Goal: Information Seeking & Learning: Learn about a topic

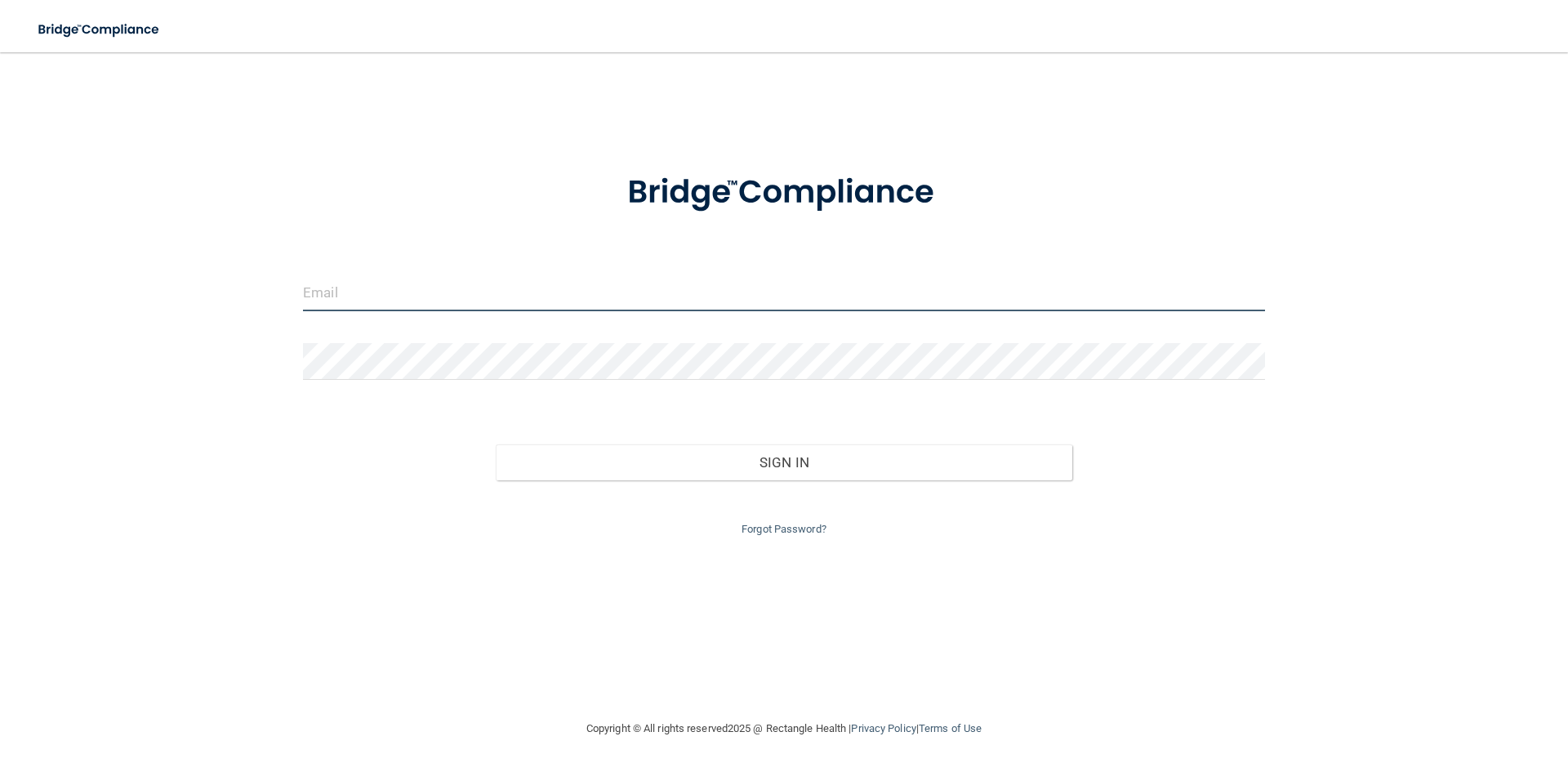
click at [408, 293] on input "email" at bounding box center [784, 292] width 962 height 36
type input "[EMAIL_ADDRESS][DOMAIN_NAME]"
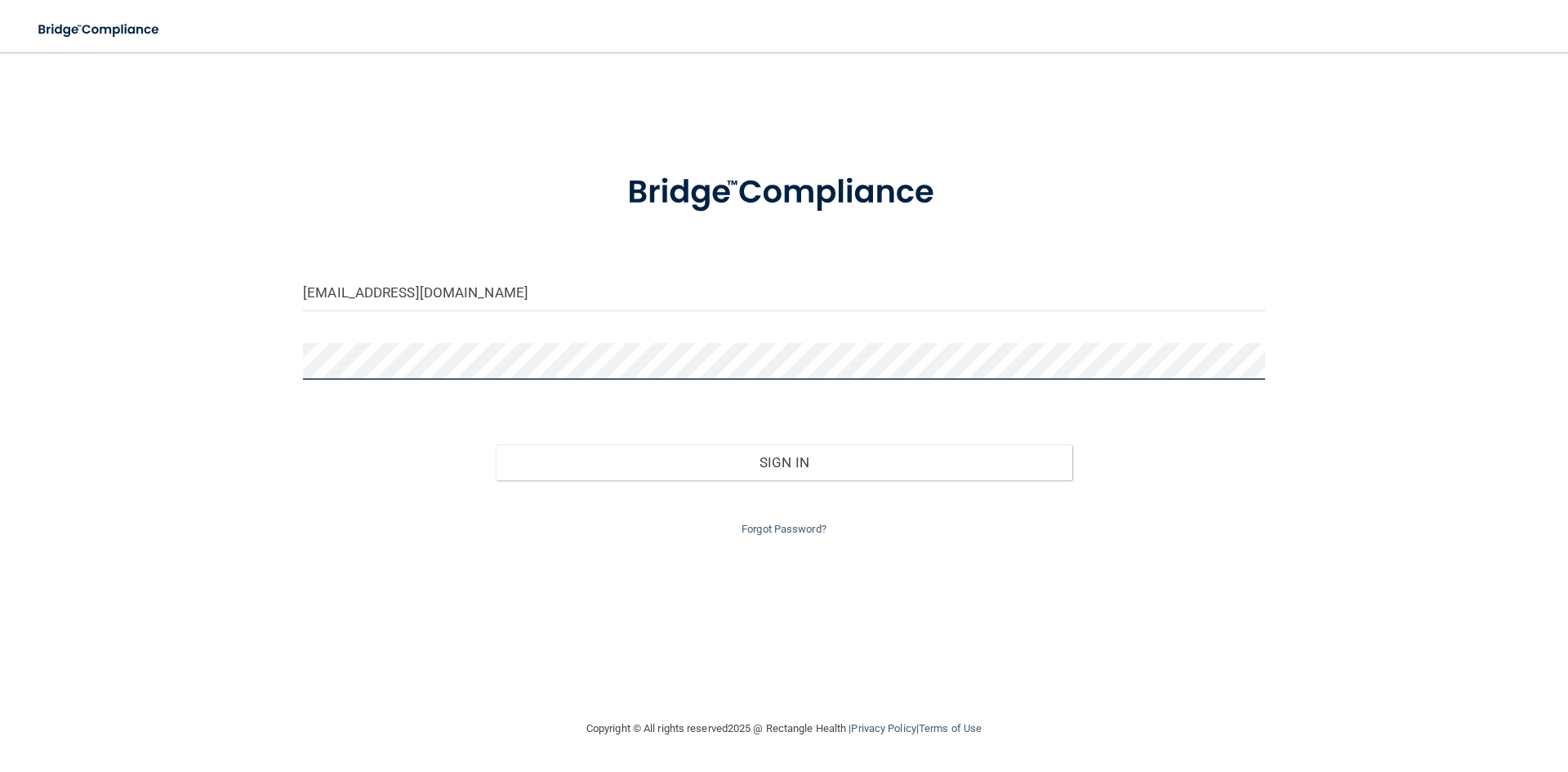
click at [496, 444] on button "Sign In" at bounding box center [784, 462] width 577 height 36
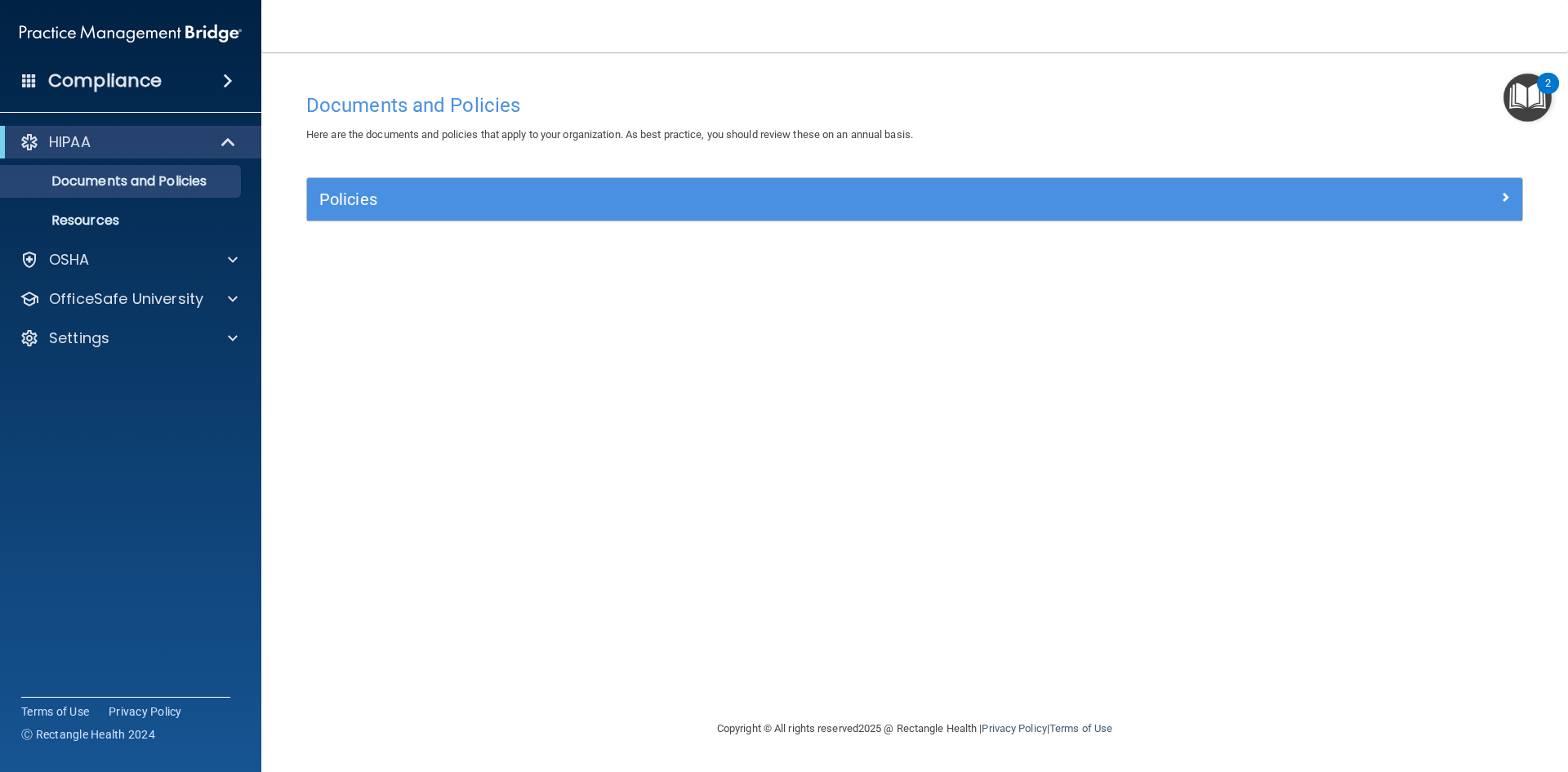
click at [415, 217] on div "Policies" at bounding box center [915, 199] width 1215 height 42
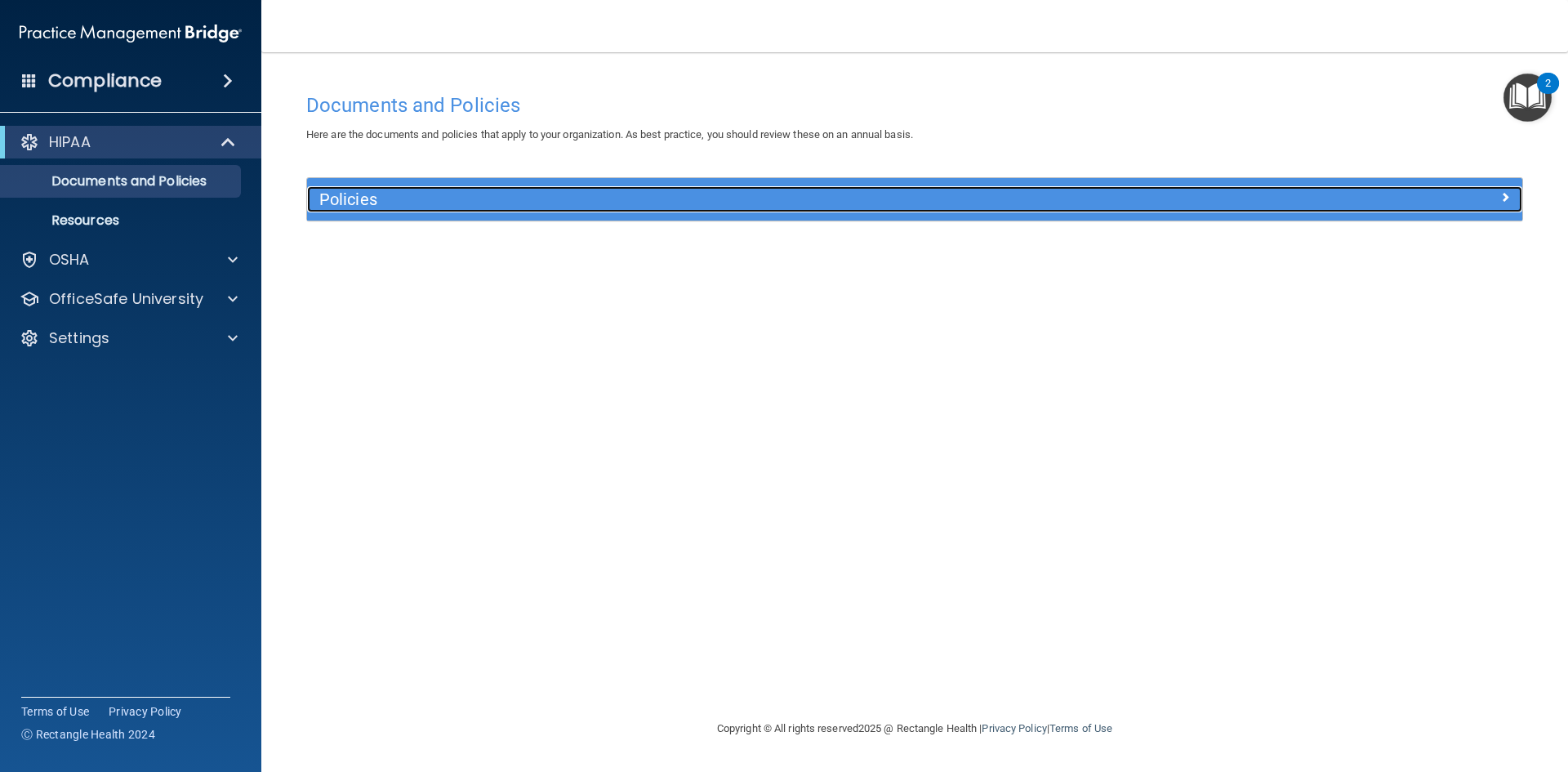
click at [420, 207] on h5 "Policies" at bounding box center [762, 199] width 887 height 18
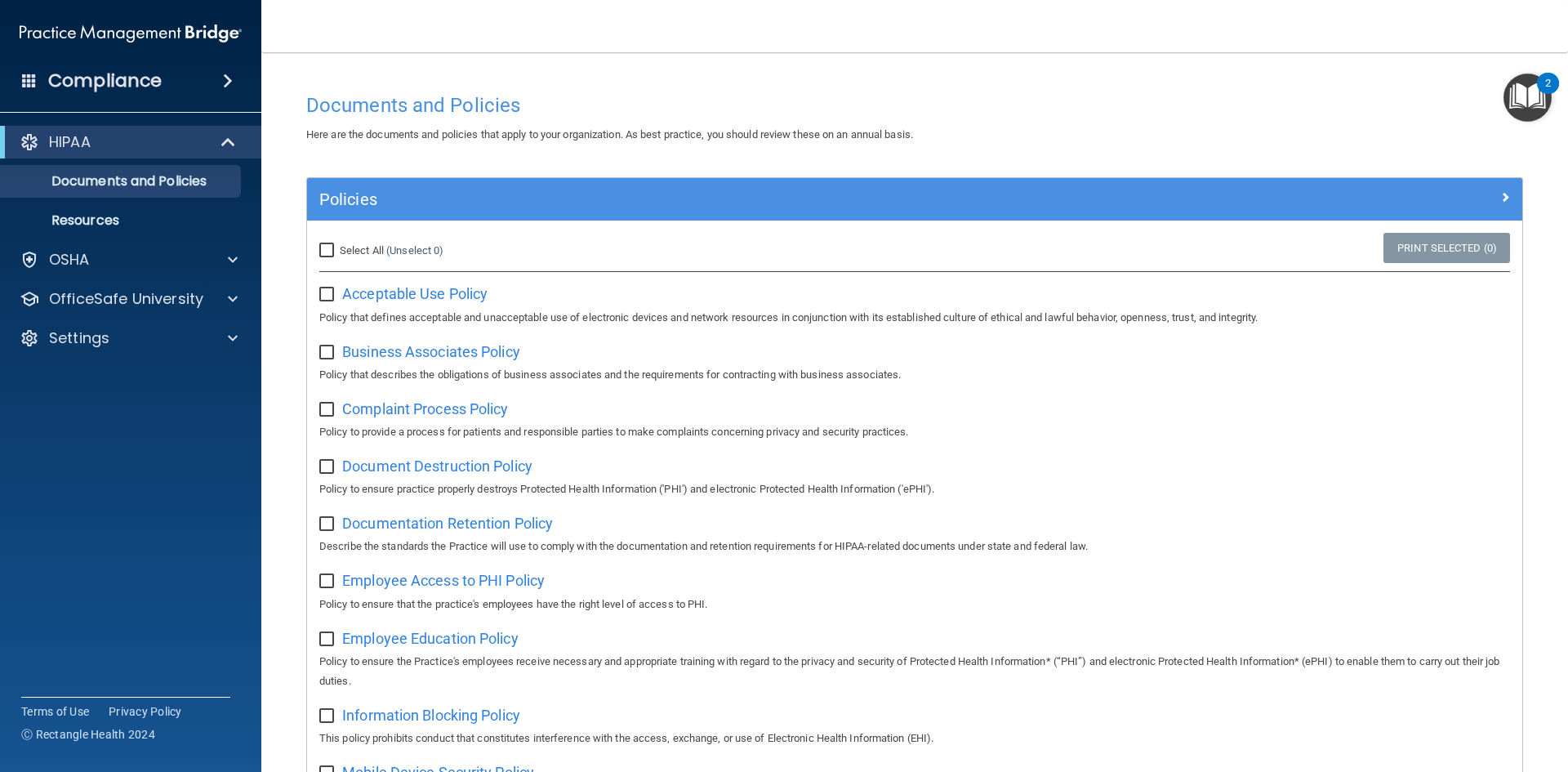
click at [1530, 91] on img "Open Resource Center, 2 new notifications" at bounding box center [1527, 97] width 48 height 48
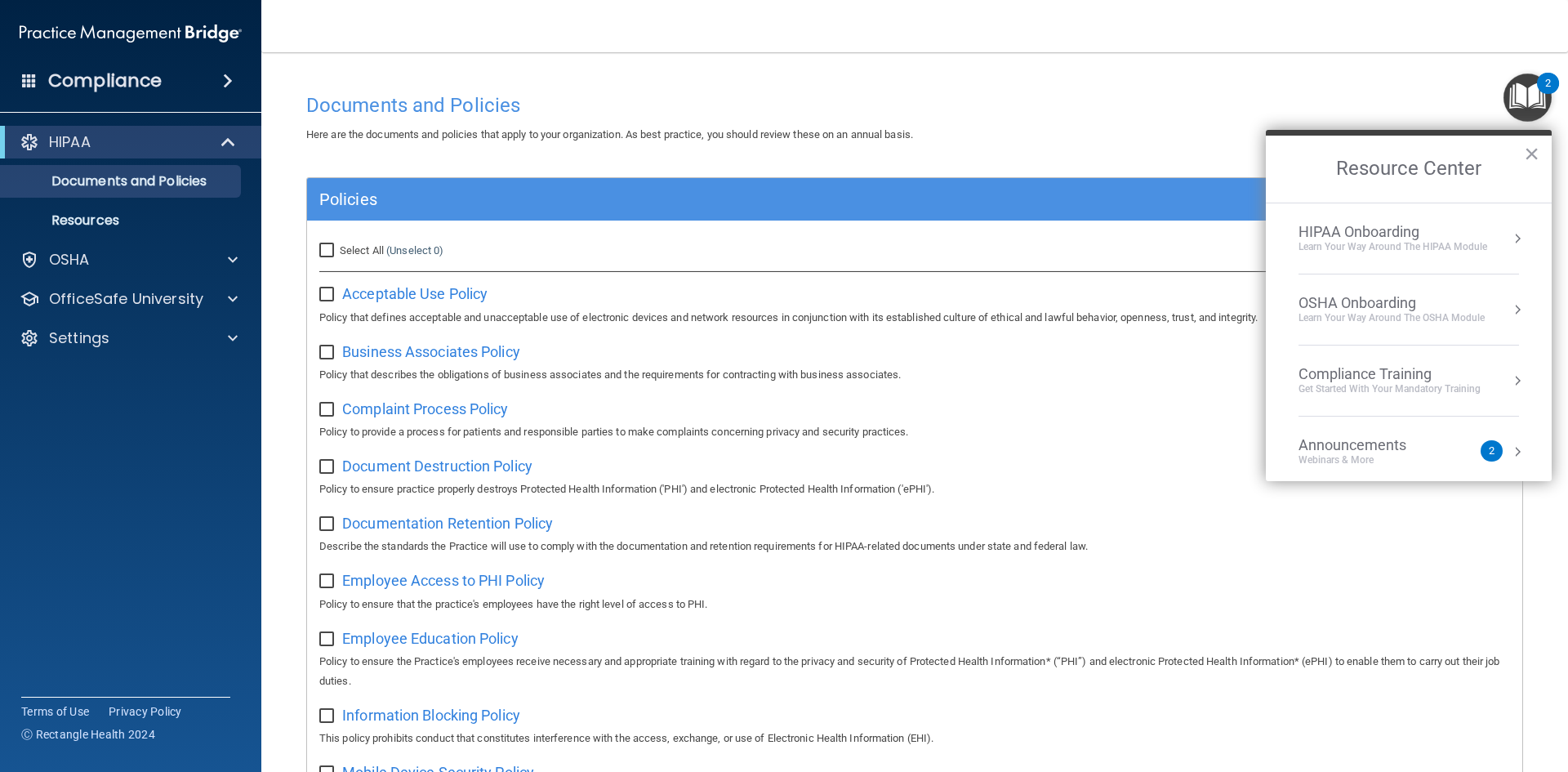
click at [1477, 465] on div "Announcements Webinars & More 2" at bounding box center [1409, 451] width 221 height 31
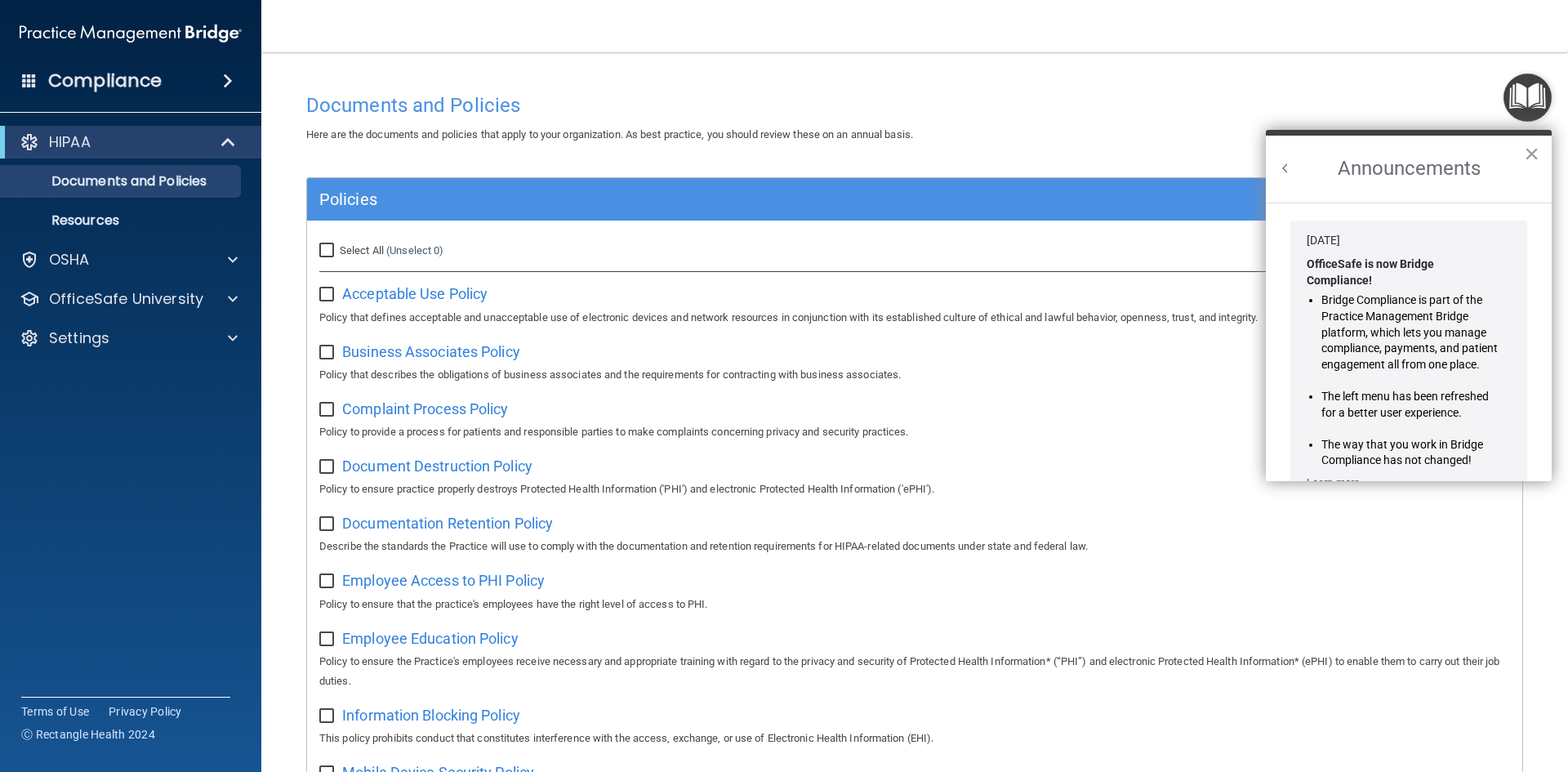
click at [1284, 168] on button "Back to Resource Center Home" at bounding box center [1285, 168] width 16 height 16
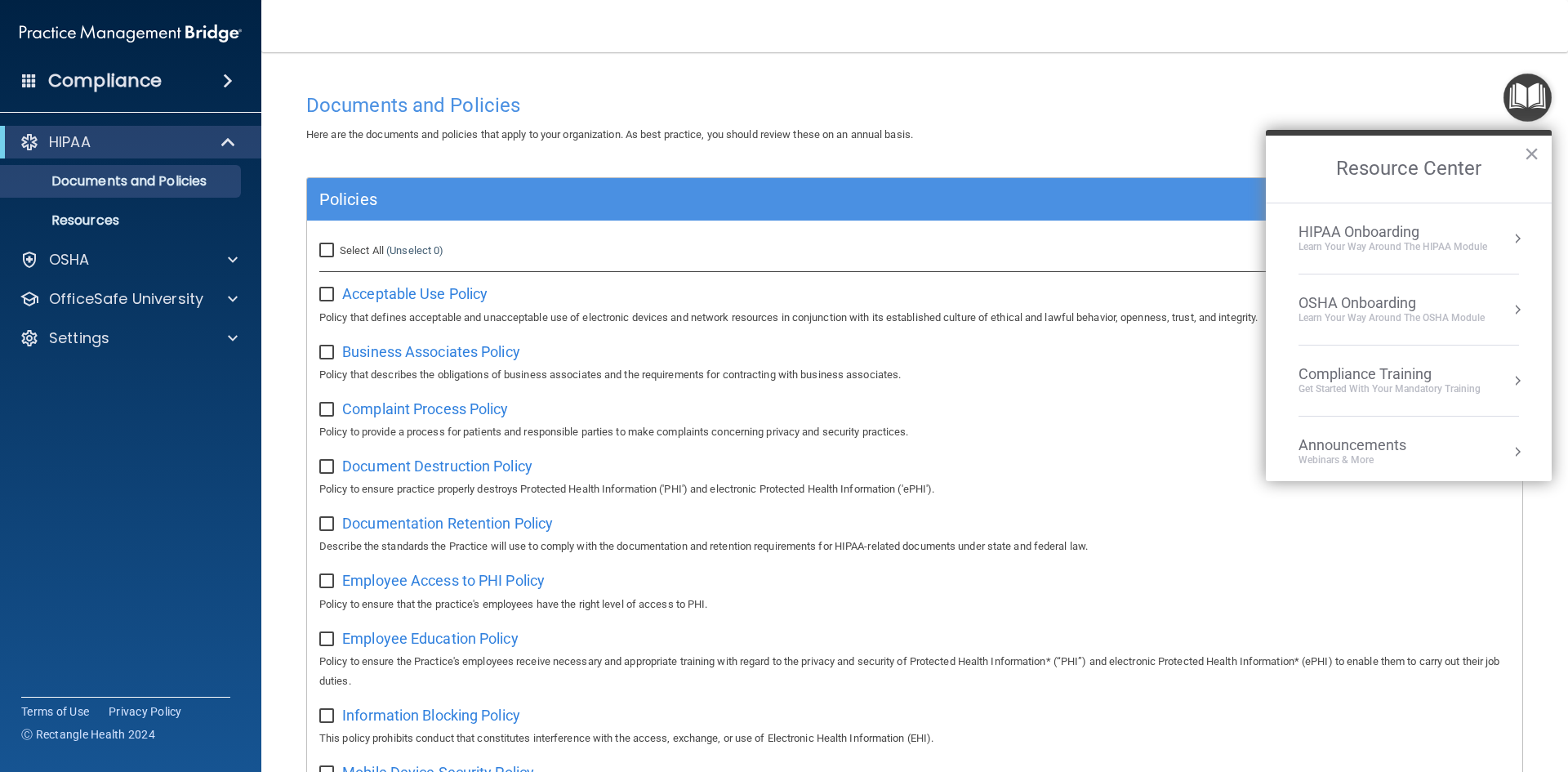
click at [1389, 256] on li "HIPAA Onboarding Learn Your Way around the HIPAA module" at bounding box center [1409, 239] width 221 height 71
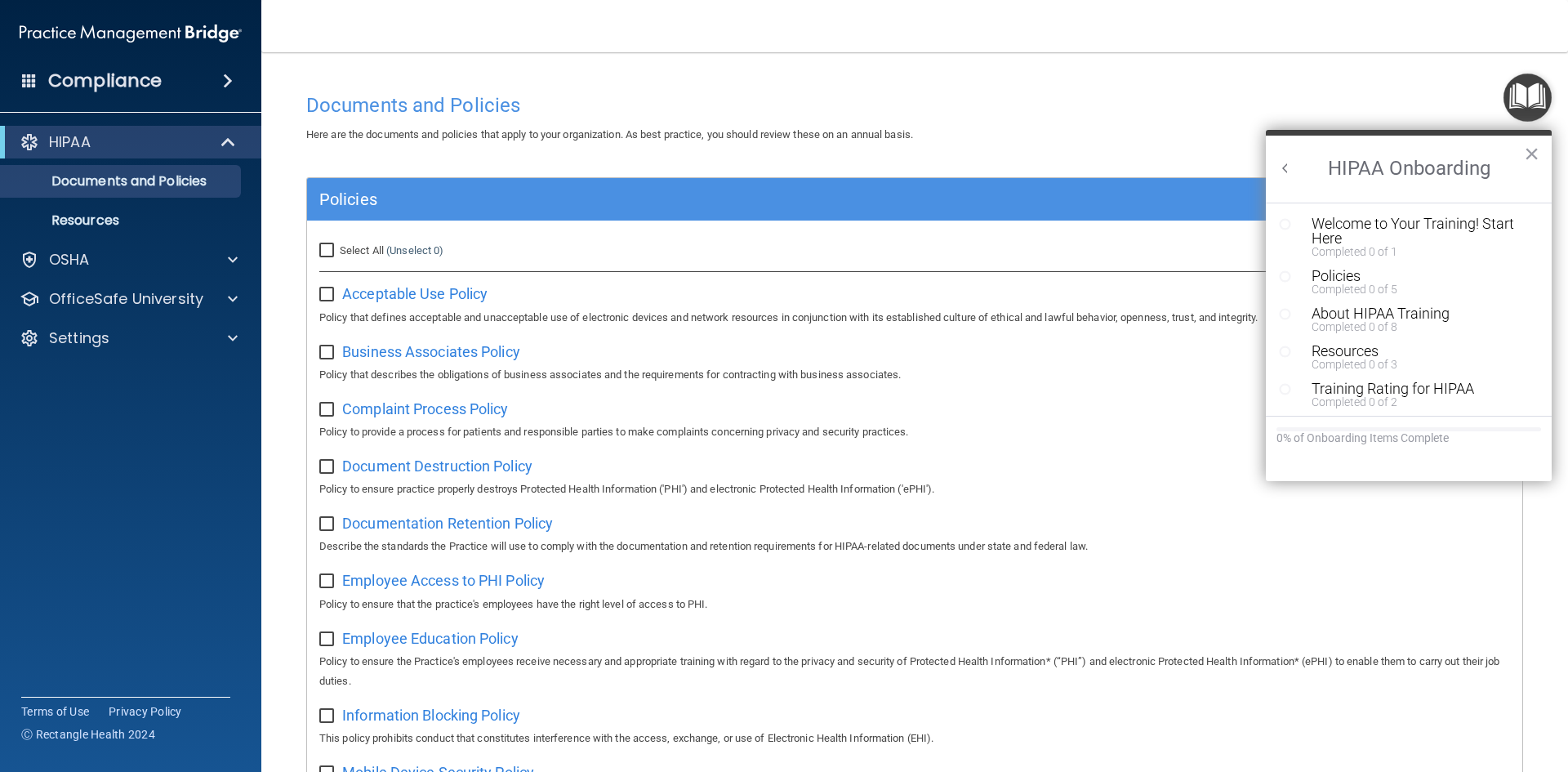
click at [1242, 441] on p "Policy to provide a process for patients and responsible parties to make compla…" at bounding box center [914, 432] width 1191 height 19
click at [1458, 233] on div "Welcome to Your Training! Start Here" at bounding box center [1415, 231] width 206 height 30
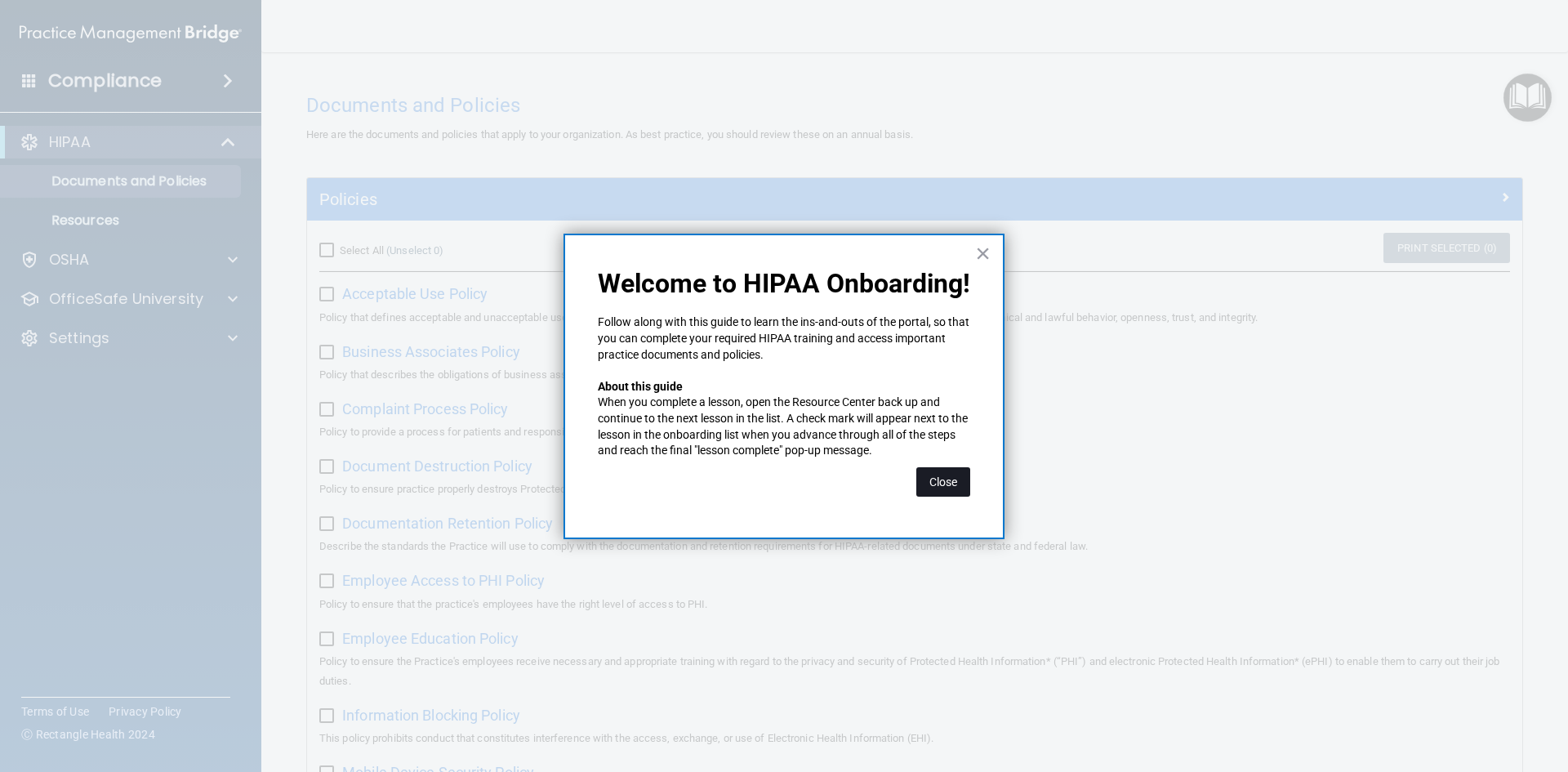
click at [935, 479] on button "Close" at bounding box center [944, 482] width 54 height 30
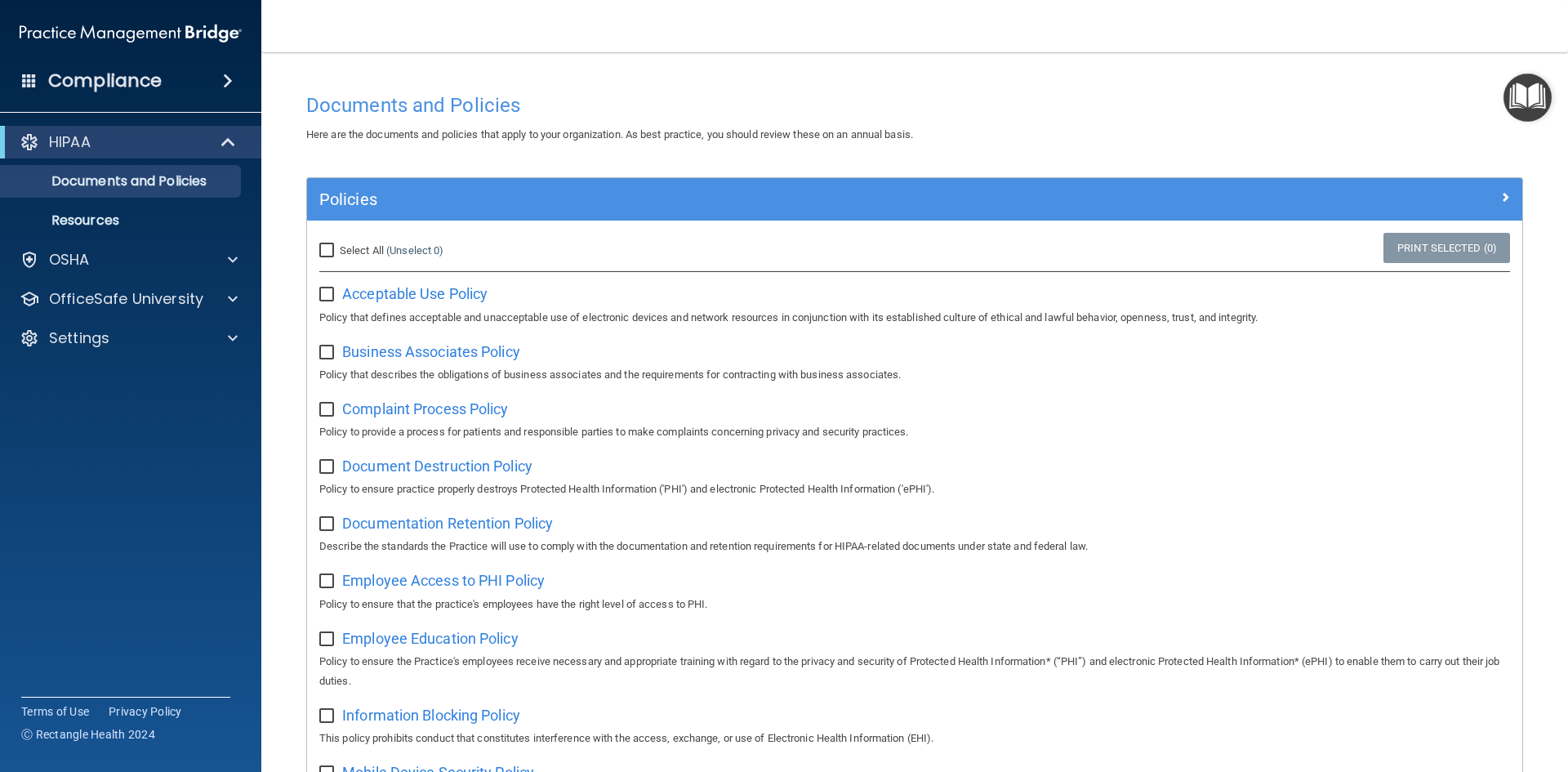
click at [1512, 105] on img "Open Resource Center" at bounding box center [1527, 97] width 48 height 48
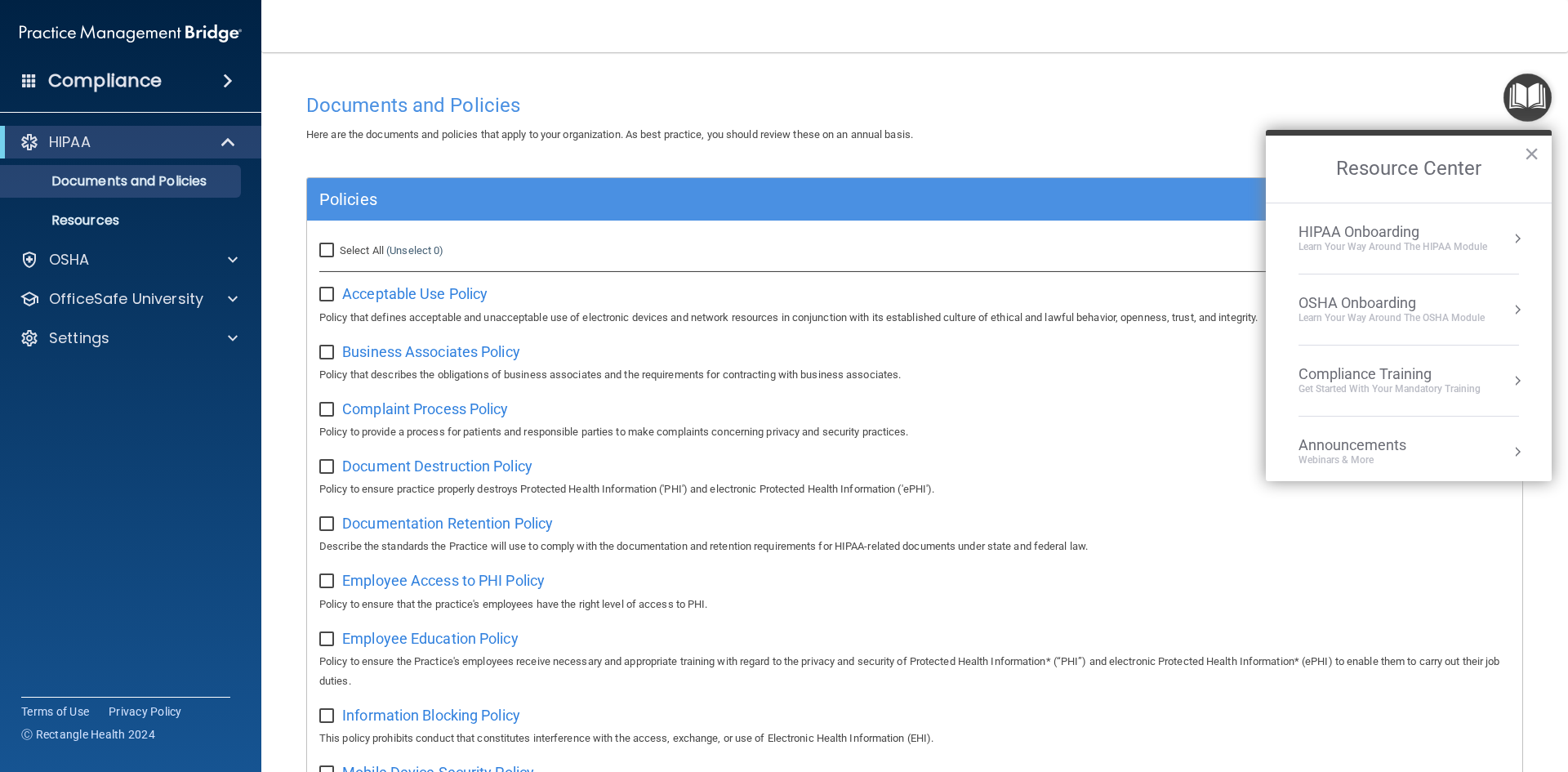
click at [1403, 235] on div "HIPAA Onboarding" at bounding box center [1393, 232] width 189 height 18
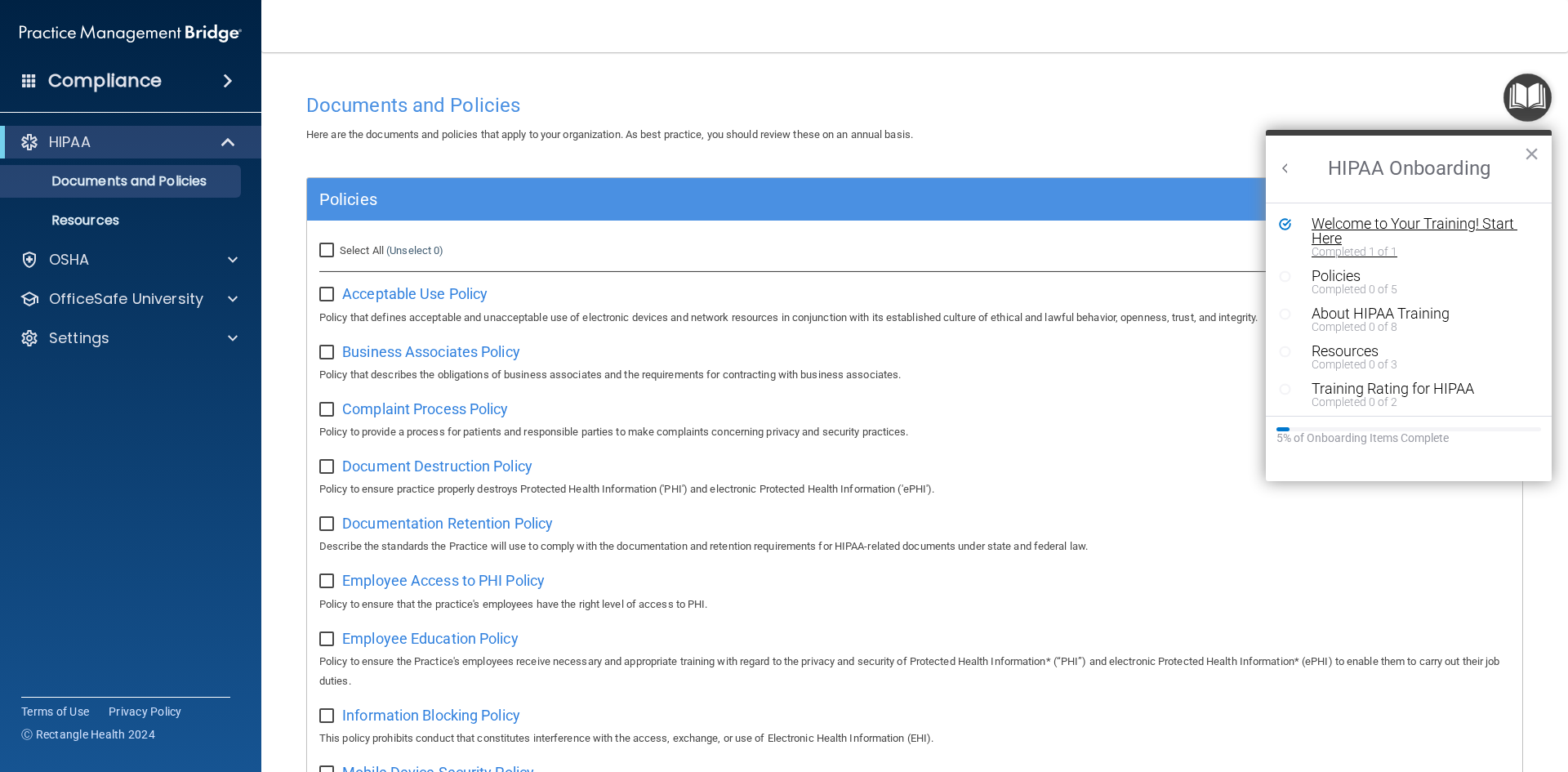
click at [1408, 224] on div "Welcome to Your Training! Start Here" at bounding box center [1415, 231] width 206 height 30
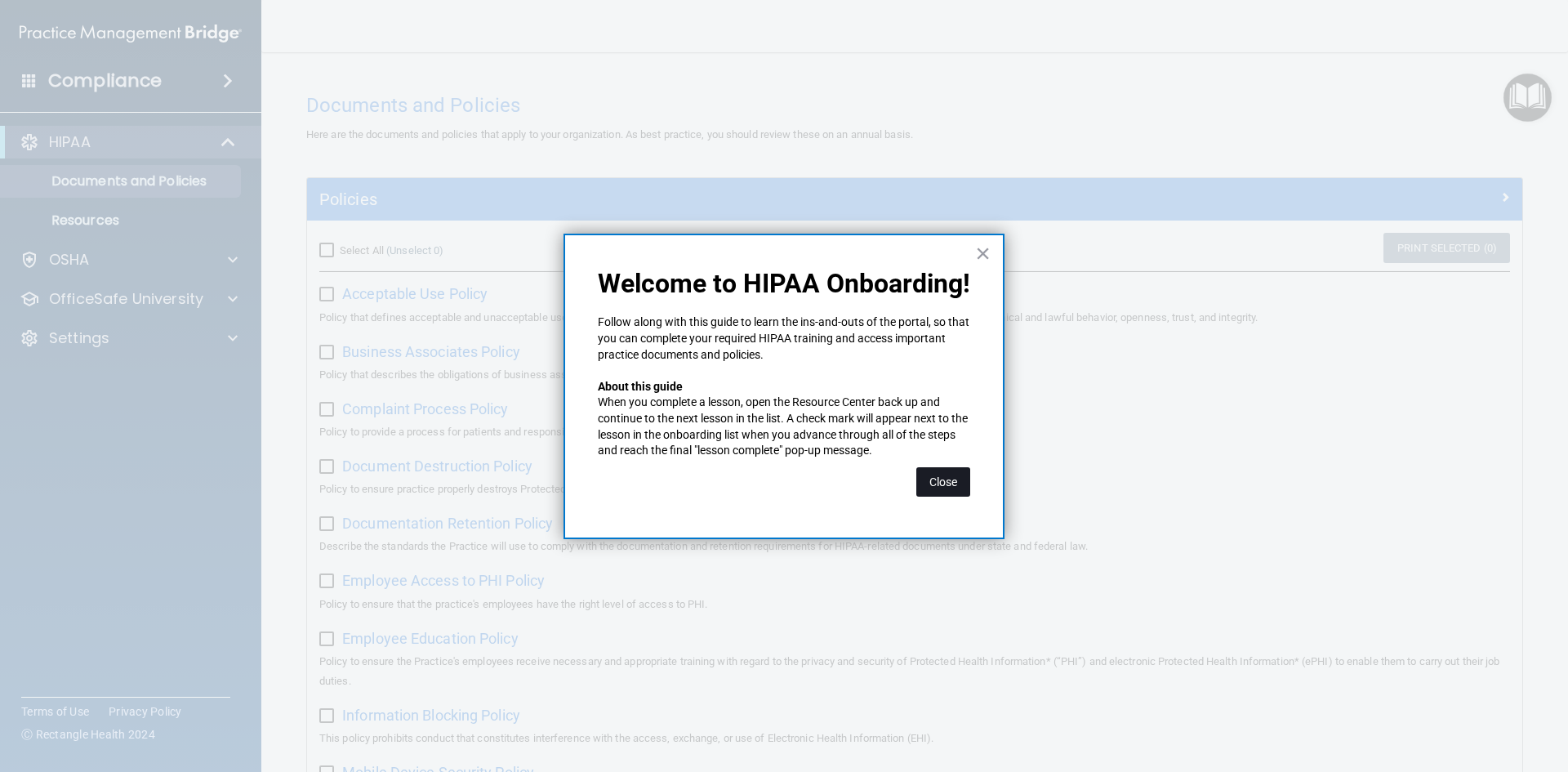
click at [942, 489] on button "Close" at bounding box center [944, 482] width 54 height 30
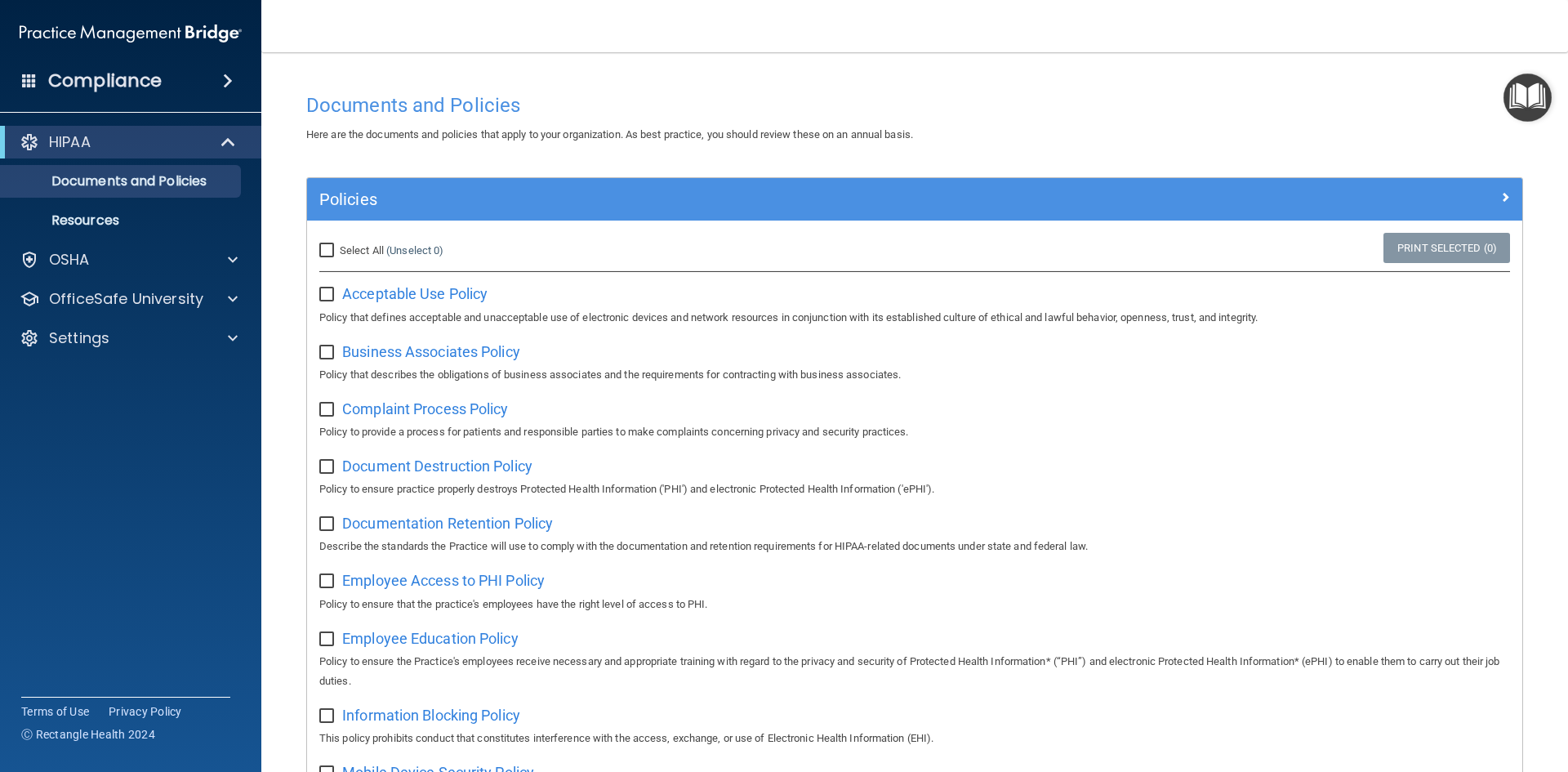
click at [1538, 101] on img "Open Resource Center" at bounding box center [1527, 97] width 48 height 48
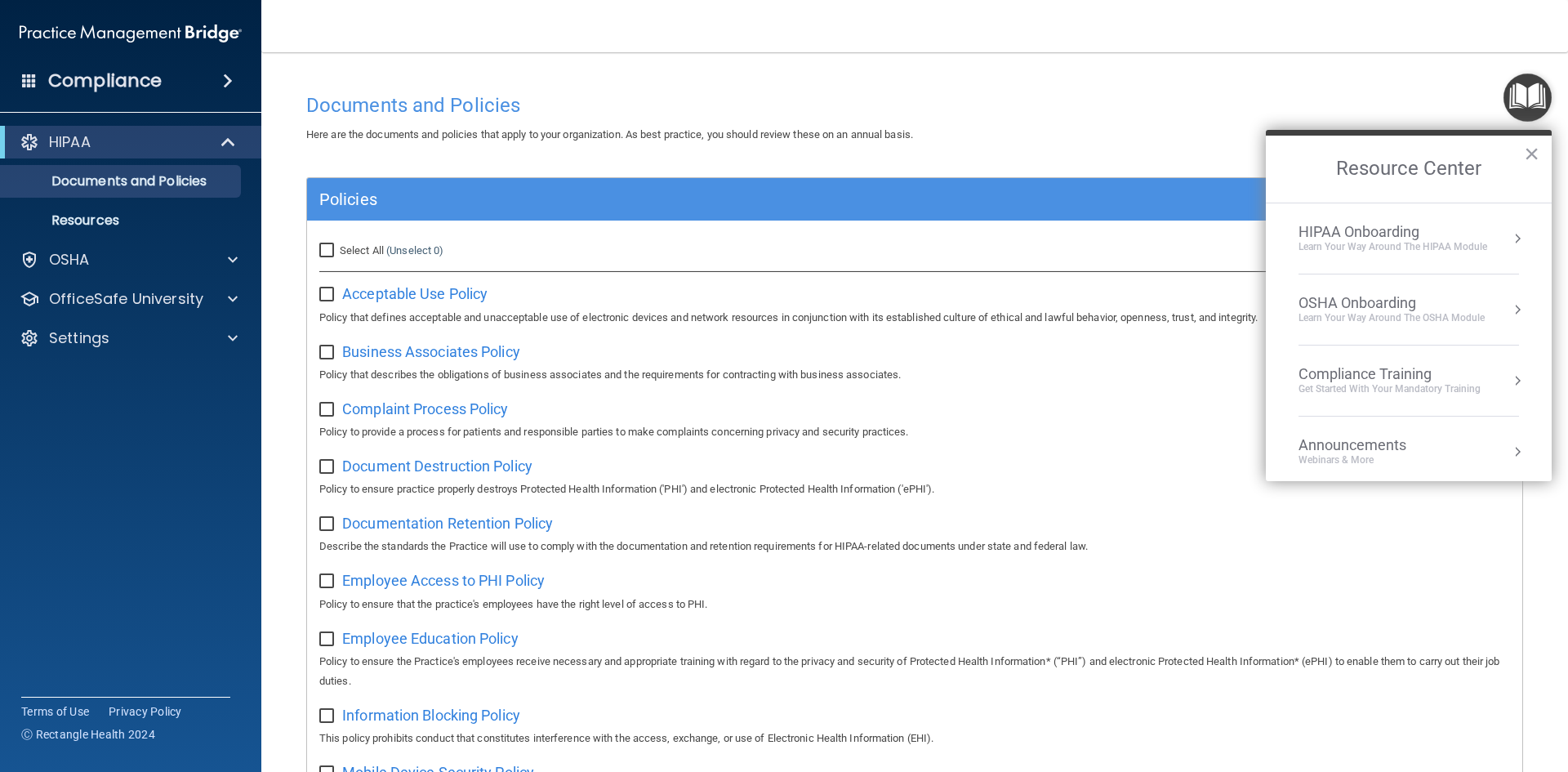
click at [1431, 236] on div "HIPAA Onboarding" at bounding box center [1393, 232] width 189 height 18
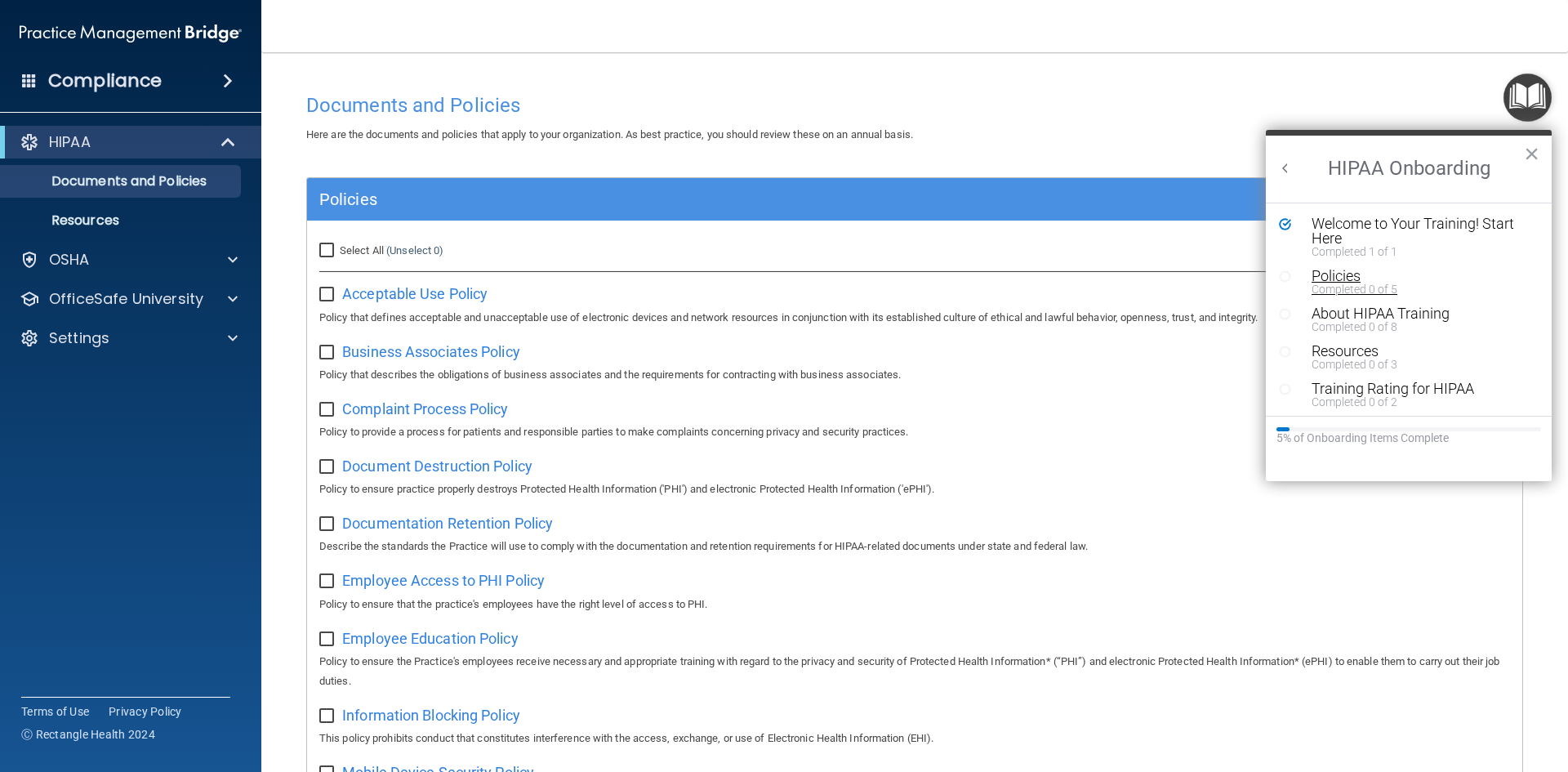
click at [1373, 279] on div "Policies" at bounding box center [1415, 276] width 206 height 14
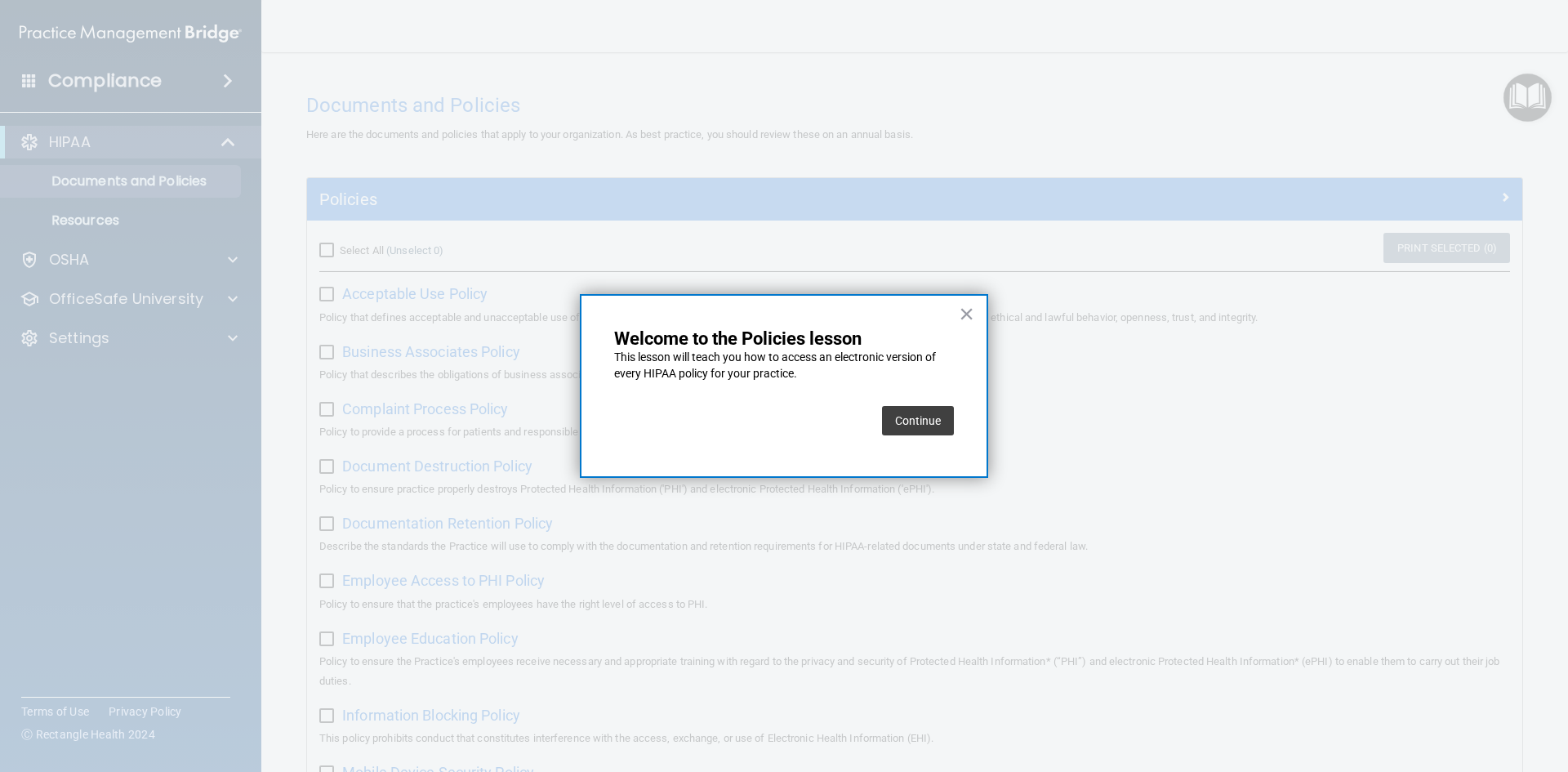
click at [910, 427] on button "Continue" at bounding box center [917, 421] width 72 height 30
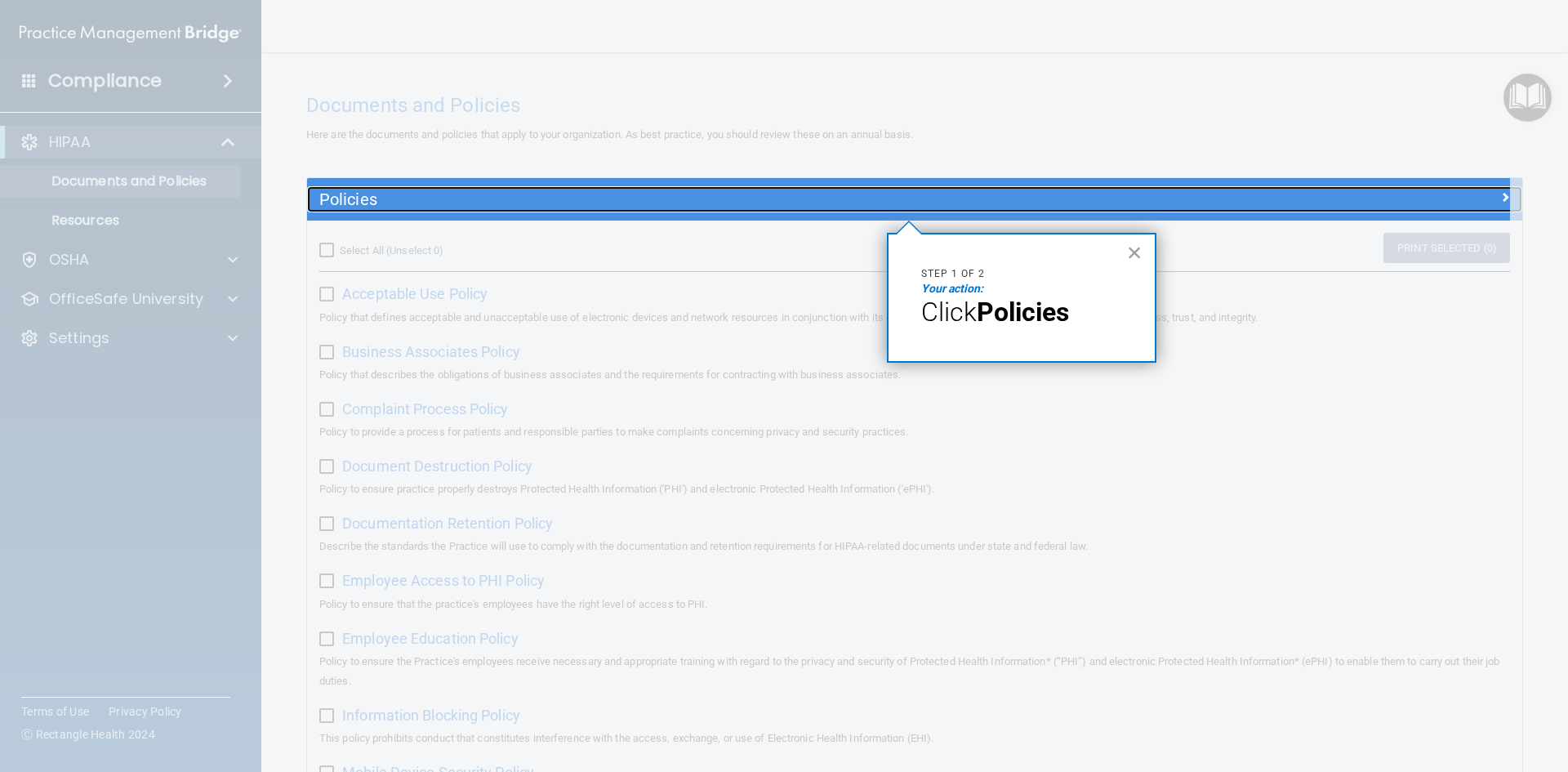
click at [679, 192] on h5 "Policies" at bounding box center [762, 199] width 887 height 18
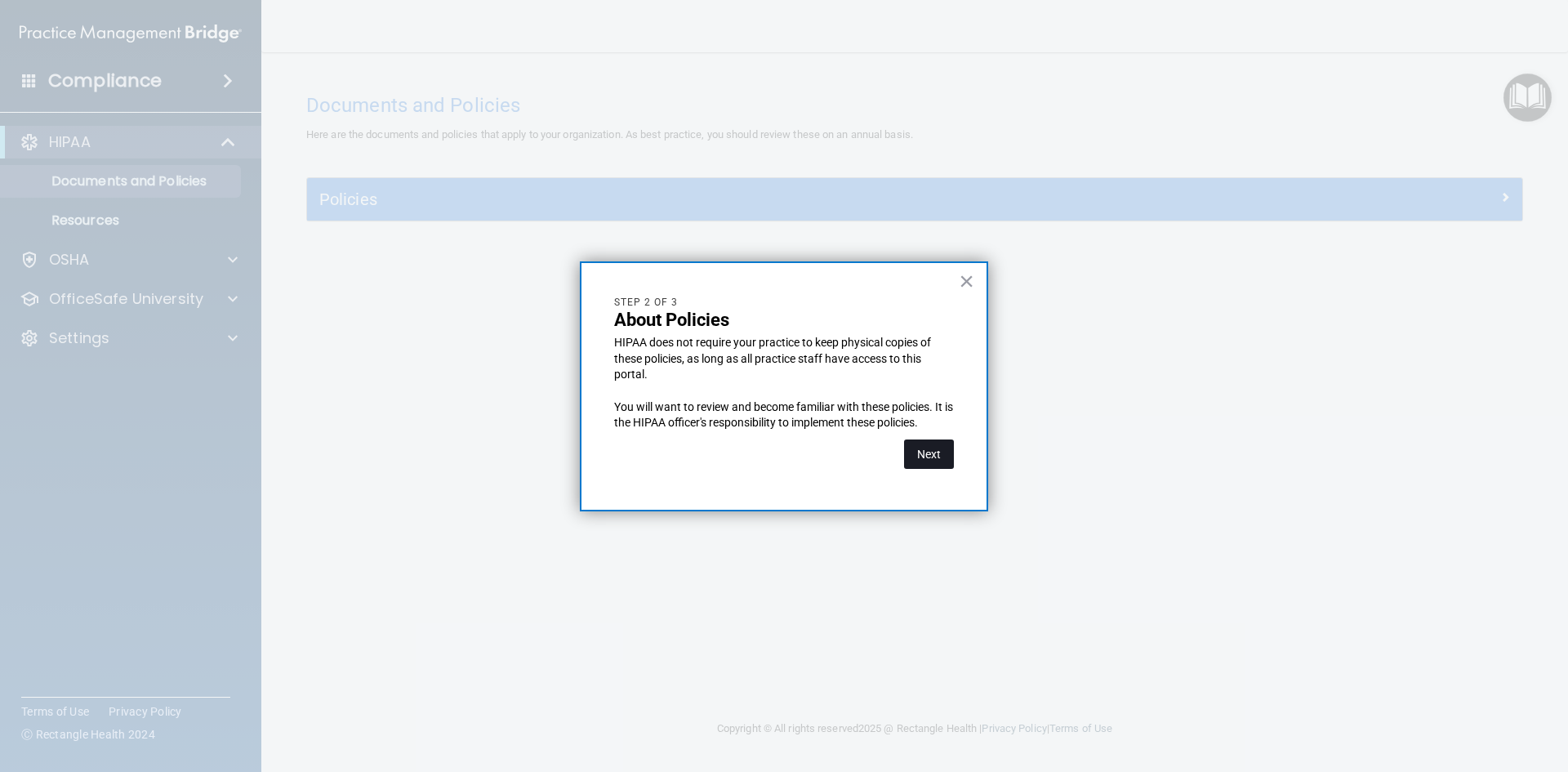
click at [924, 458] on button "Next" at bounding box center [929, 454] width 50 height 30
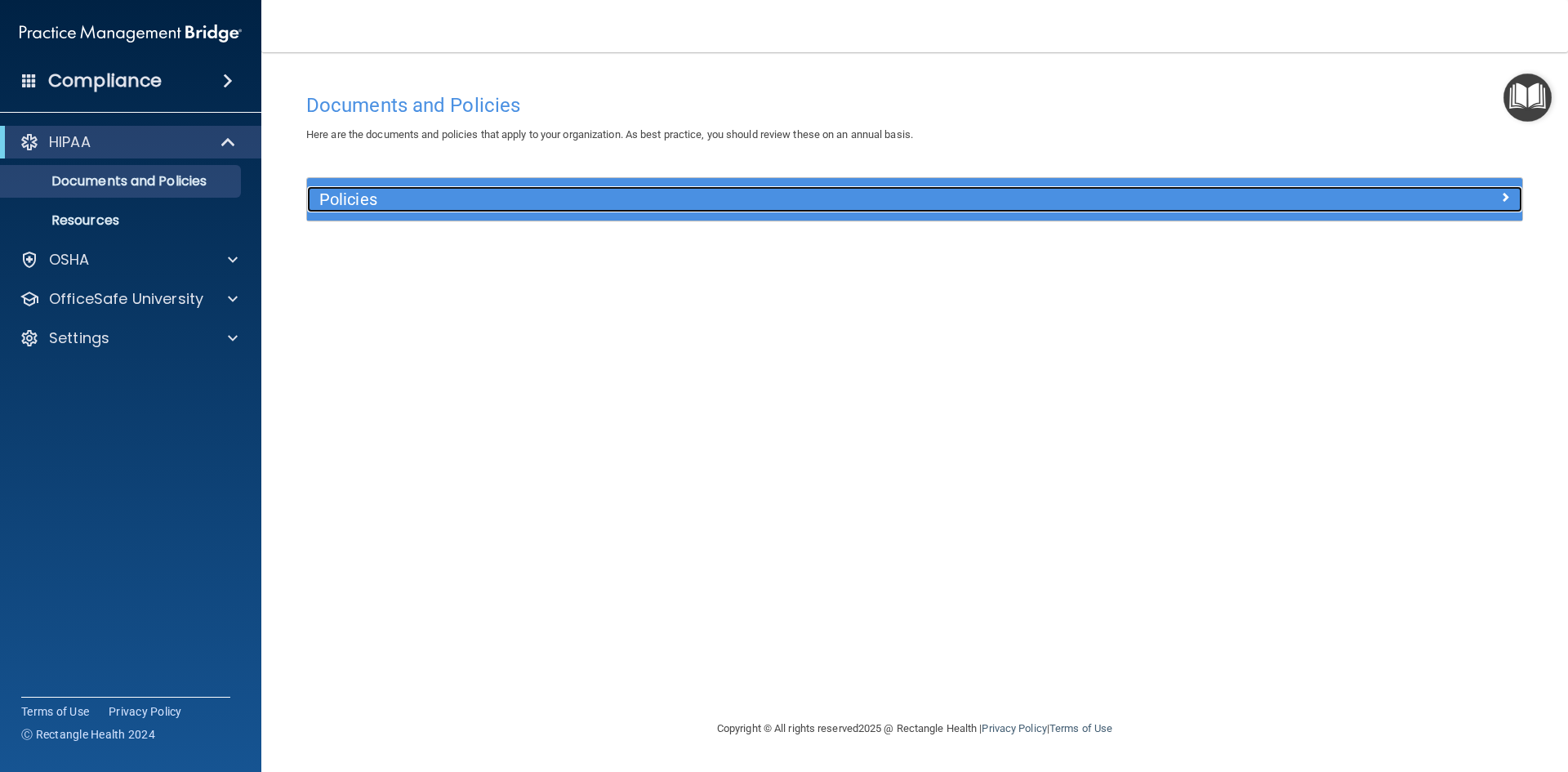
click at [434, 205] on h5 "Policies" at bounding box center [762, 199] width 887 height 18
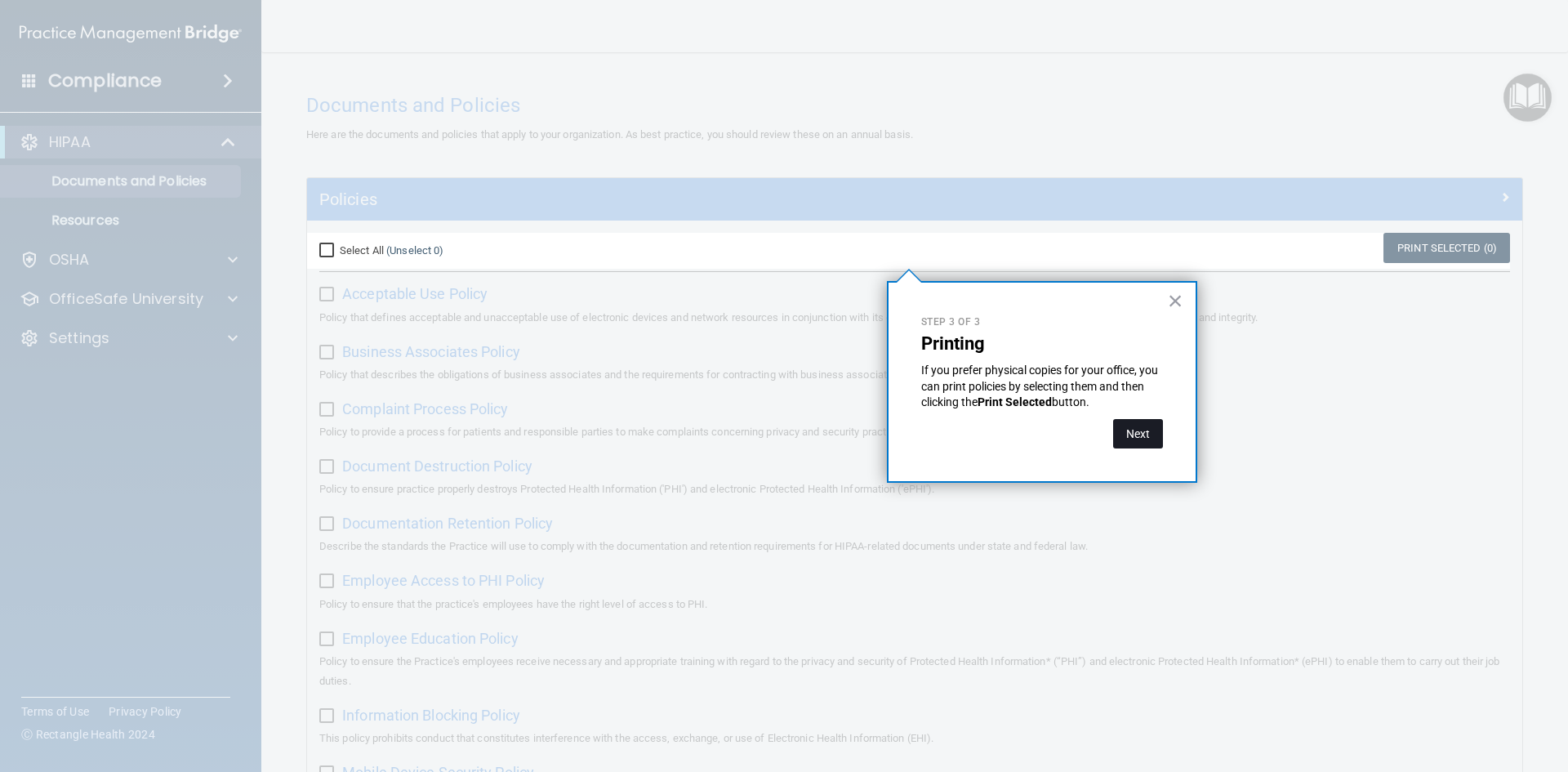
click at [1126, 429] on button "Next" at bounding box center [1138, 433] width 50 height 30
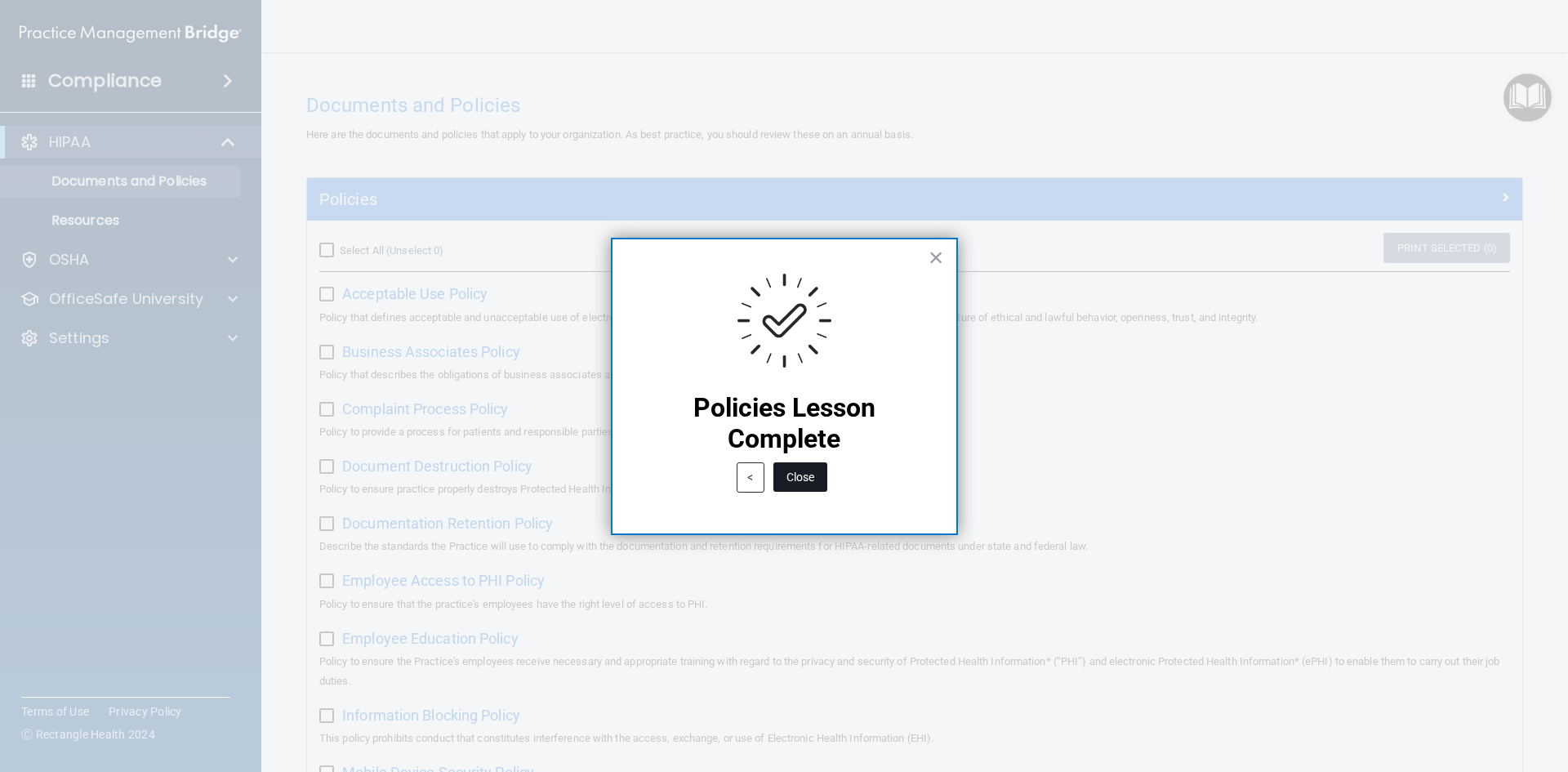
click at [778, 472] on button "Close" at bounding box center [801, 477] width 54 height 30
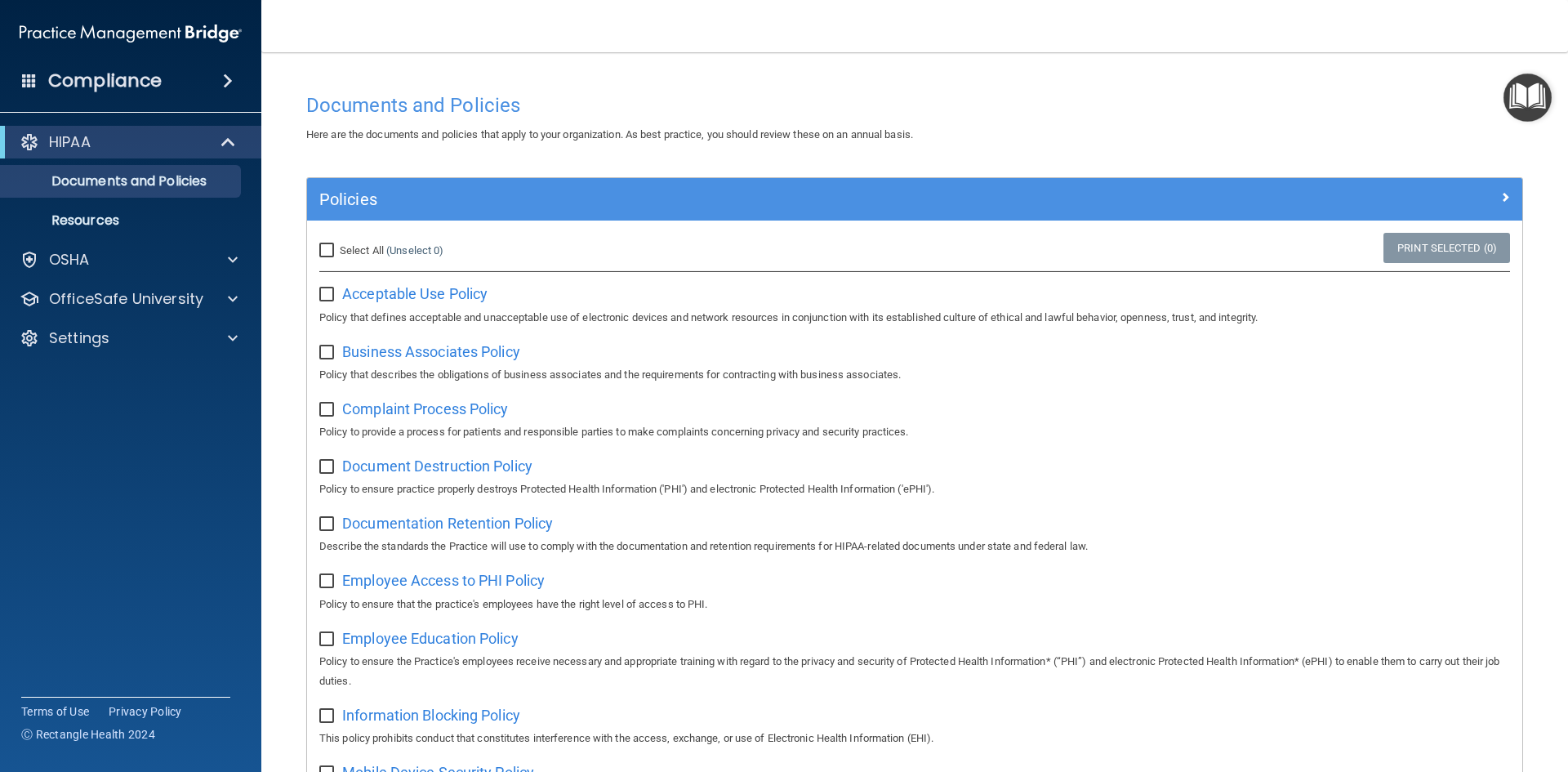
click at [1533, 101] on img "Open Resource Center" at bounding box center [1527, 97] width 48 height 48
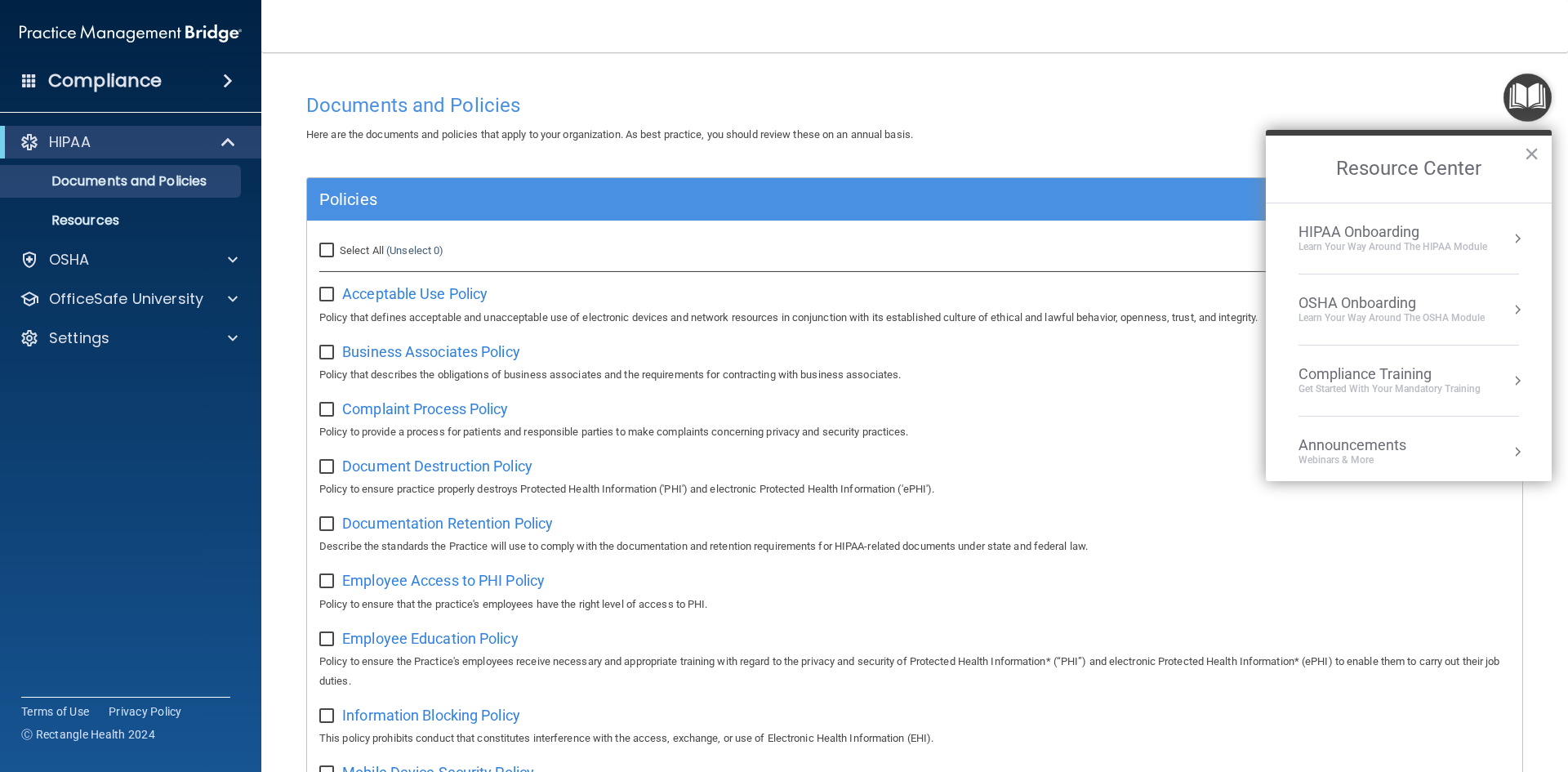
click at [1394, 254] on li "HIPAA Onboarding Learn Your Way around the HIPAA module" at bounding box center [1409, 239] width 221 height 71
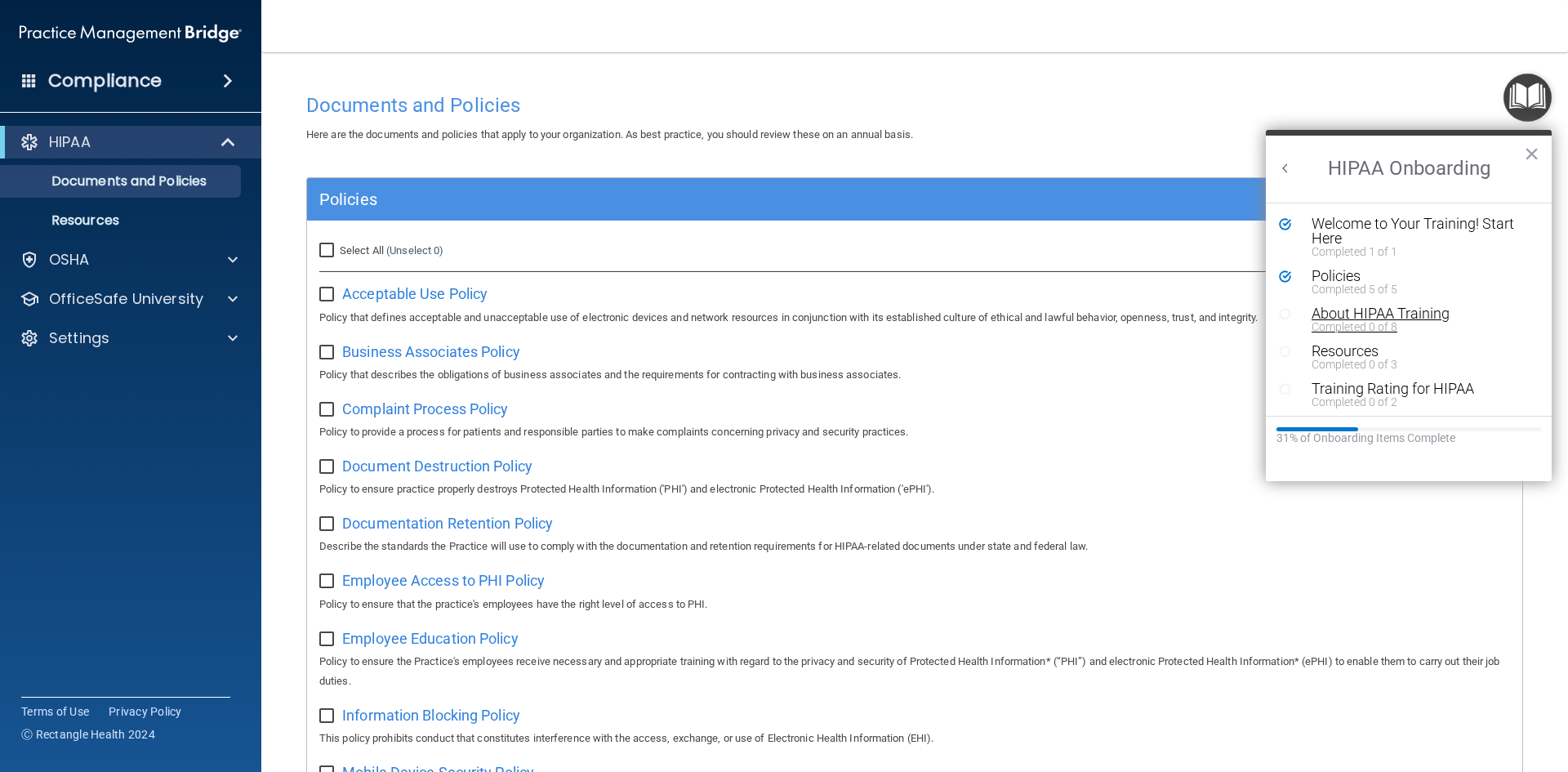
click at [1377, 309] on div "About HIPAA Training" at bounding box center [1415, 313] width 206 height 14
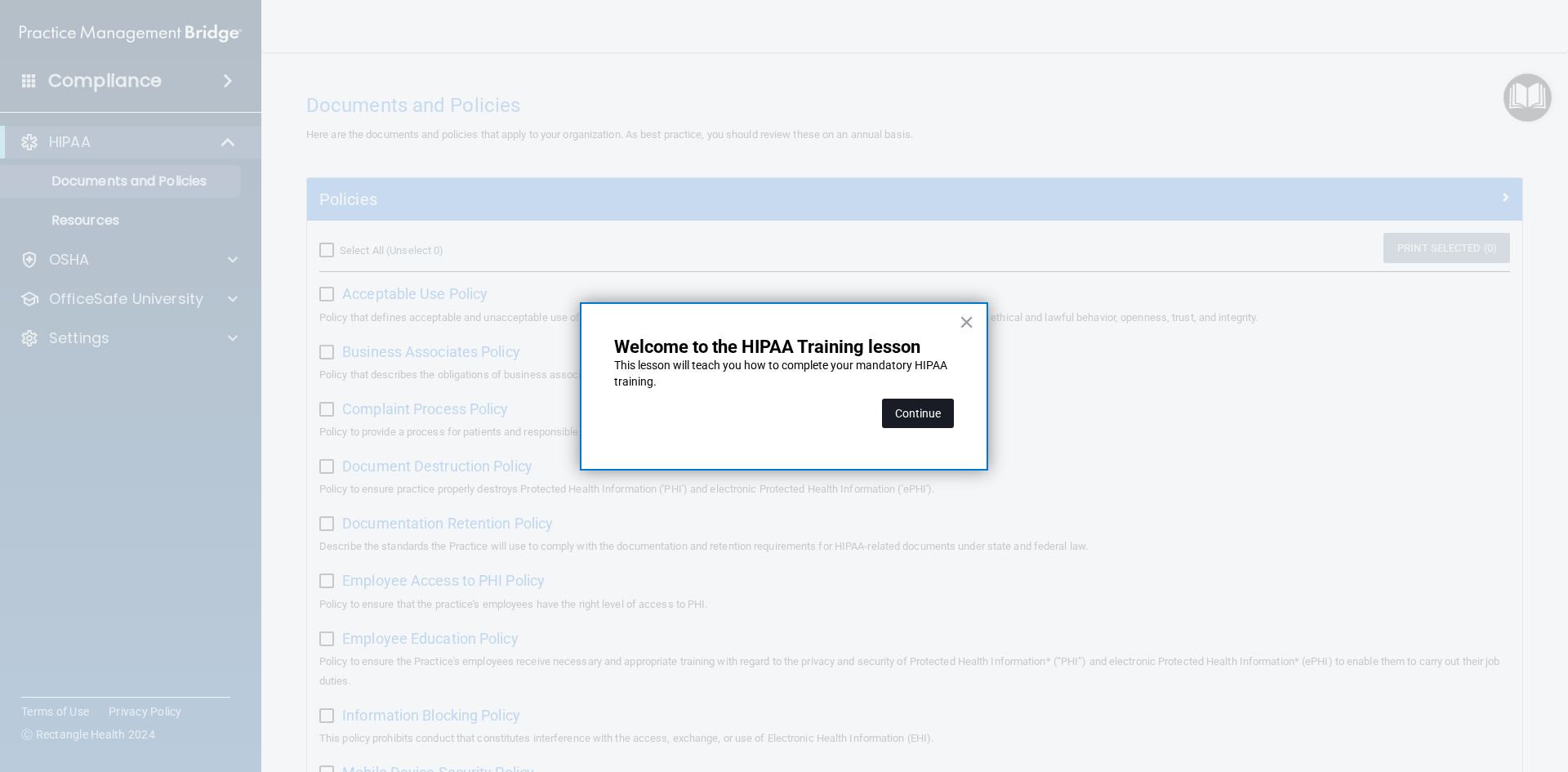
click at [932, 414] on button "Continue" at bounding box center [917, 413] width 72 height 30
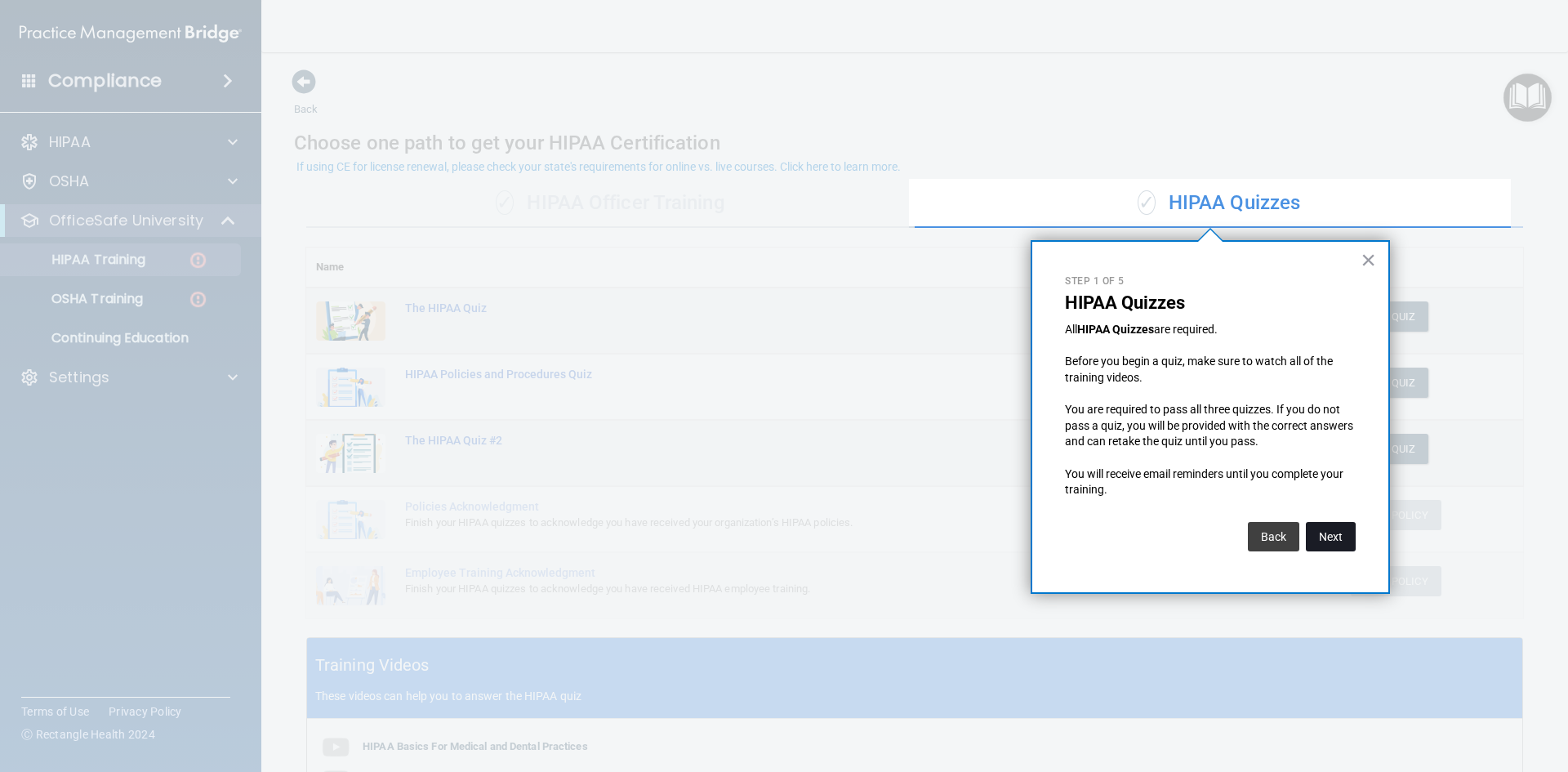
click at [1324, 529] on button "Next" at bounding box center [1330, 537] width 50 height 30
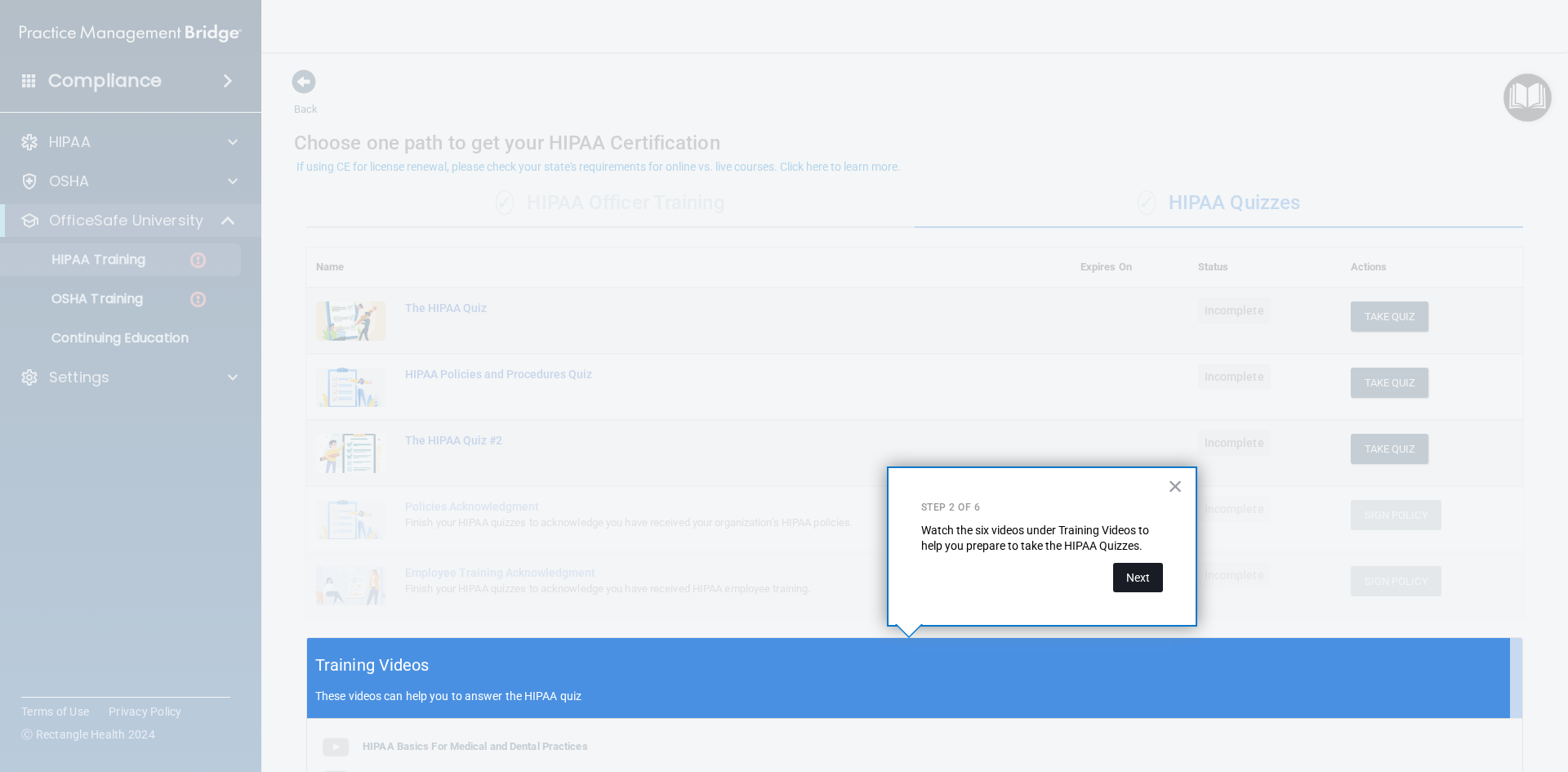
click at [1124, 578] on button "Next" at bounding box center [1138, 577] width 50 height 30
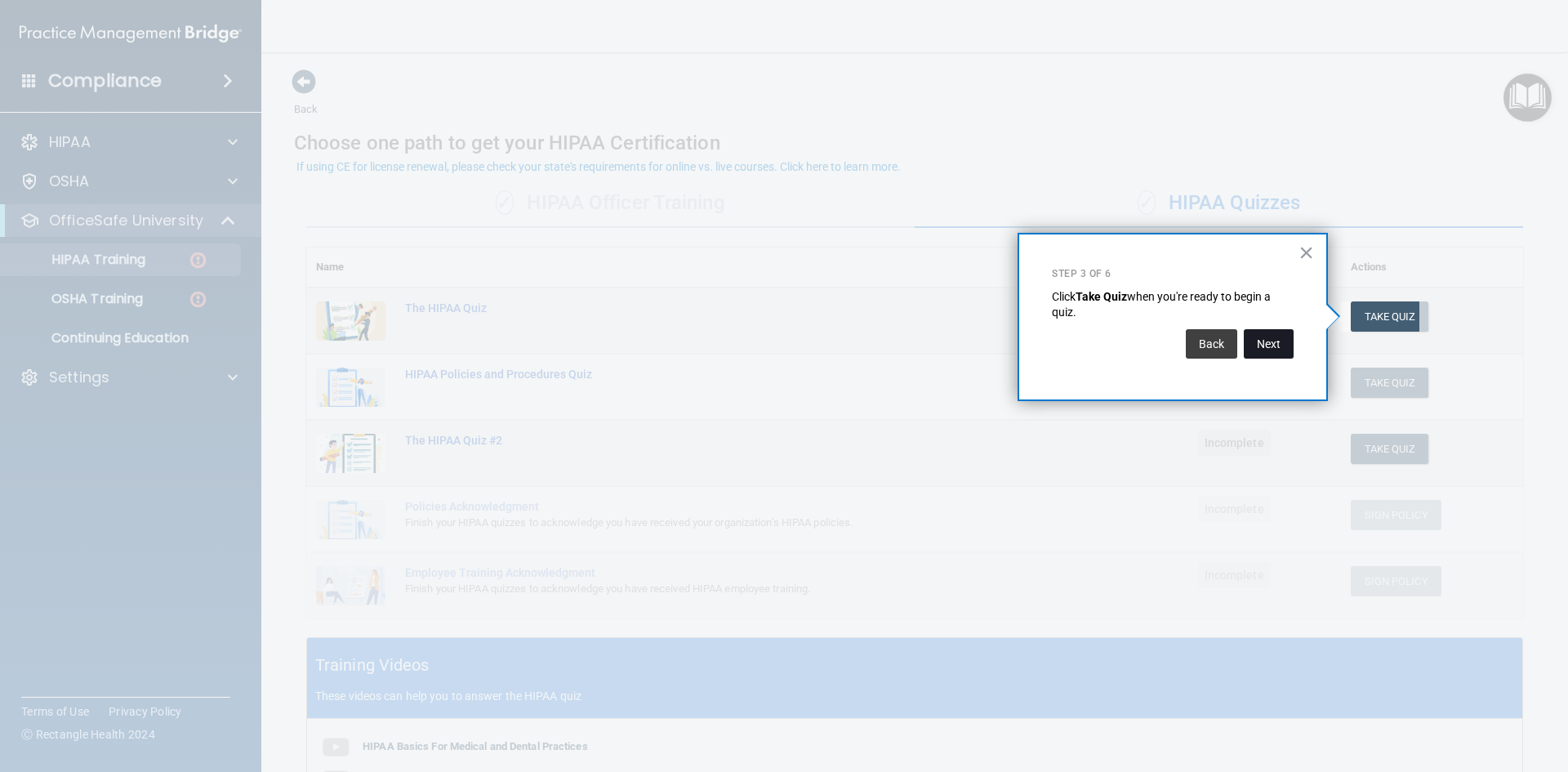
click at [1279, 346] on button "Next" at bounding box center [1268, 344] width 50 height 30
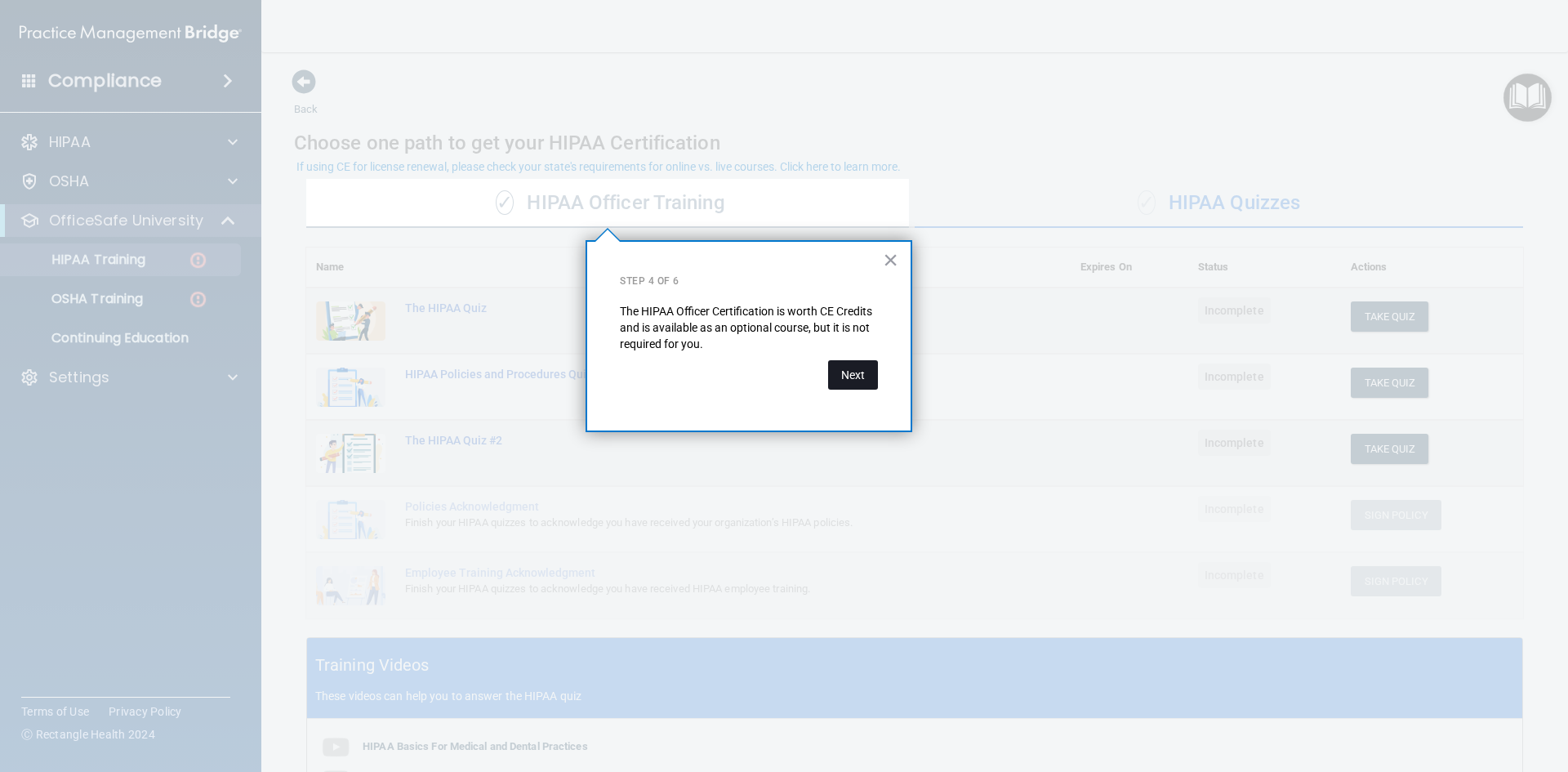
click at [841, 375] on button "Next" at bounding box center [853, 375] width 50 height 30
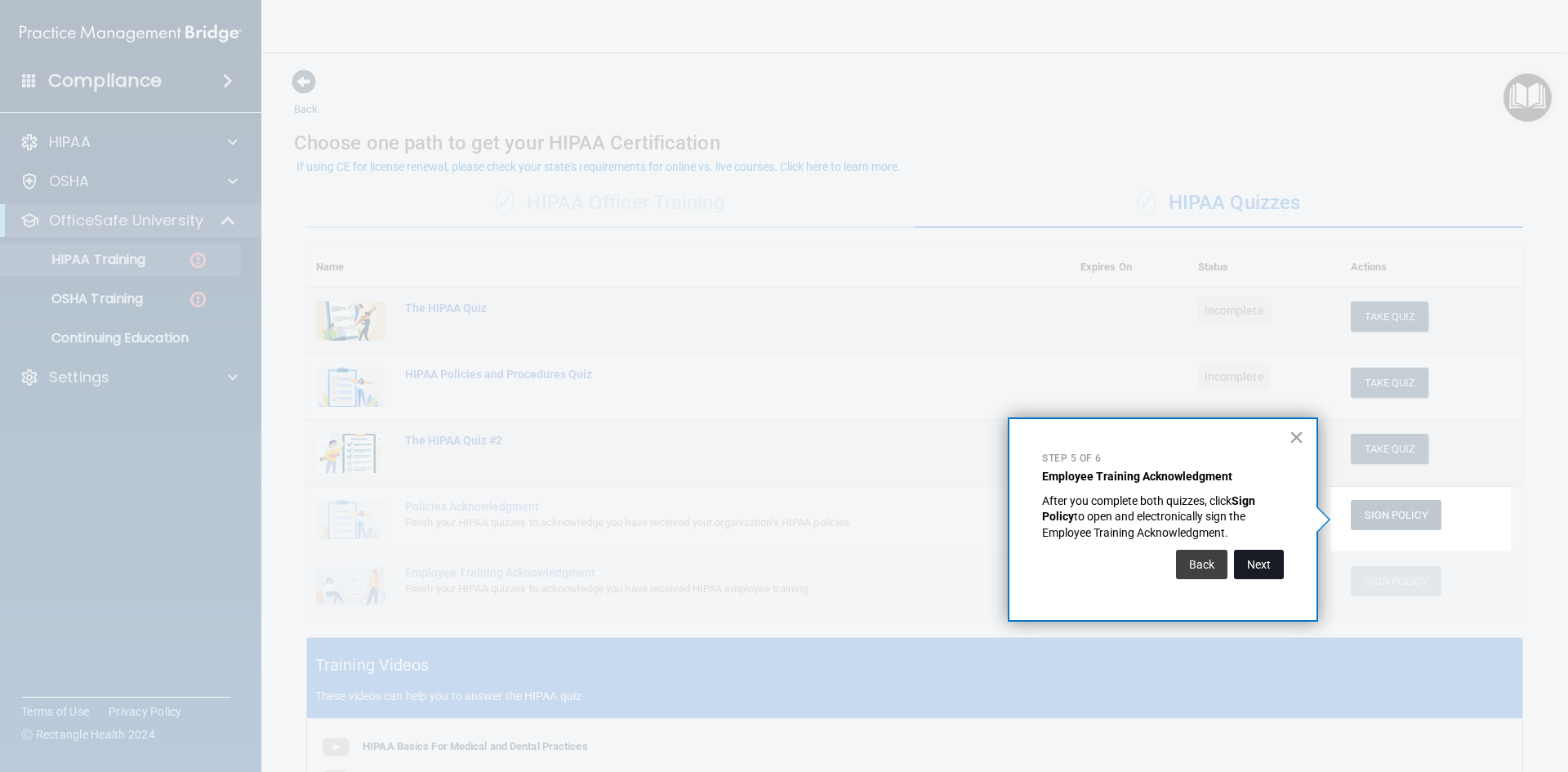
click at [1250, 573] on button "Next" at bounding box center [1258, 565] width 50 height 30
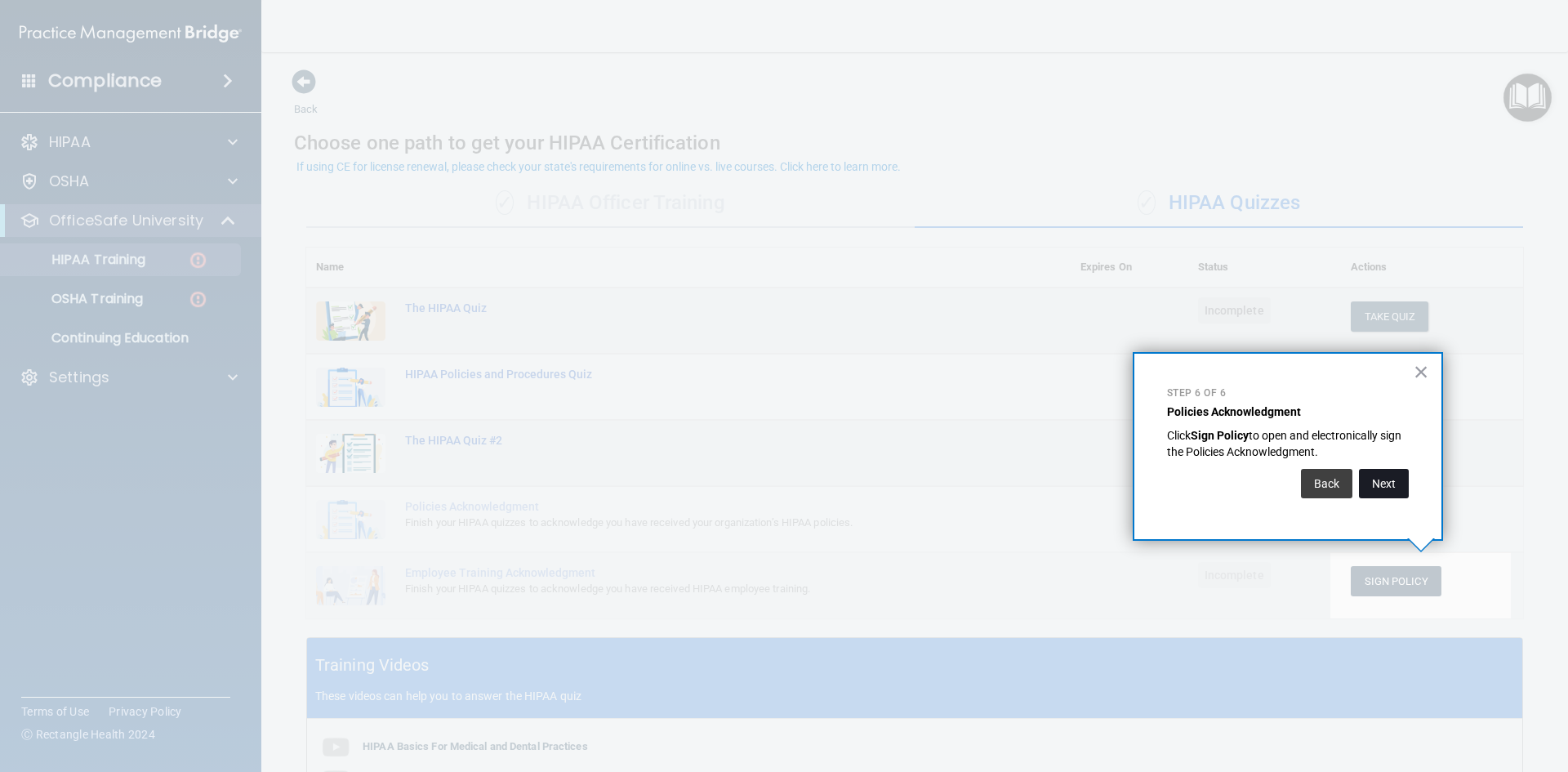
click at [1382, 490] on button "Next" at bounding box center [1384, 483] width 50 height 30
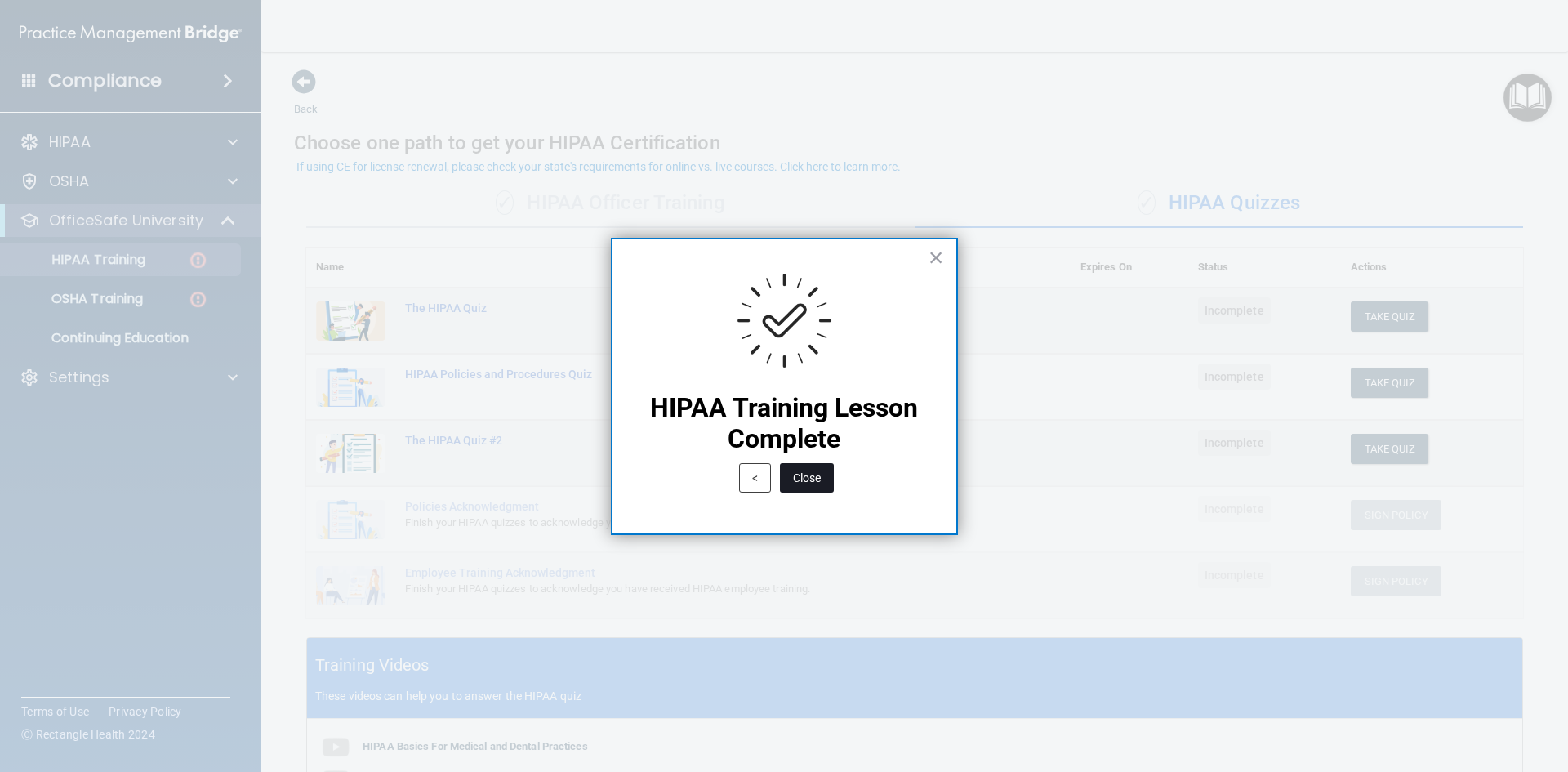
click at [816, 477] on button "Close" at bounding box center [807, 477] width 54 height 30
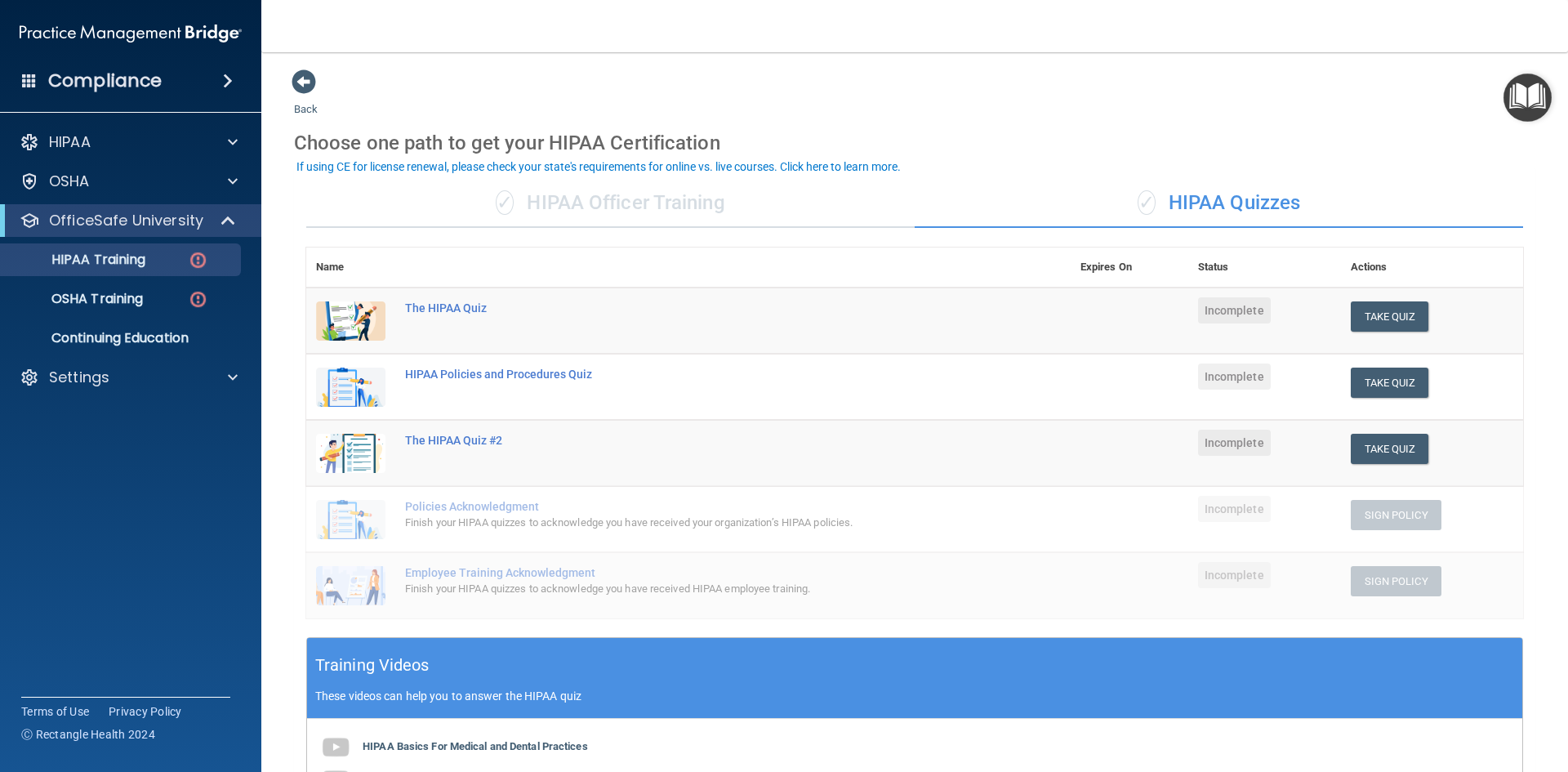
click at [645, 211] on div "✓ HIPAA Officer Training" at bounding box center [610, 203] width 608 height 49
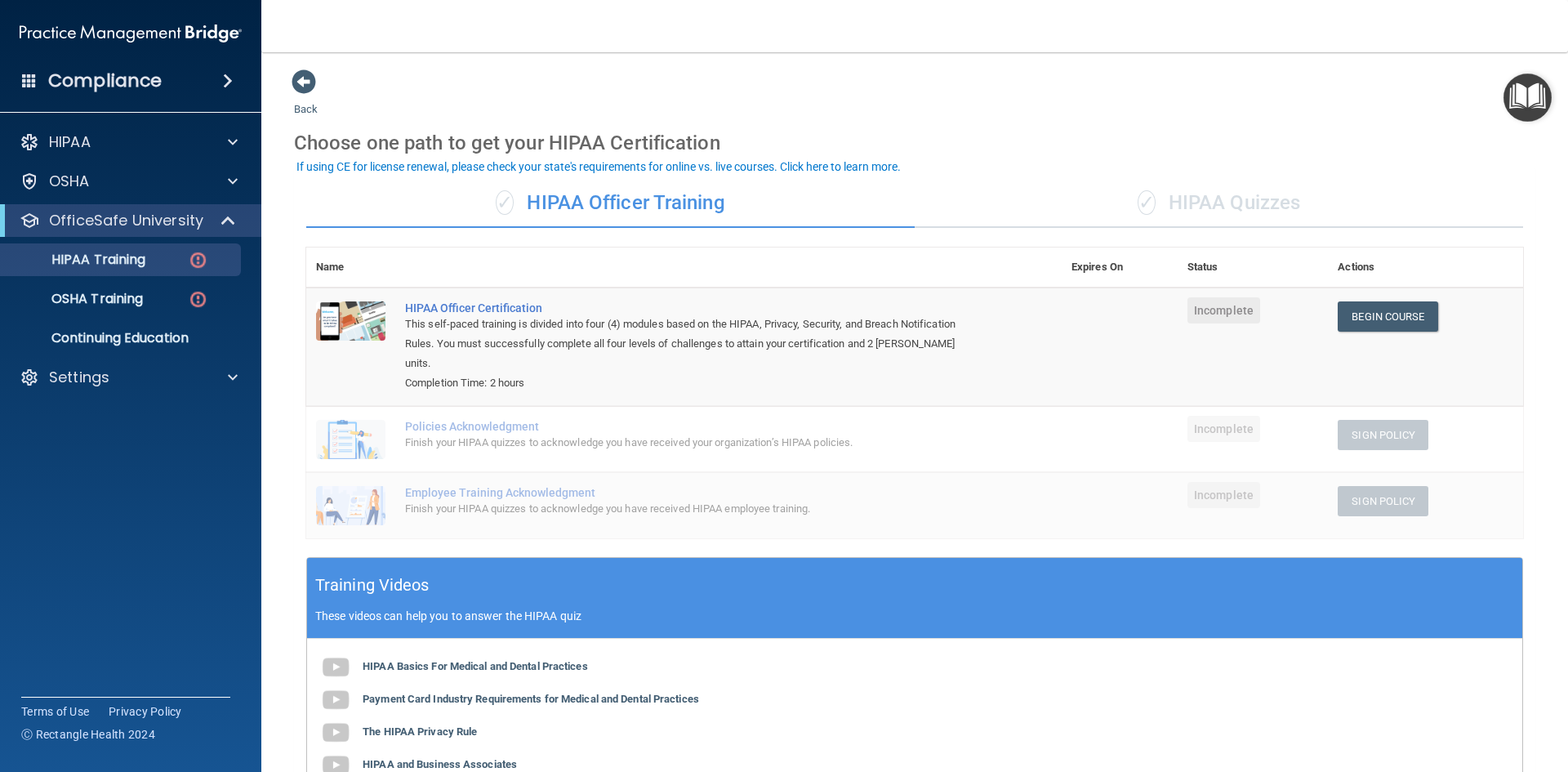
click at [1201, 207] on div "✓ HIPAA Quizzes" at bounding box center [1219, 203] width 608 height 49
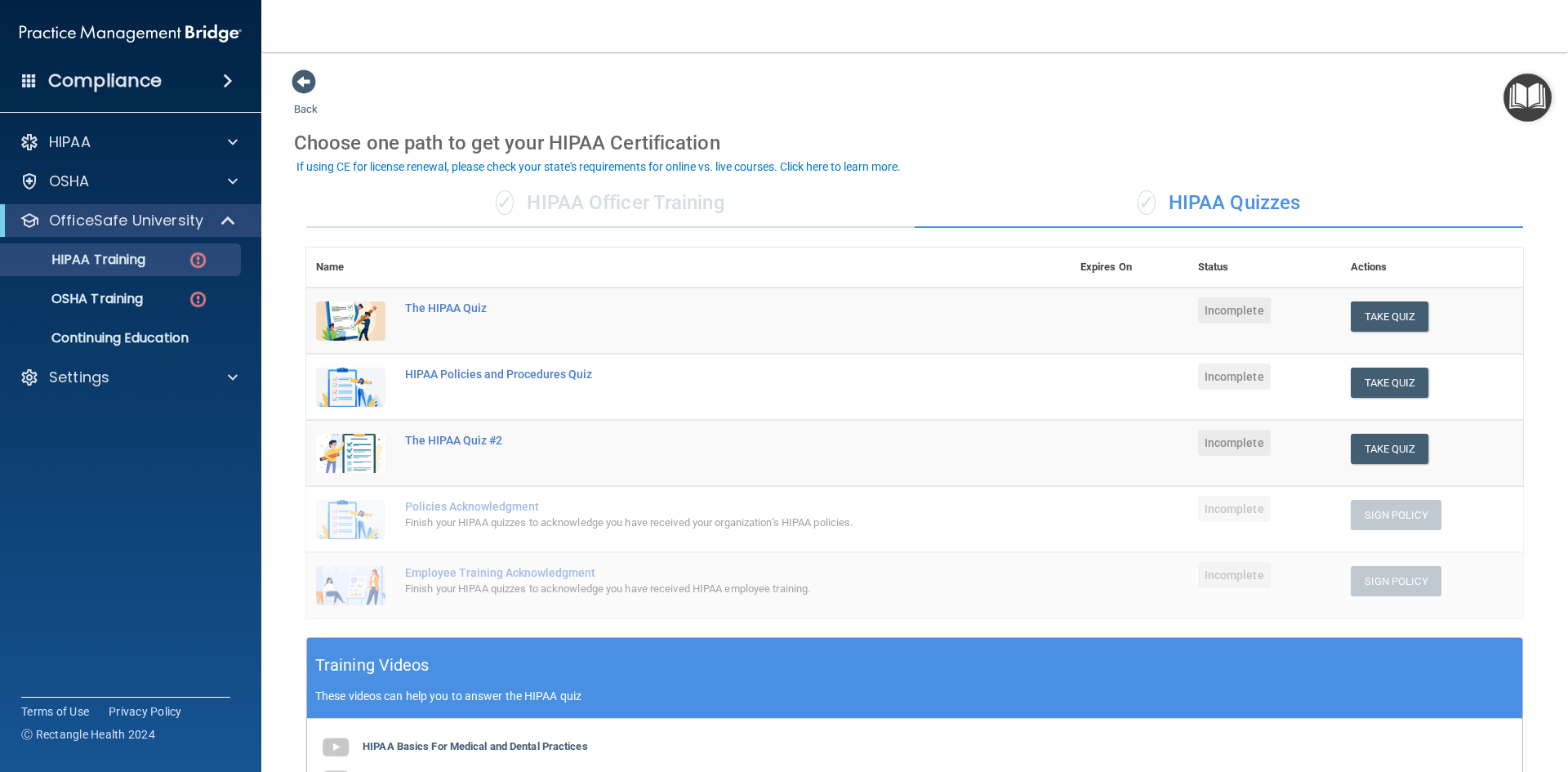
click at [1521, 91] on img "Open Resource Center" at bounding box center [1527, 97] width 48 height 48
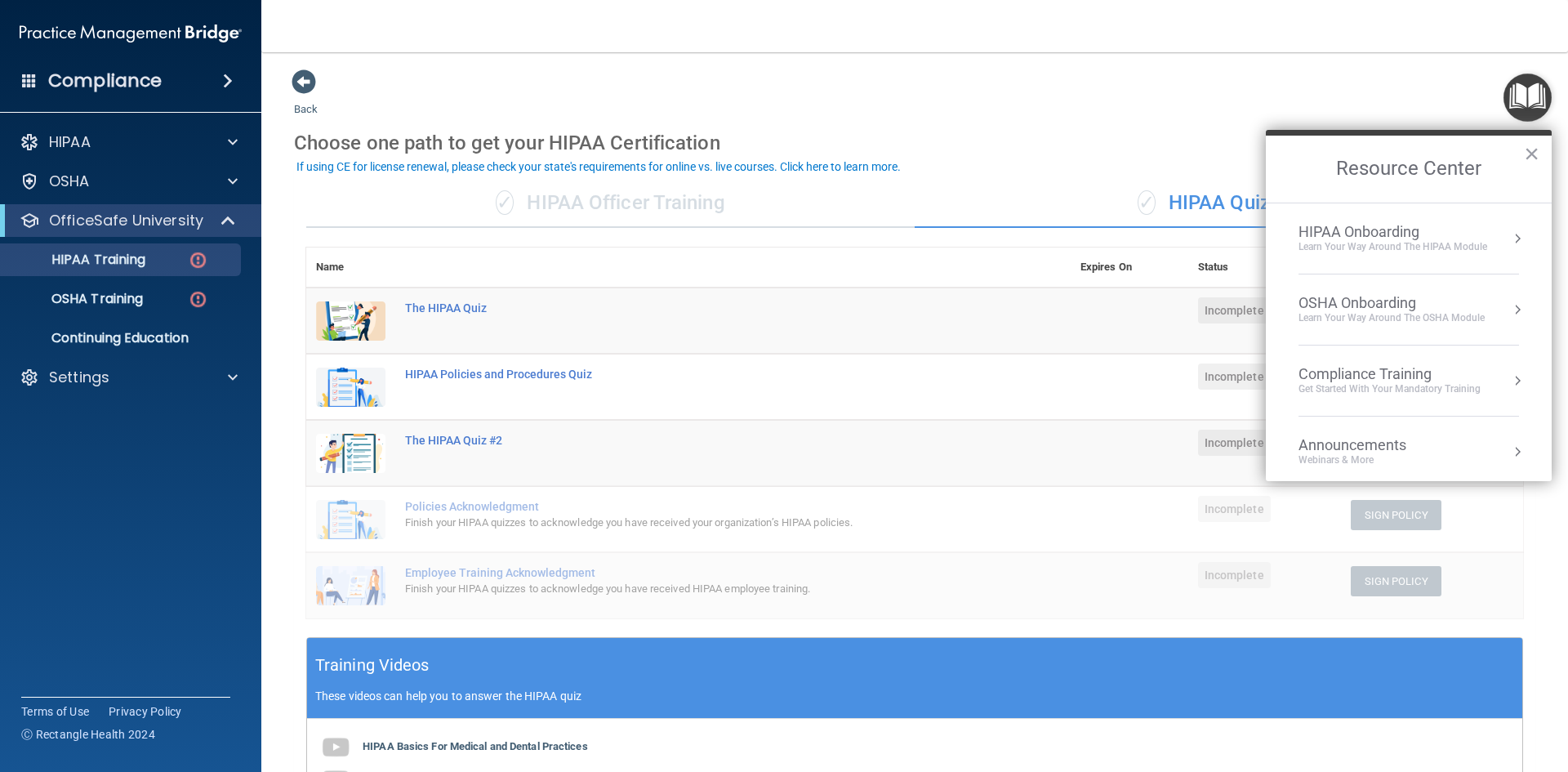
click at [1428, 245] on div "Learn Your Way around the HIPAA module" at bounding box center [1393, 247] width 189 height 14
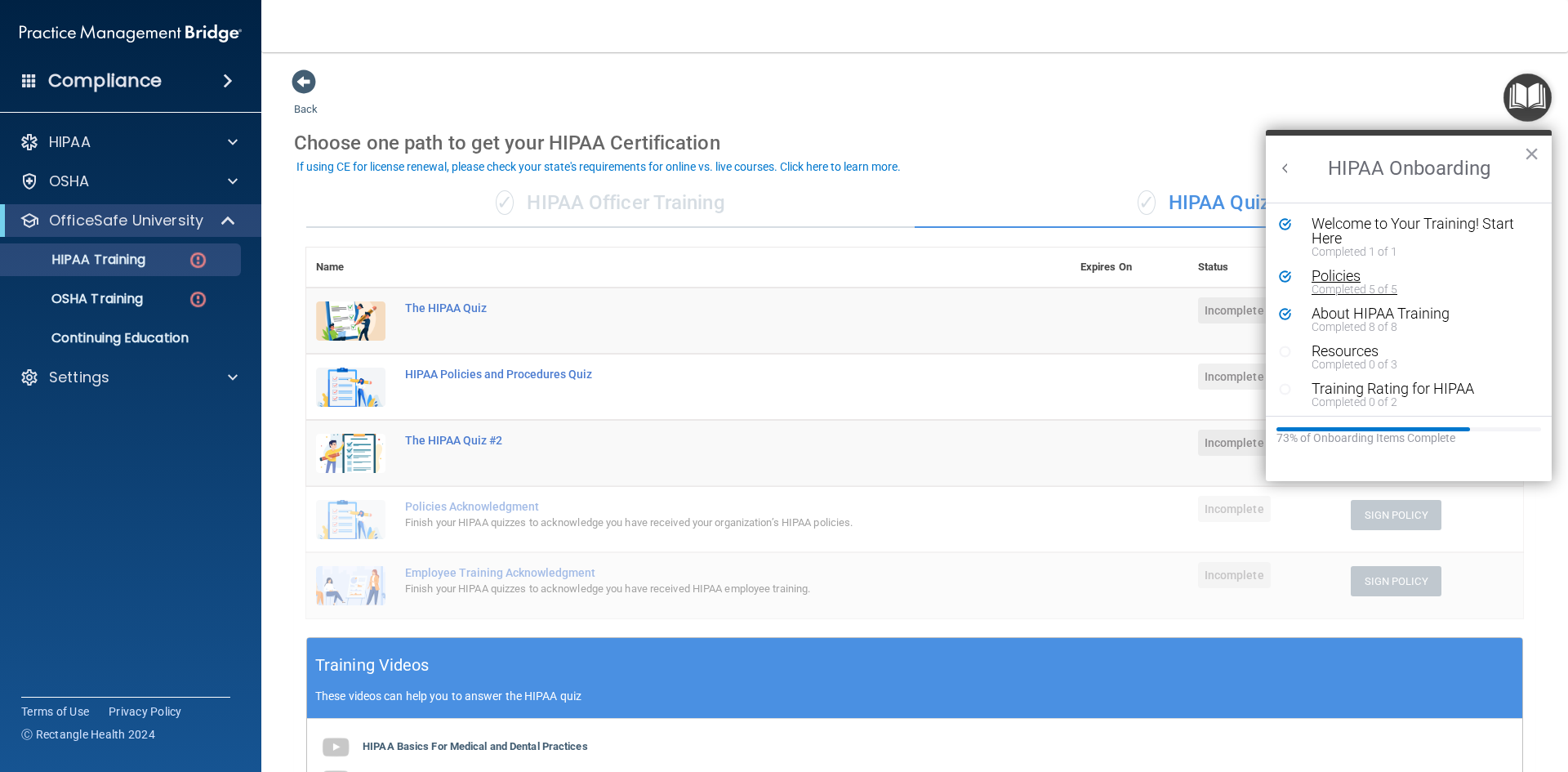
scroll to position [3, 0]
click at [1351, 356] on div "Completed 0 of 3" at bounding box center [1415, 361] width 206 height 12
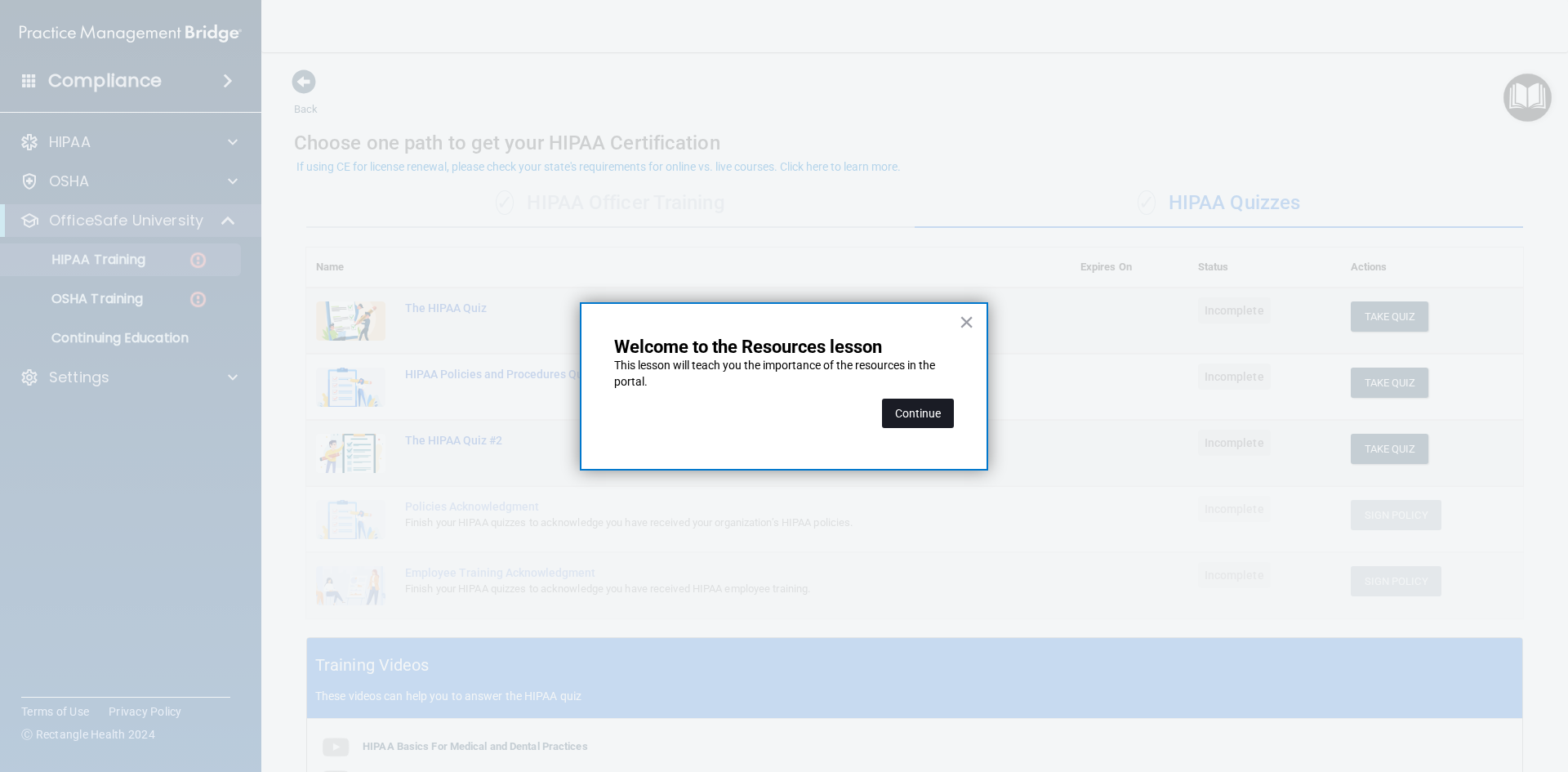
click at [925, 422] on button "Continue" at bounding box center [917, 413] width 72 height 30
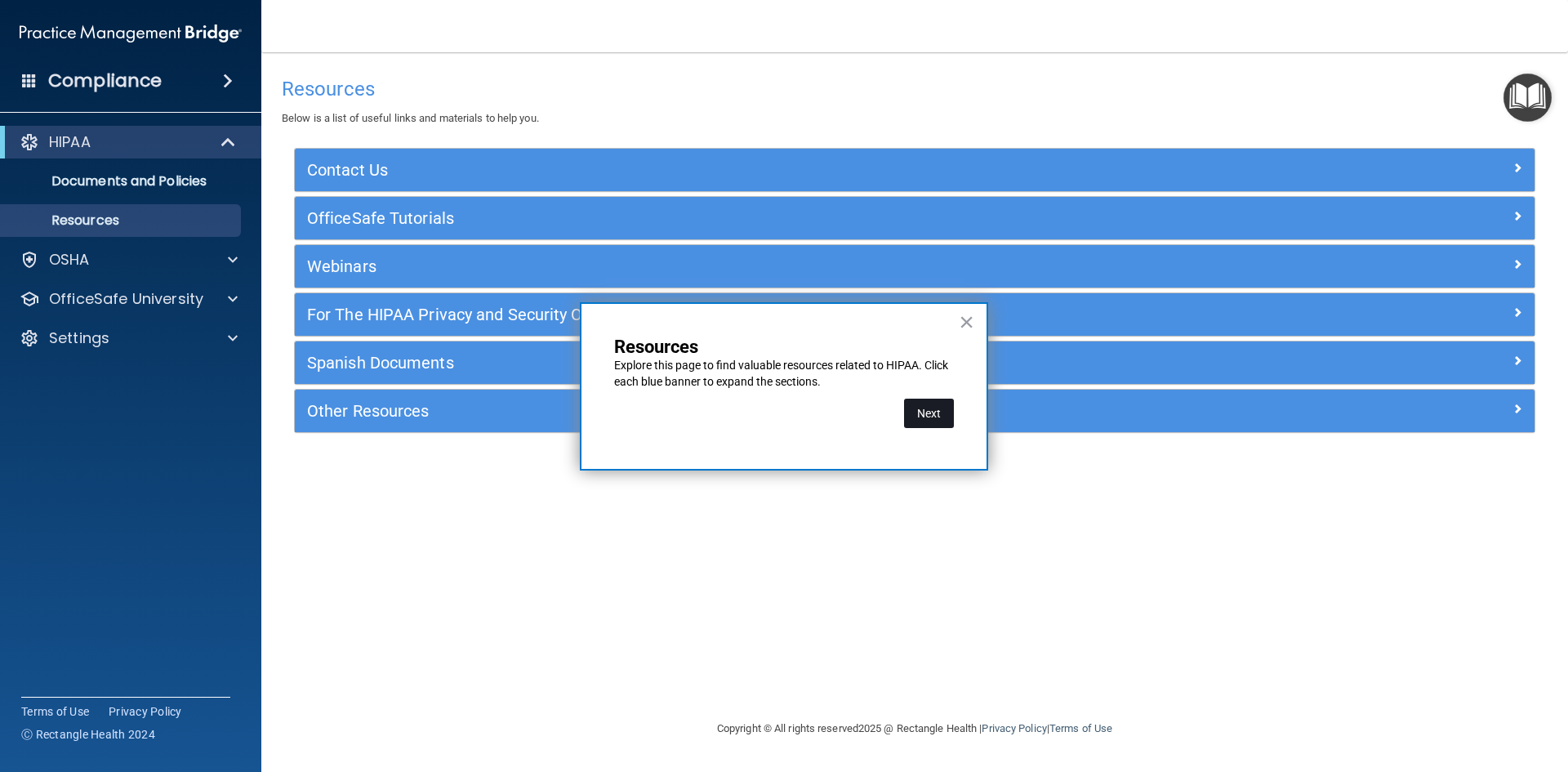
click at [926, 411] on button "Next" at bounding box center [929, 413] width 50 height 30
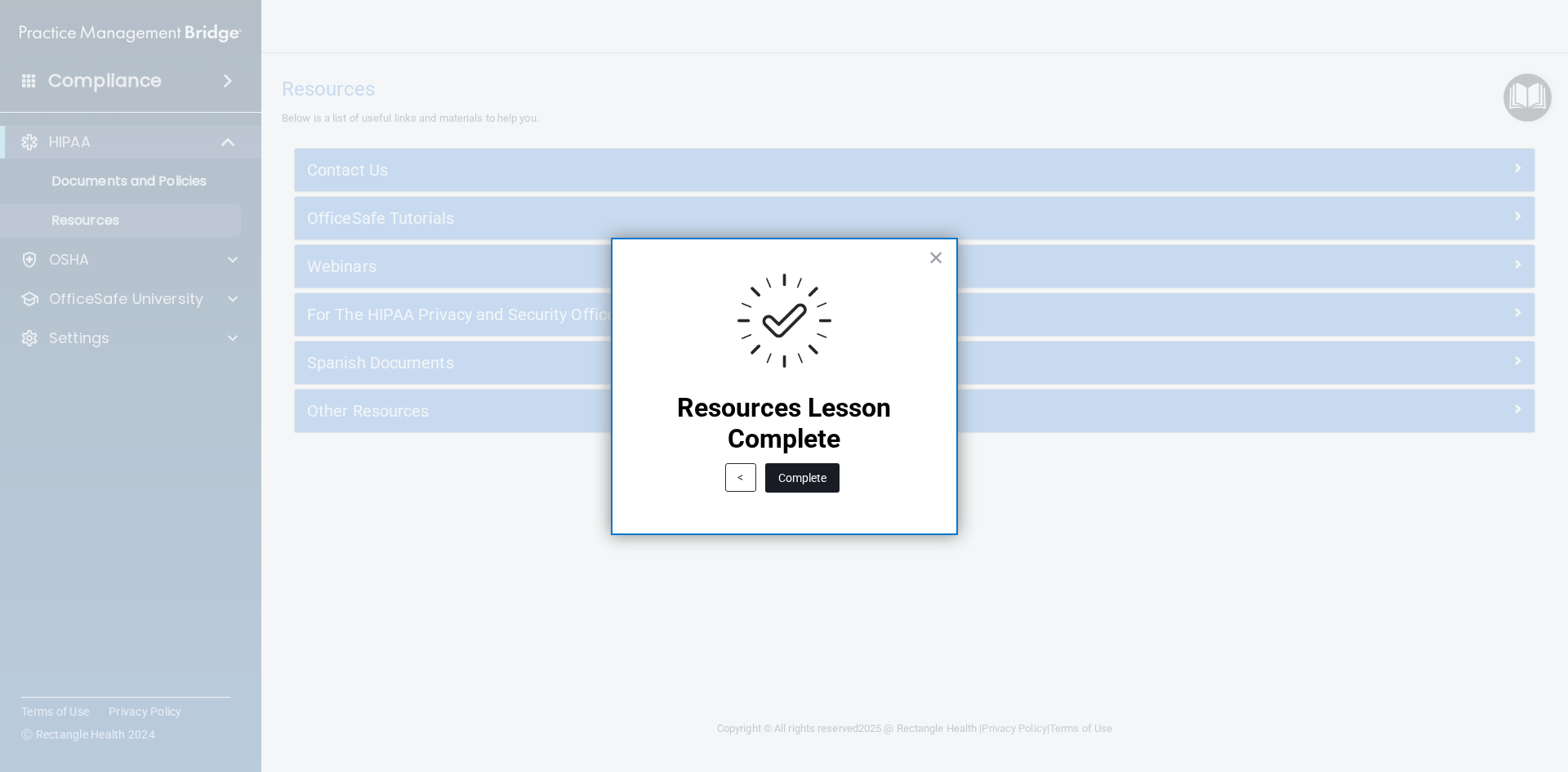
click at [808, 481] on button "Complete" at bounding box center [802, 477] width 74 height 30
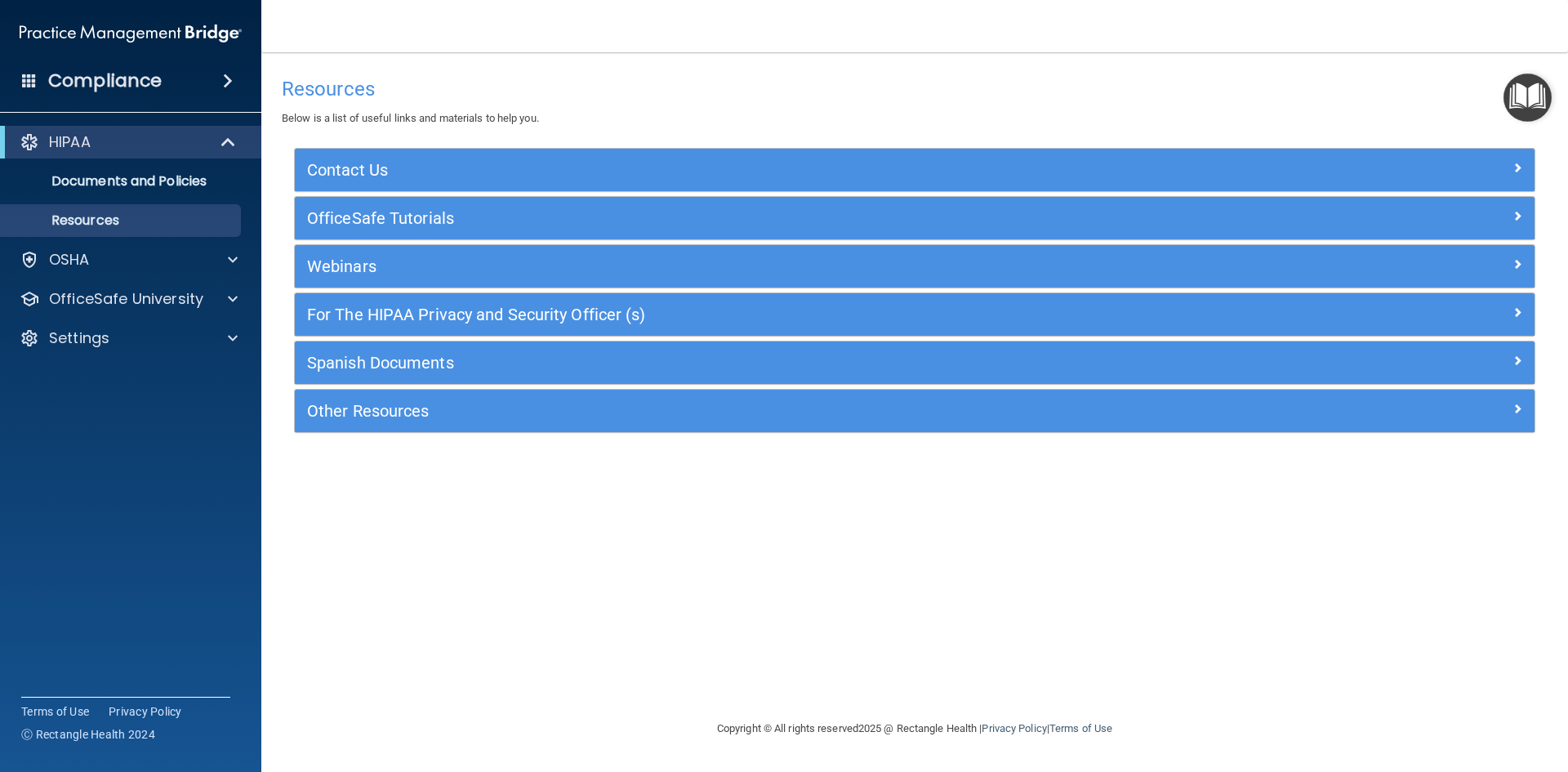
click at [1527, 101] on img "Open Resource Center" at bounding box center [1527, 97] width 48 height 48
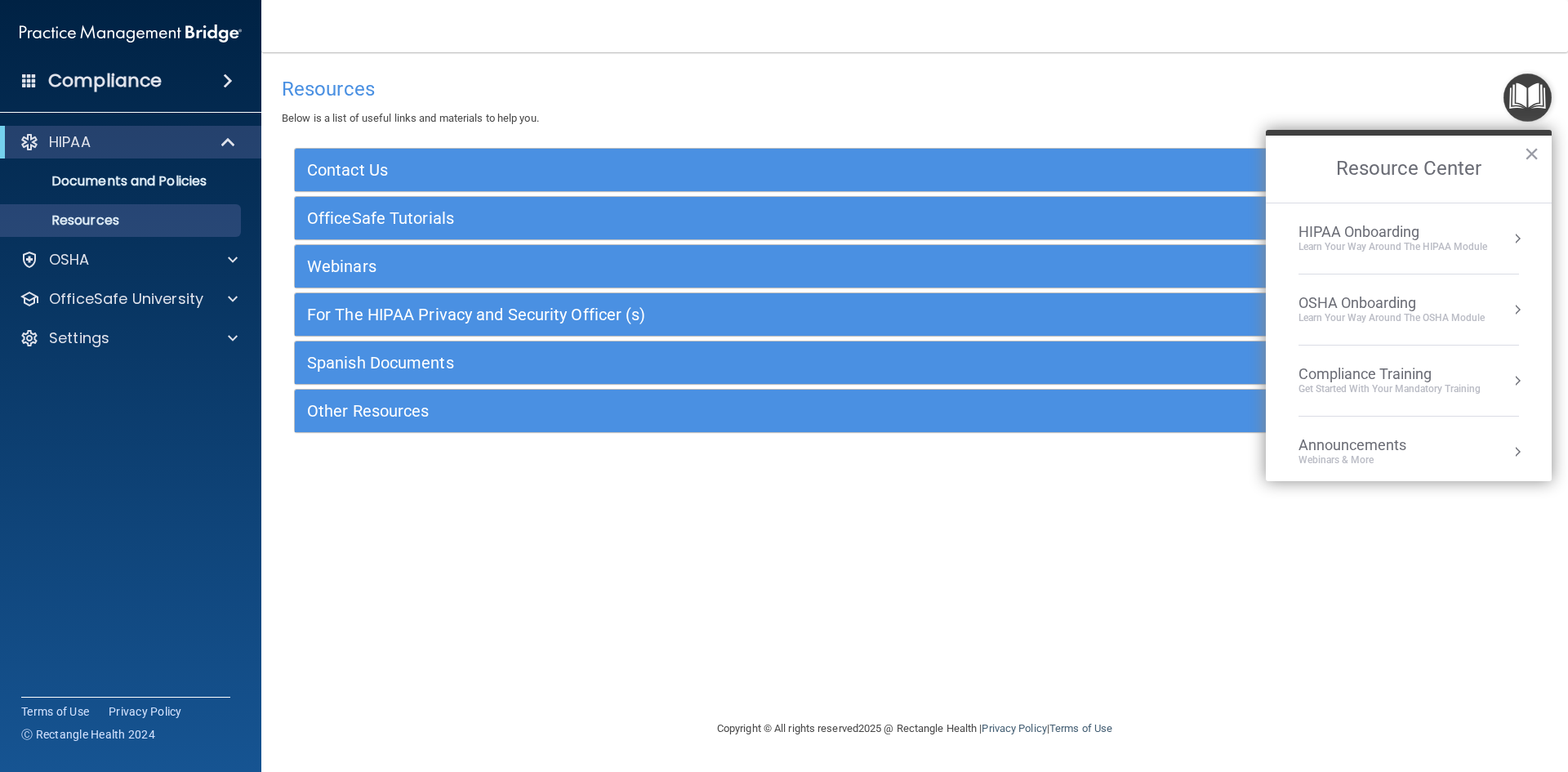
click at [1408, 244] on div "Learn Your Way around the HIPAA module" at bounding box center [1393, 247] width 189 height 14
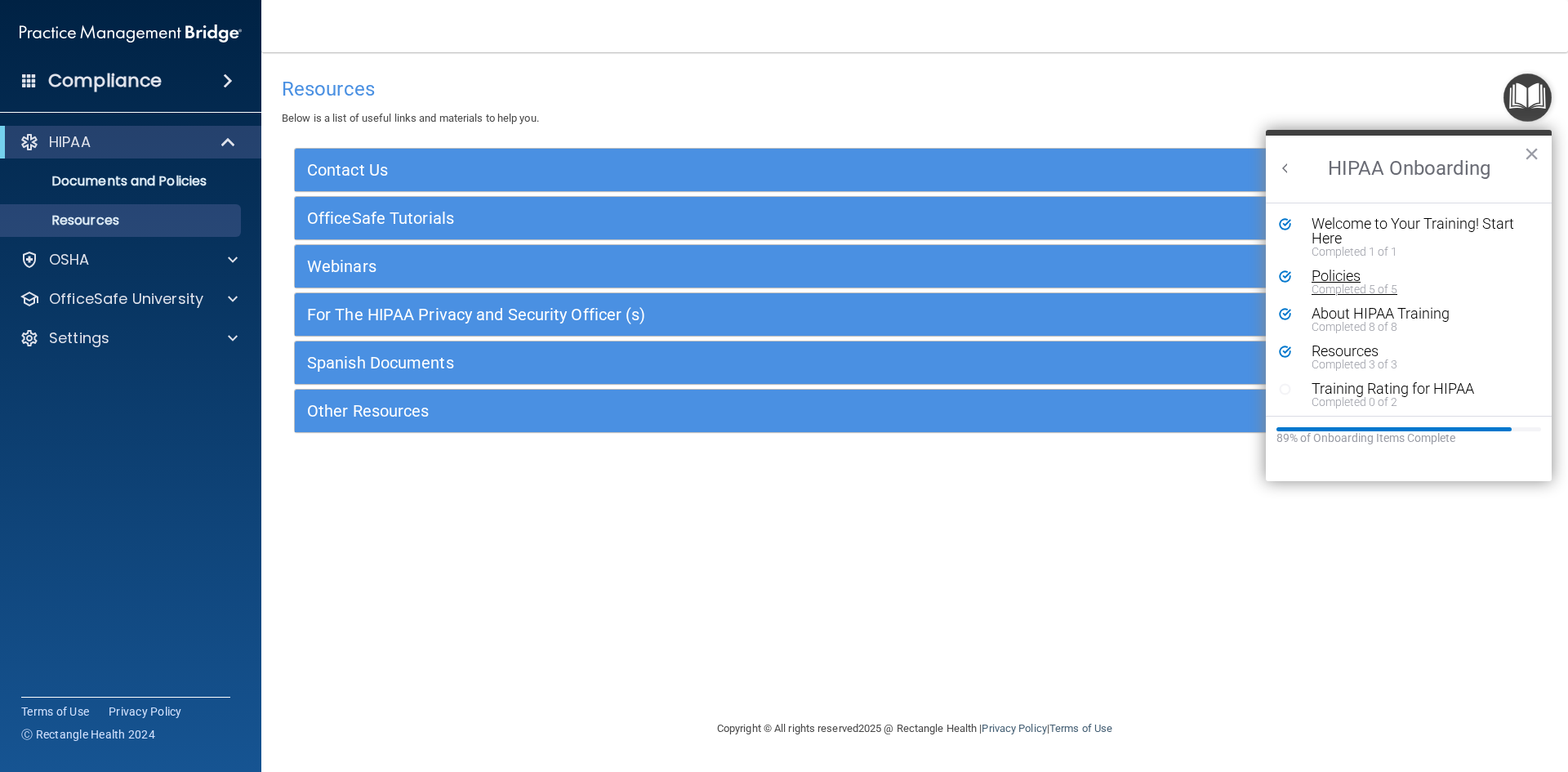
scroll to position [3, 0]
click at [1401, 385] on div "Training Rating for HIPAA" at bounding box center [1415, 385] width 206 height 14
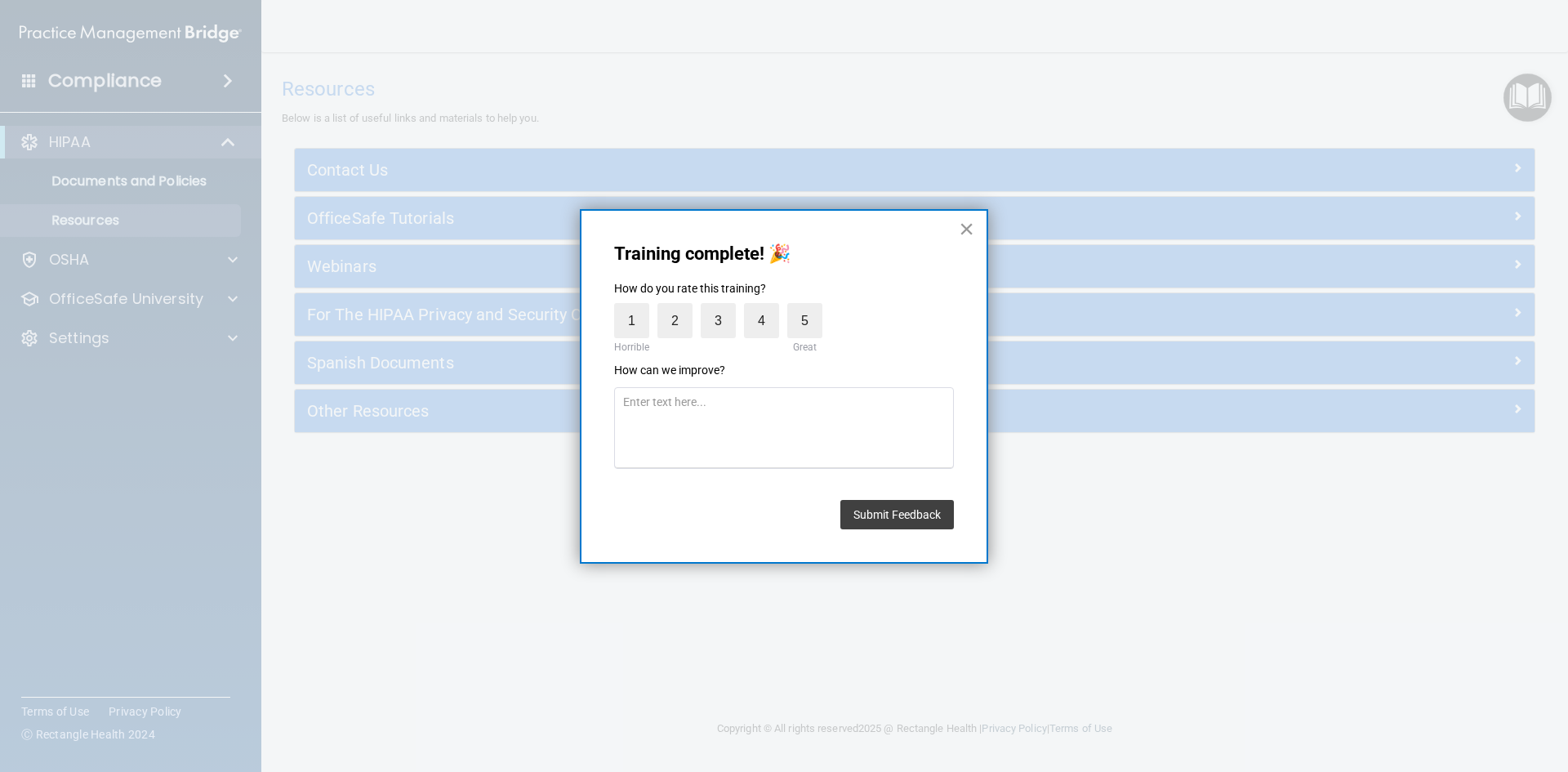
click at [969, 221] on button "×" at bounding box center [966, 229] width 15 height 26
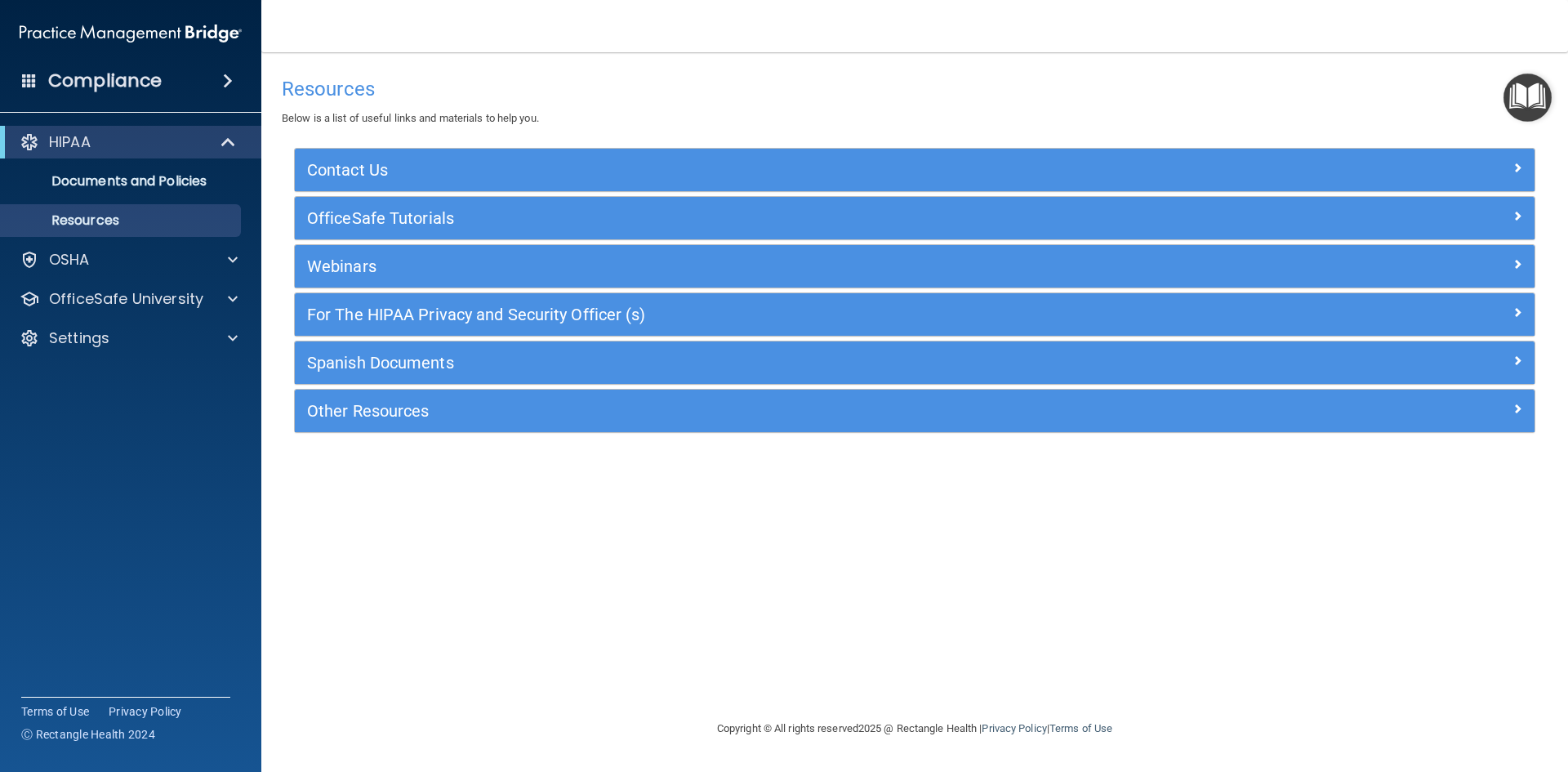
click at [1507, 109] on img "Open Resource Center" at bounding box center [1527, 97] width 48 height 48
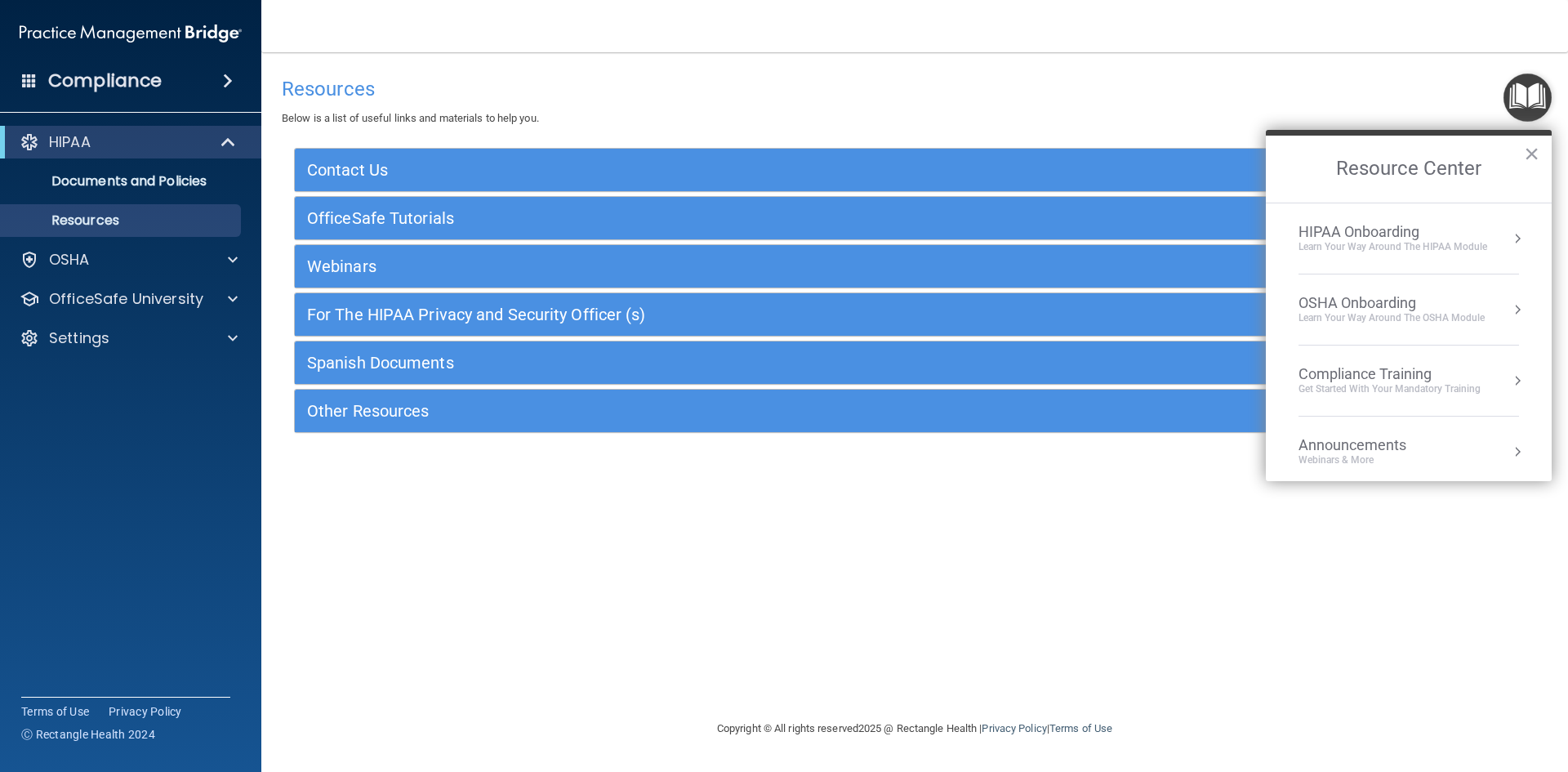
click at [1359, 302] on div "OSHA Onboarding" at bounding box center [1392, 302] width 186 height 18
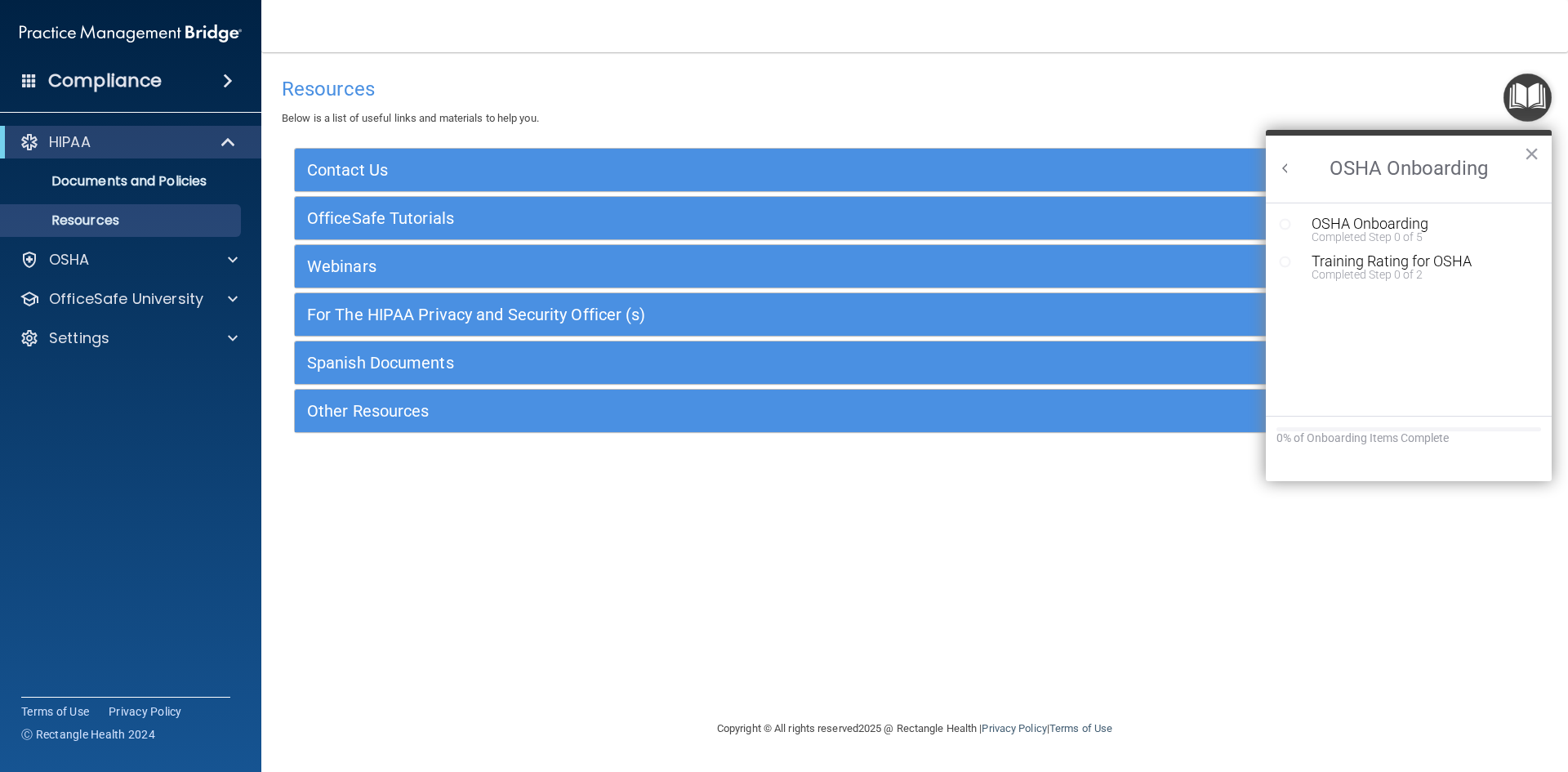
scroll to position [0, 0]
click at [1325, 231] on div "Completed Step 0 of 5" at bounding box center [1421, 237] width 219 height 12
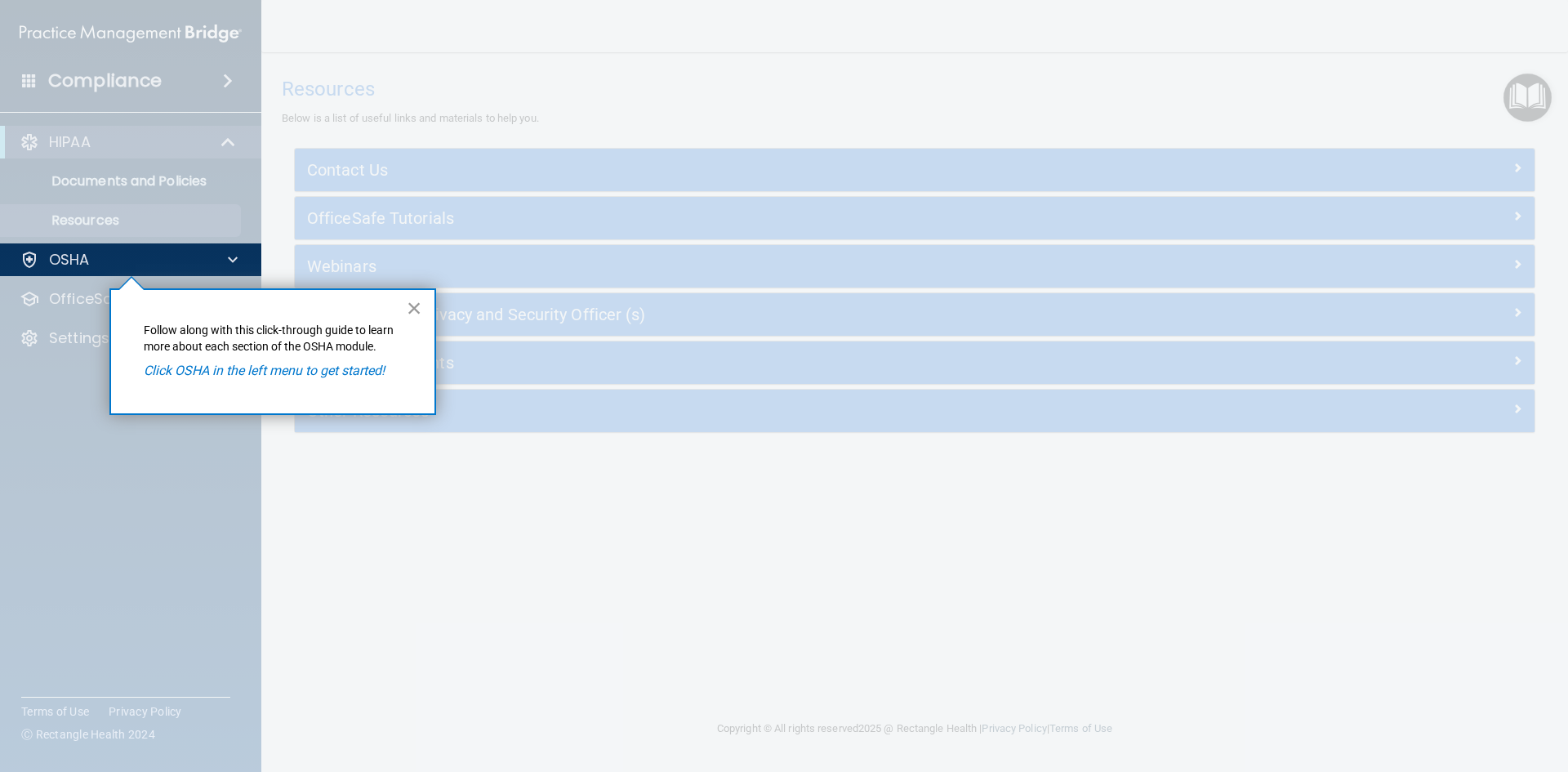
click at [414, 306] on button "×" at bounding box center [415, 307] width 15 height 26
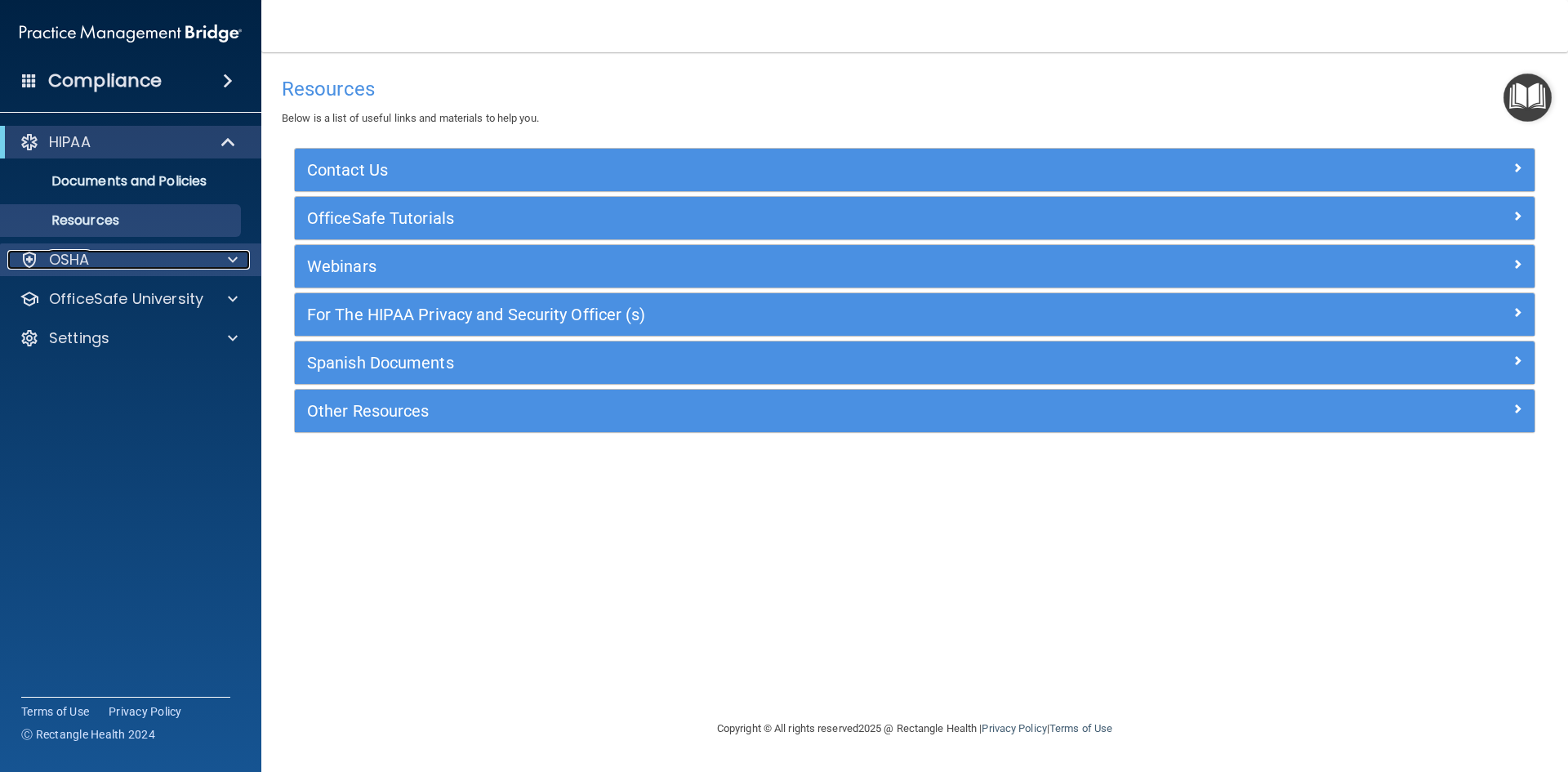
click at [173, 259] on div "OSHA" at bounding box center [108, 259] width 202 height 19
click at [189, 260] on div "OSHA" at bounding box center [108, 259] width 202 height 19
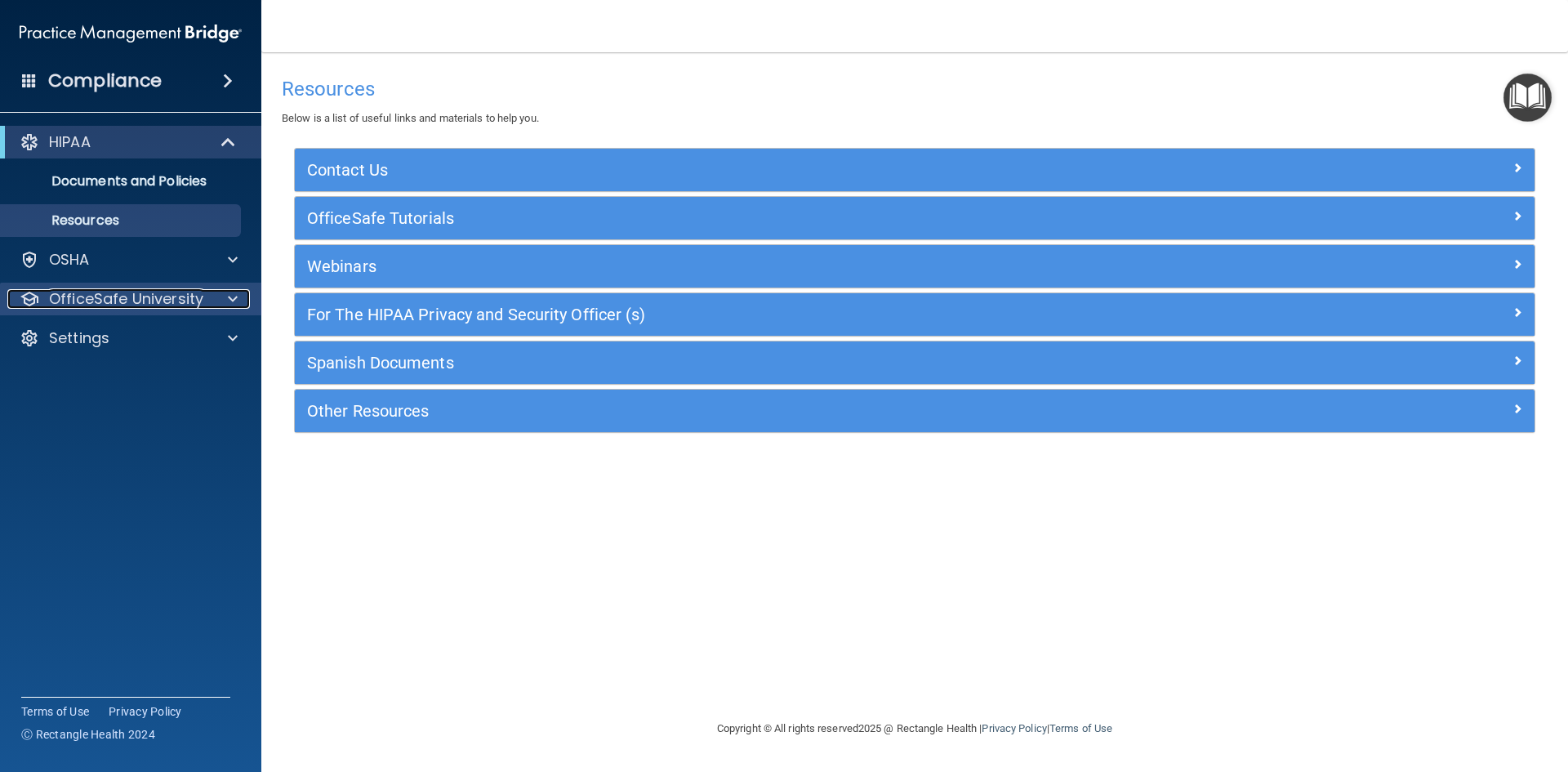
click at [189, 303] on p "OfficeSafe University" at bounding box center [126, 299] width 154 height 19
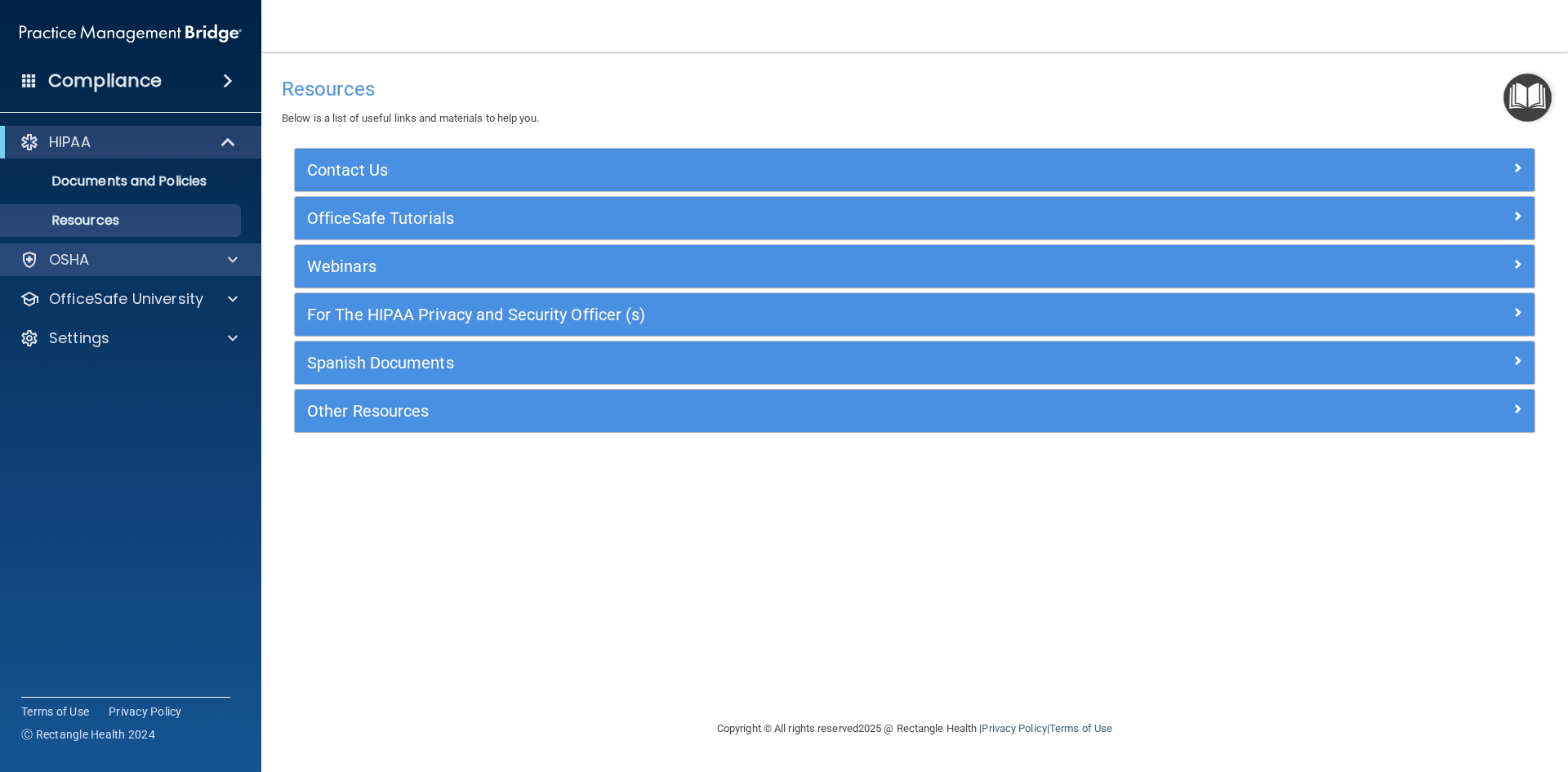
click at [197, 274] on div "OSHA" at bounding box center [131, 260] width 262 height 33
click at [243, 264] on div at bounding box center [230, 259] width 41 height 19
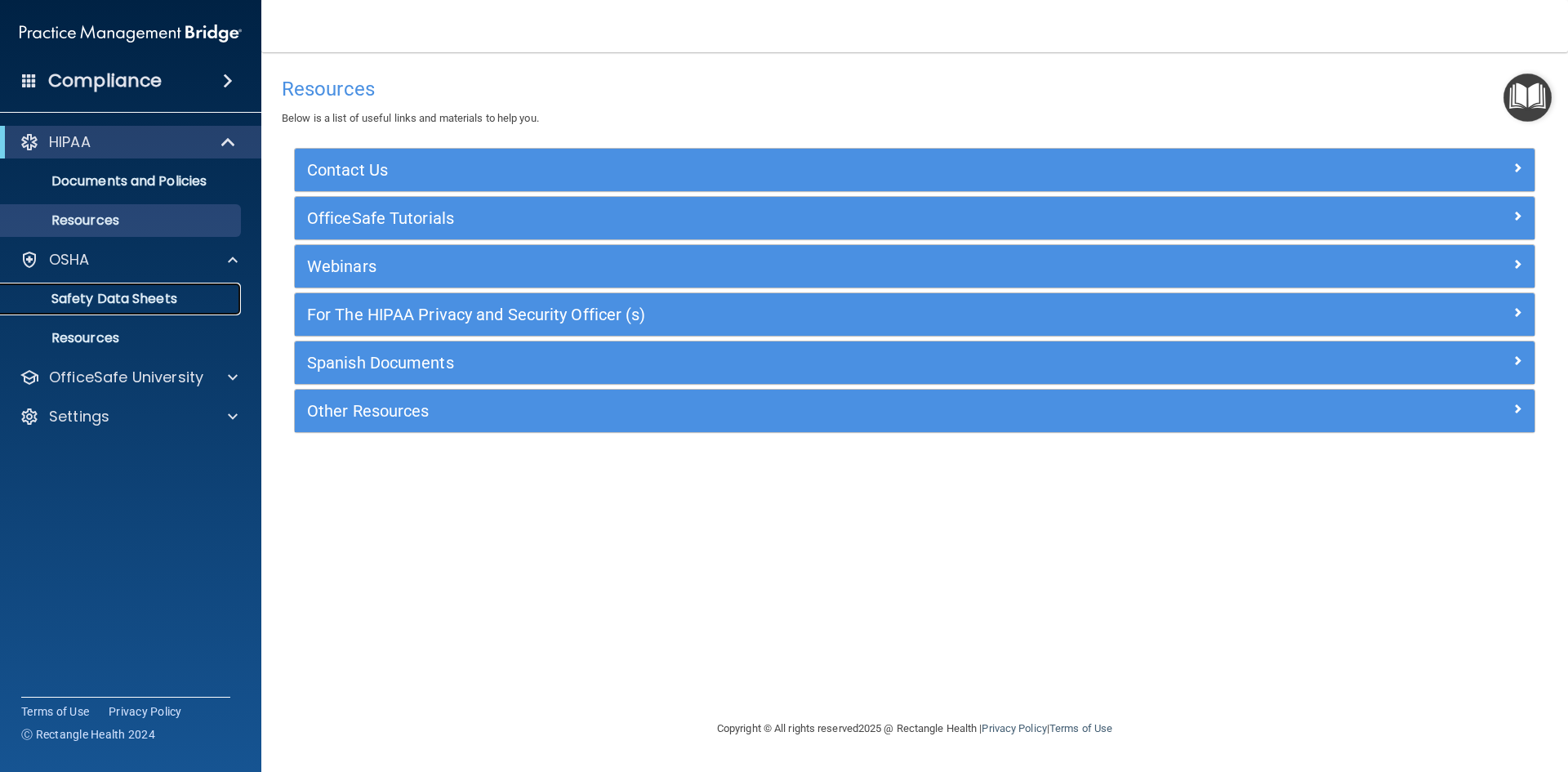
click at [228, 288] on link "Safety Data Sheets" at bounding box center [113, 299] width 257 height 33
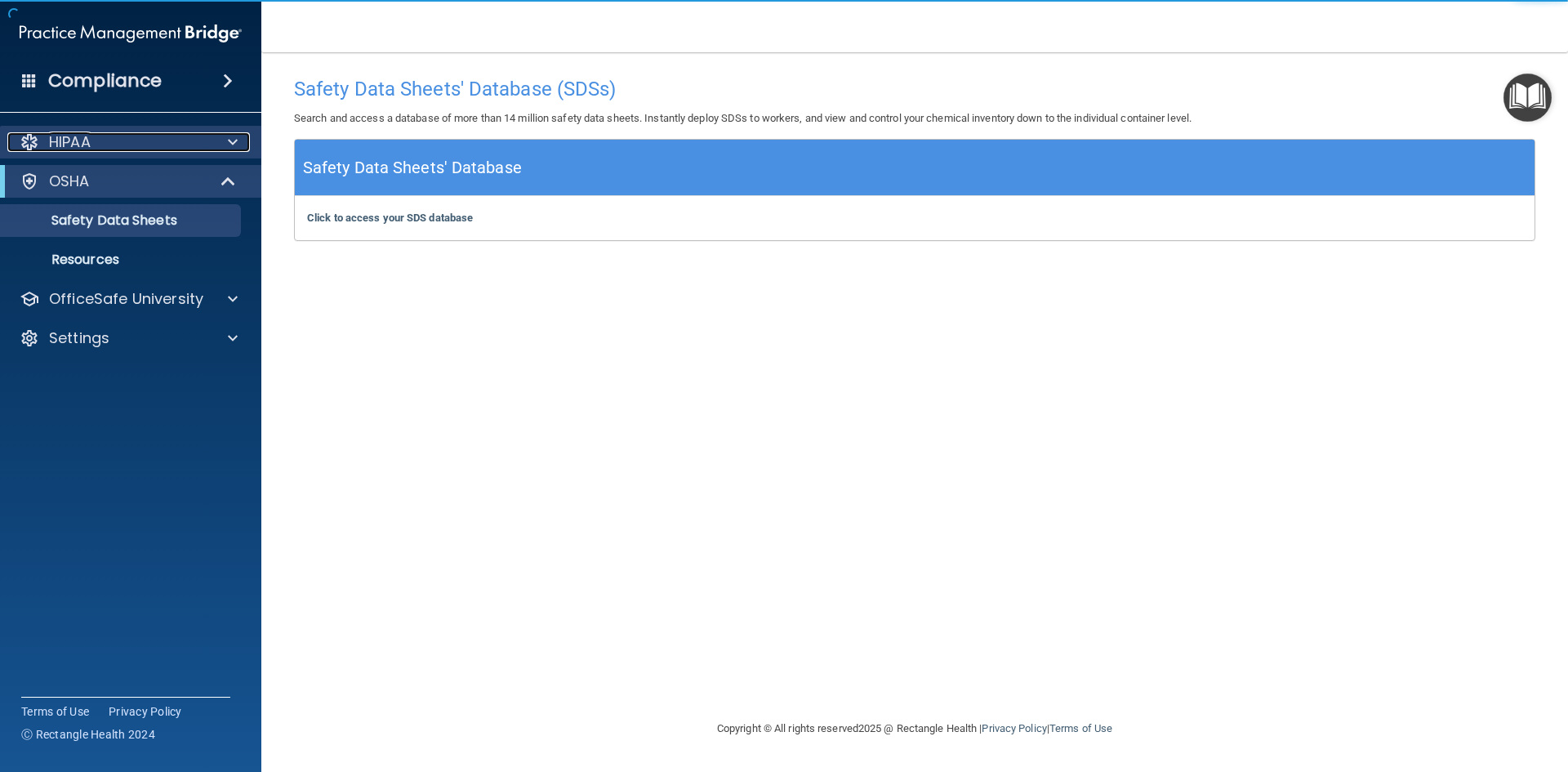
click at [146, 149] on div "HIPAA" at bounding box center [108, 141] width 202 height 19
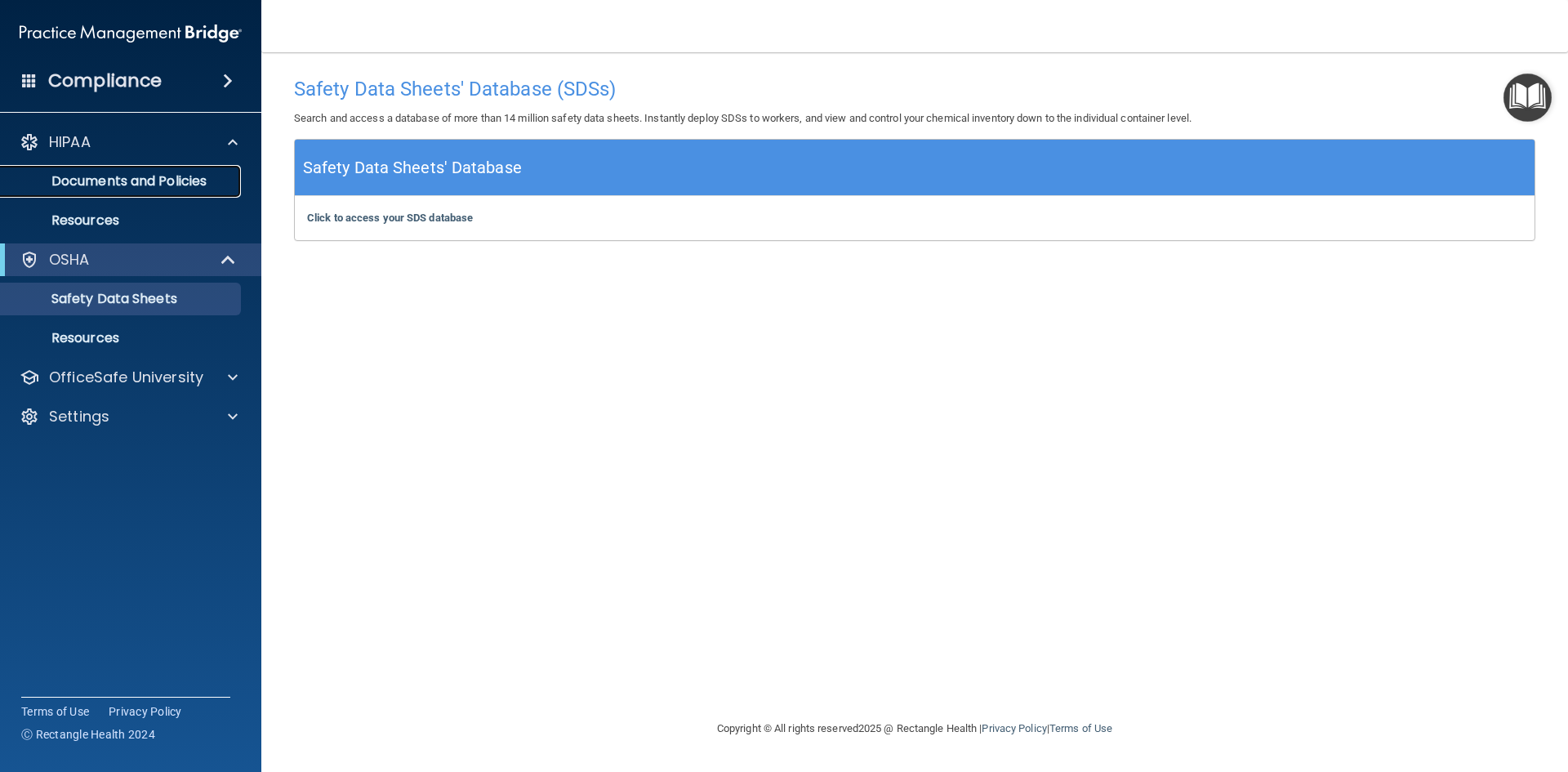
click at [152, 174] on p "Documents and Policies" at bounding box center [123, 181] width 223 height 16
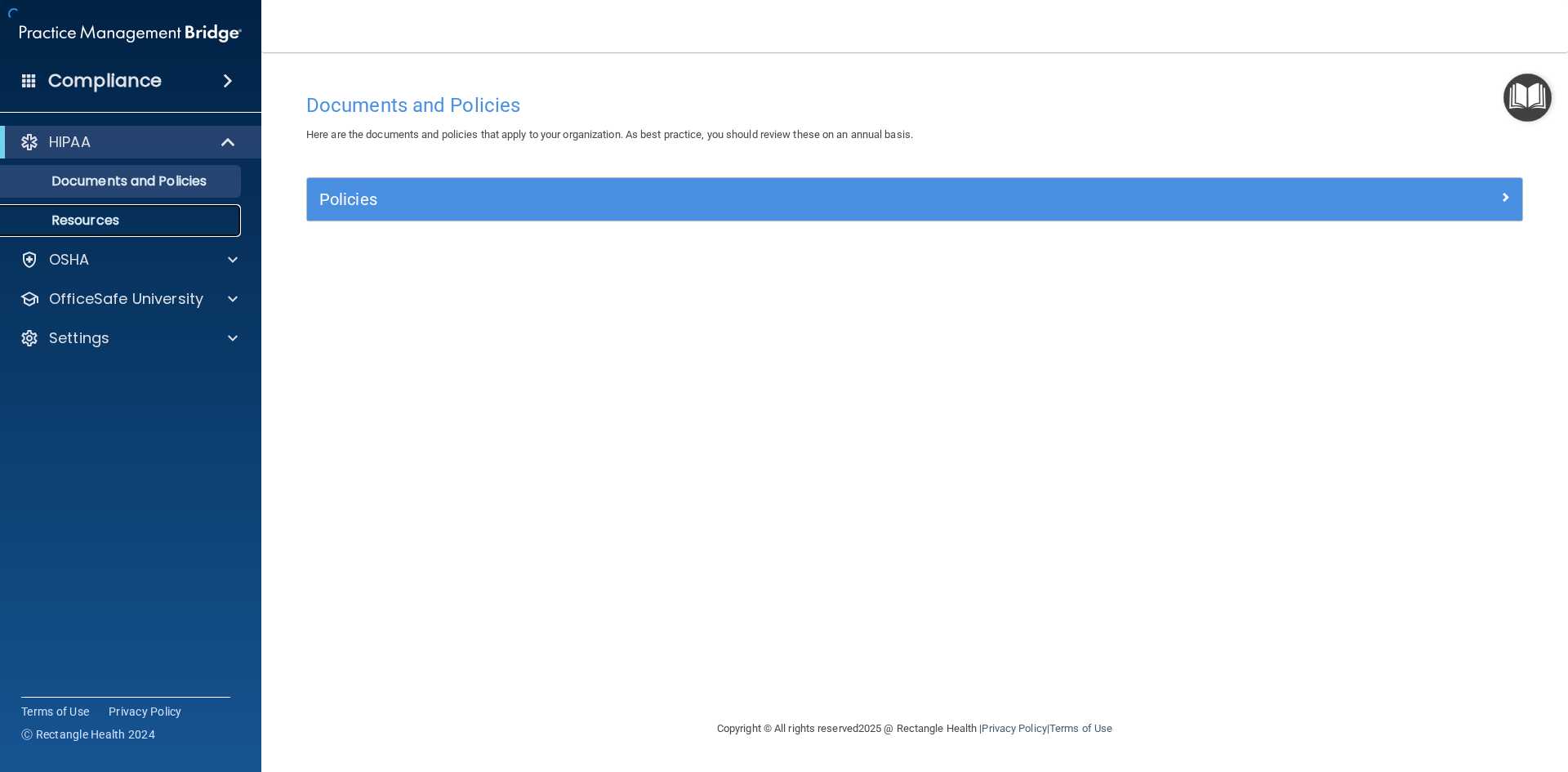
click at [151, 215] on p "Resources" at bounding box center [123, 220] width 223 height 16
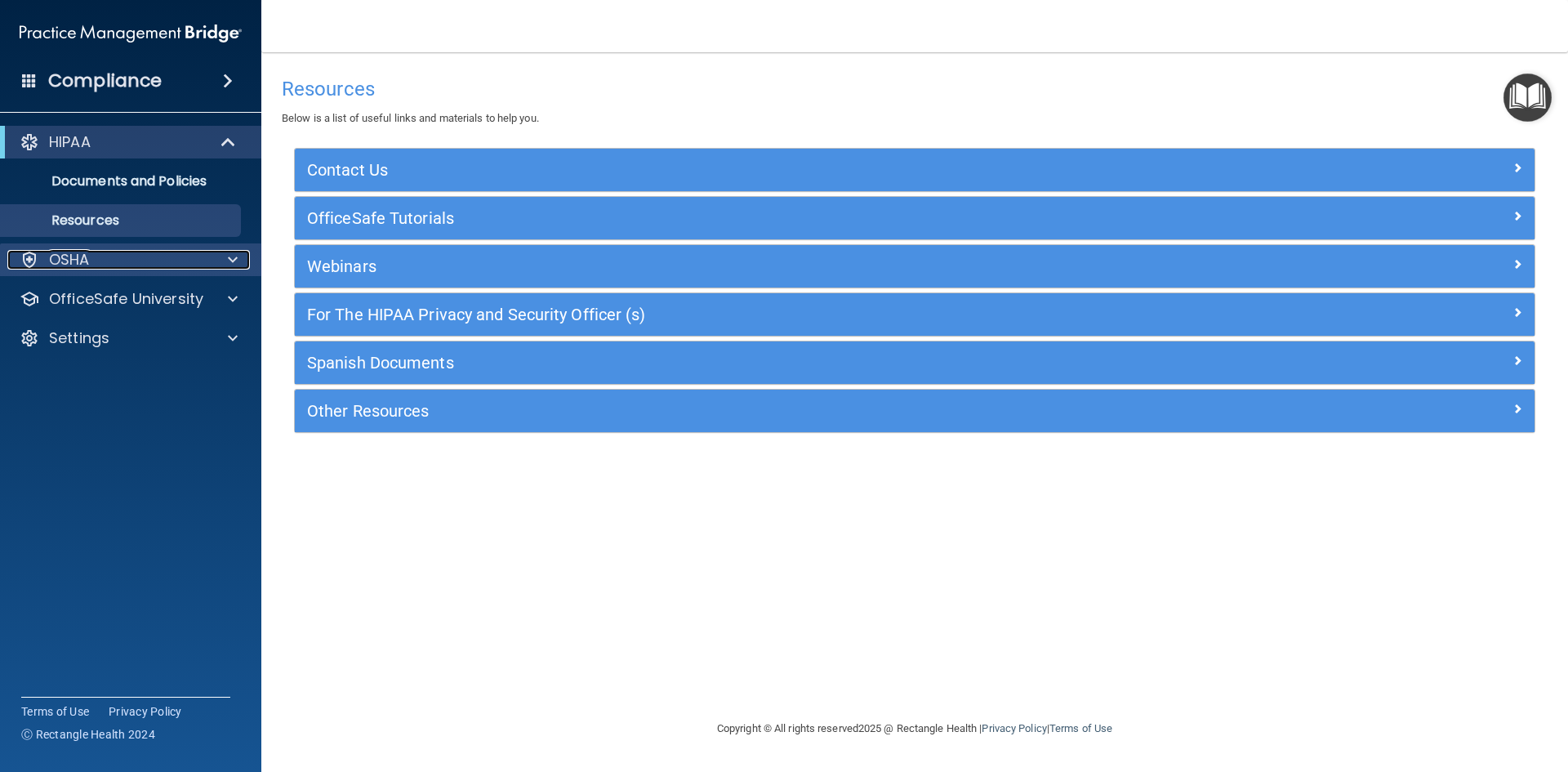
click at [161, 269] on div "OSHA" at bounding box center [108, 259] width 202 height 19
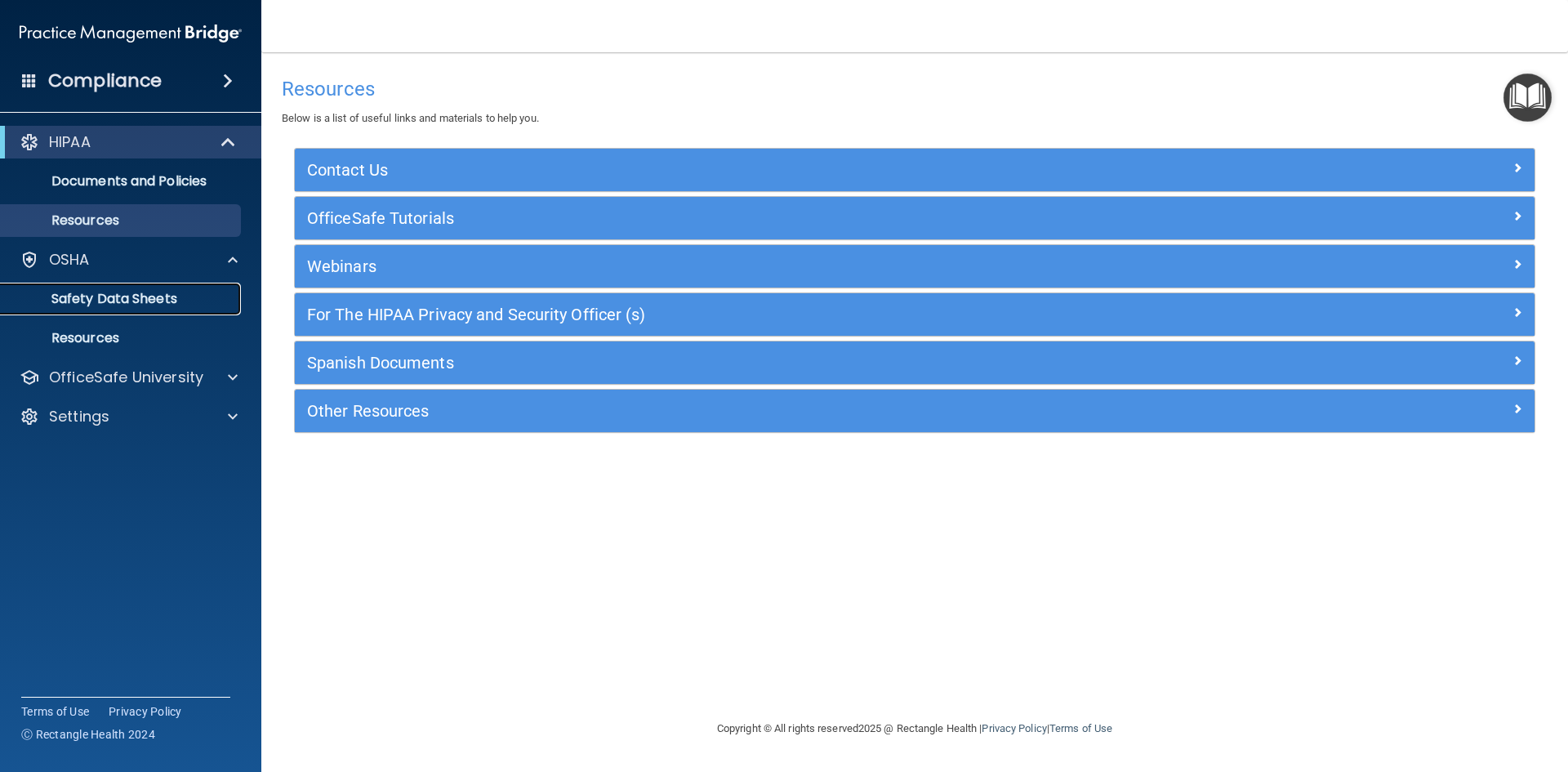
click at [146, 294] on p "Safety Data Sheets" at bounding box center [123, 299] width 223 height 16
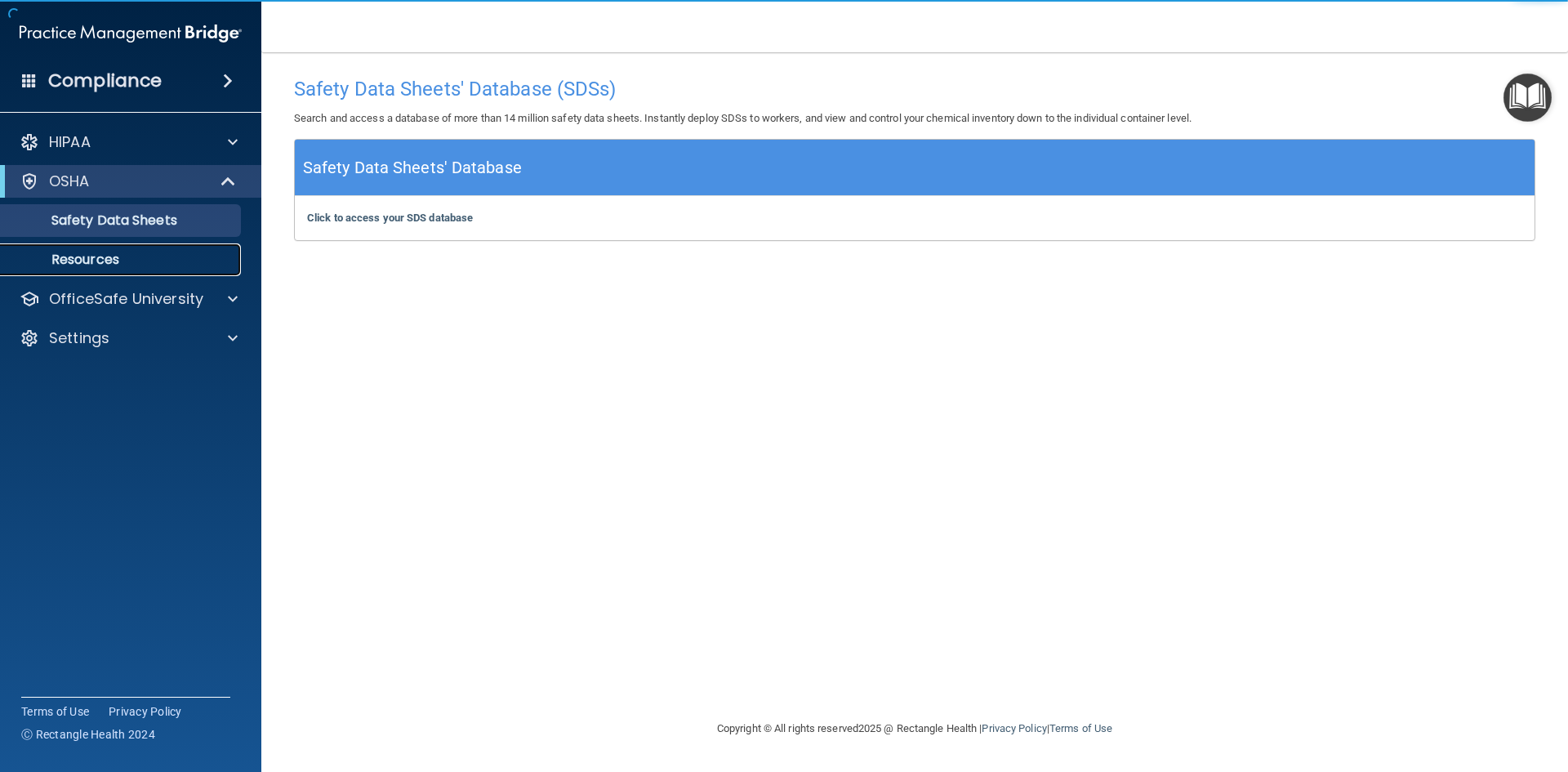
click at [157, 261] on p "Resources" at bounding box center [123, 259] width 223 height 16
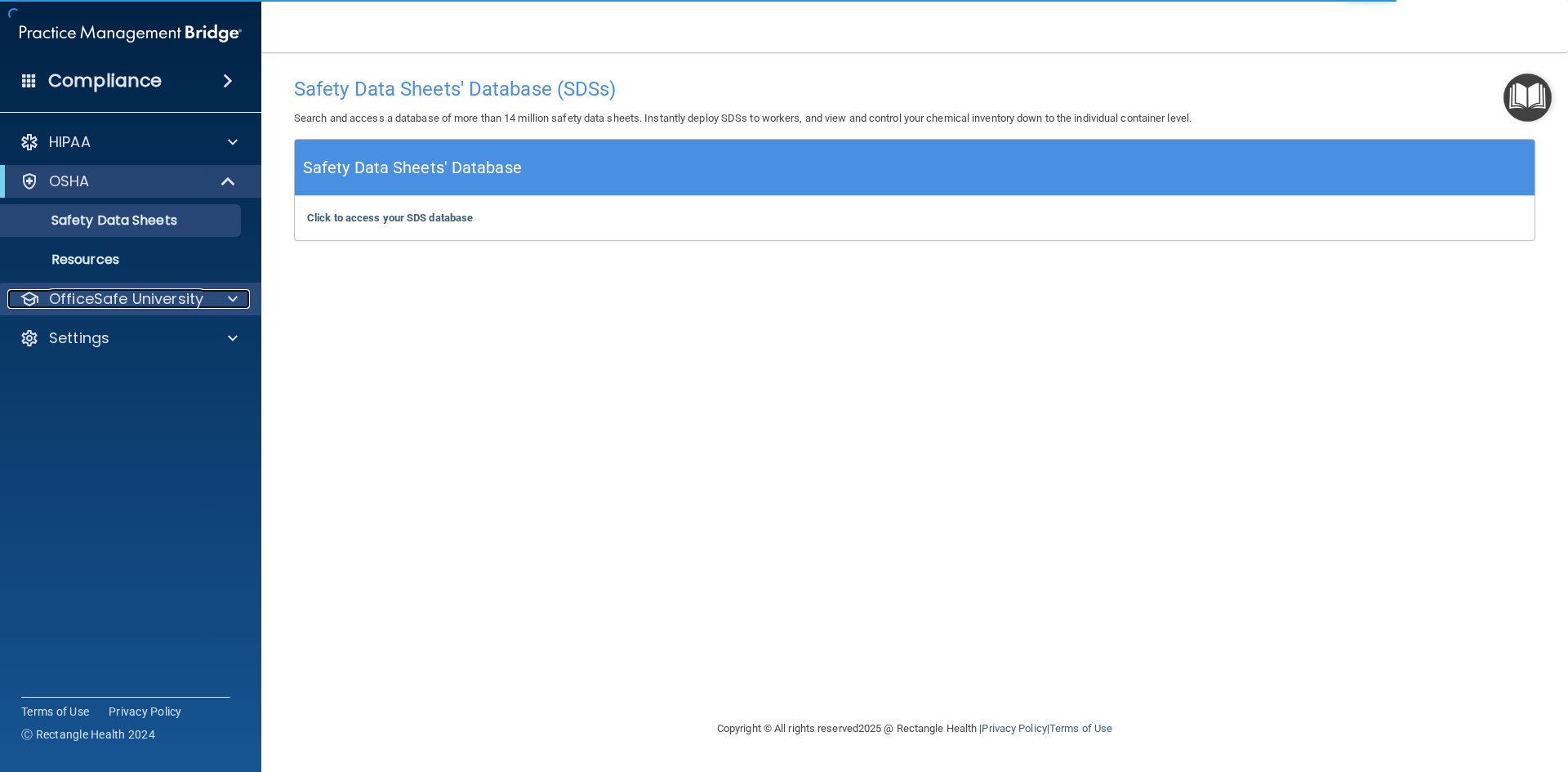
click at [175, 300] on p "OfficeSafe University" at bounding box center [126, 299] width 154 height 19
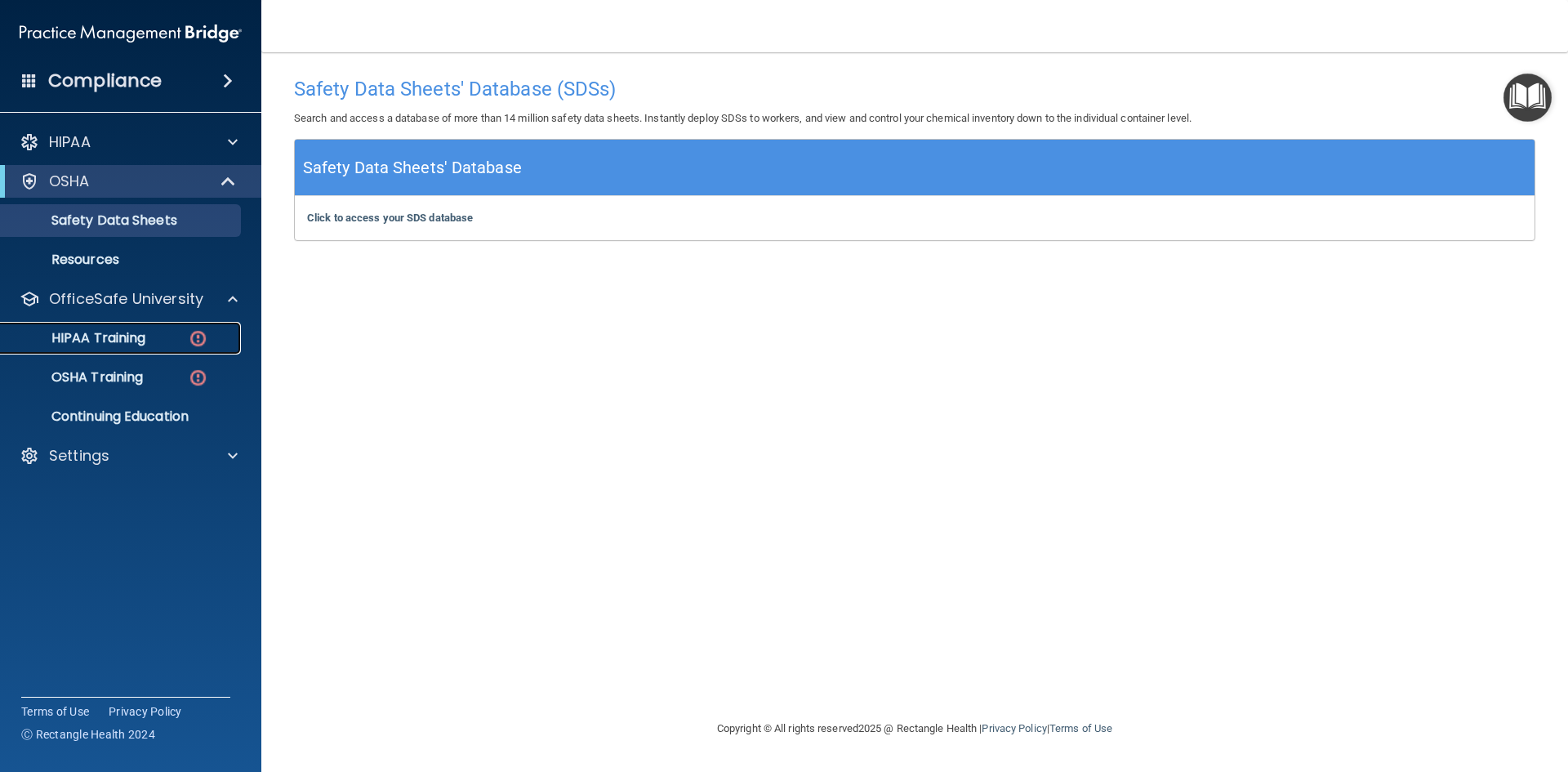
click at [174, 346] on link "HIPAA Training" at bounding box center [113, 338] width 257 height 33
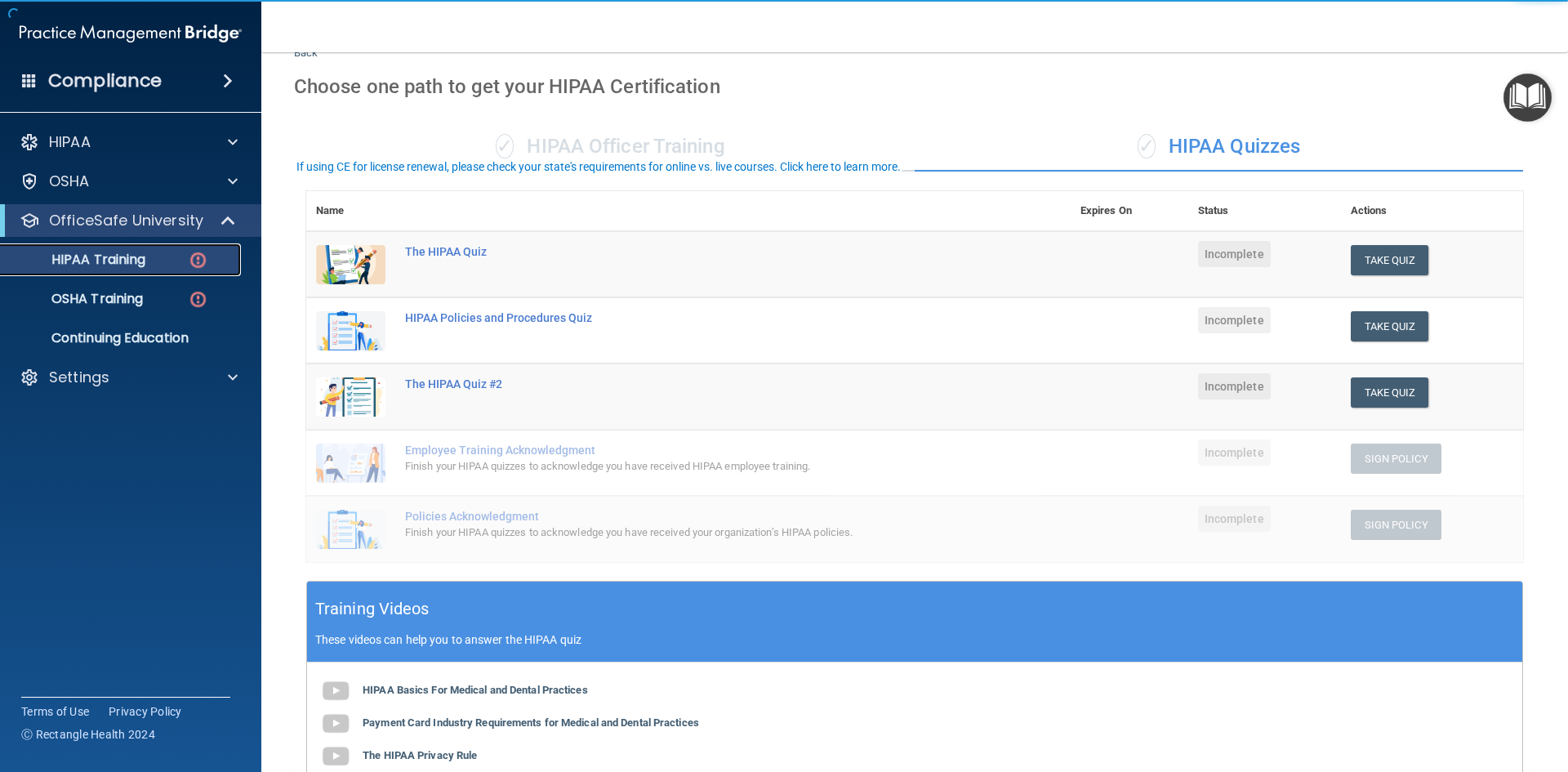
scroll to position [82, 0]
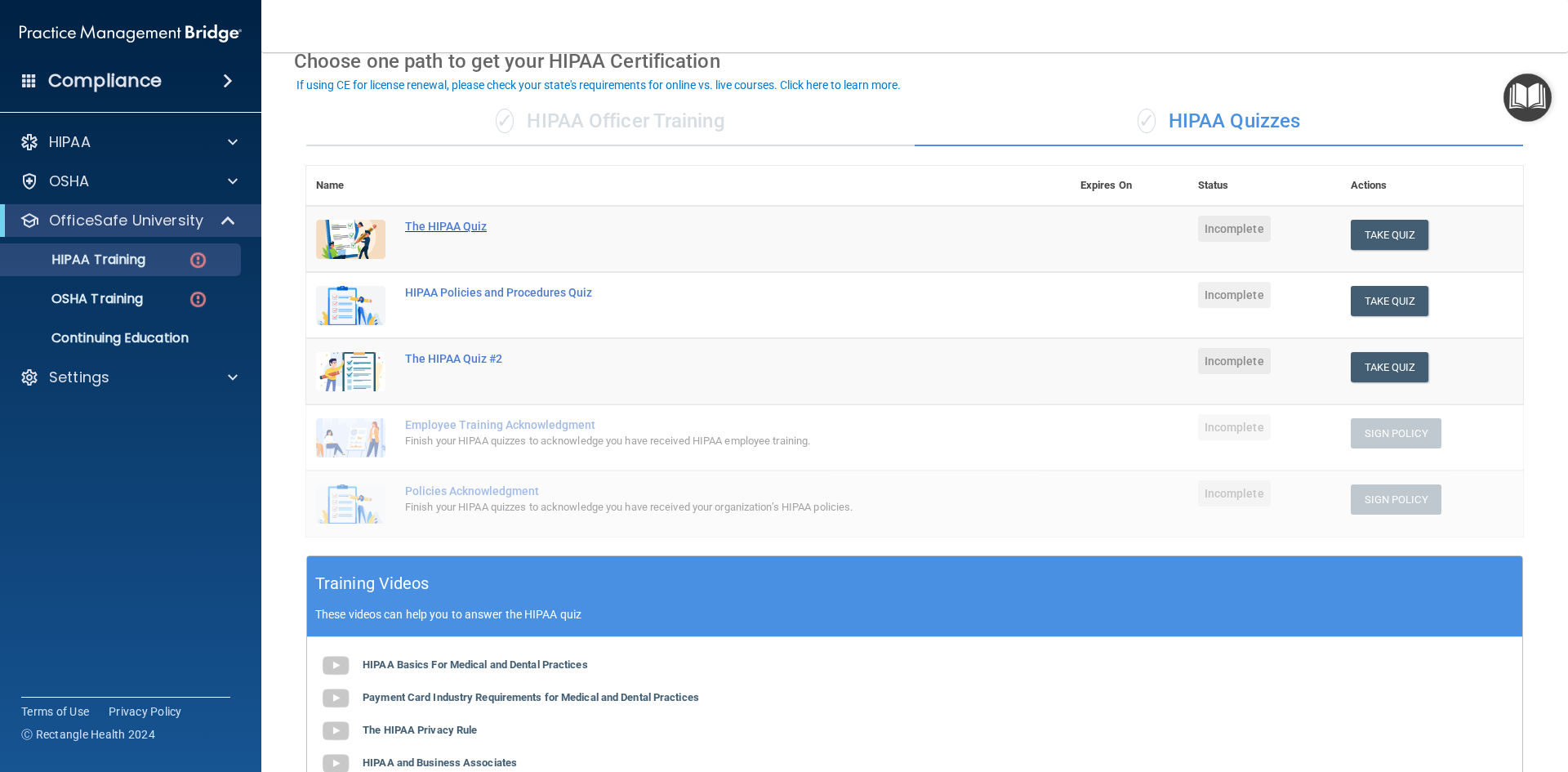
click at [435, 226] on div "The HIPAA Quiz" at bounding box center [697, 226] width 584 height 13
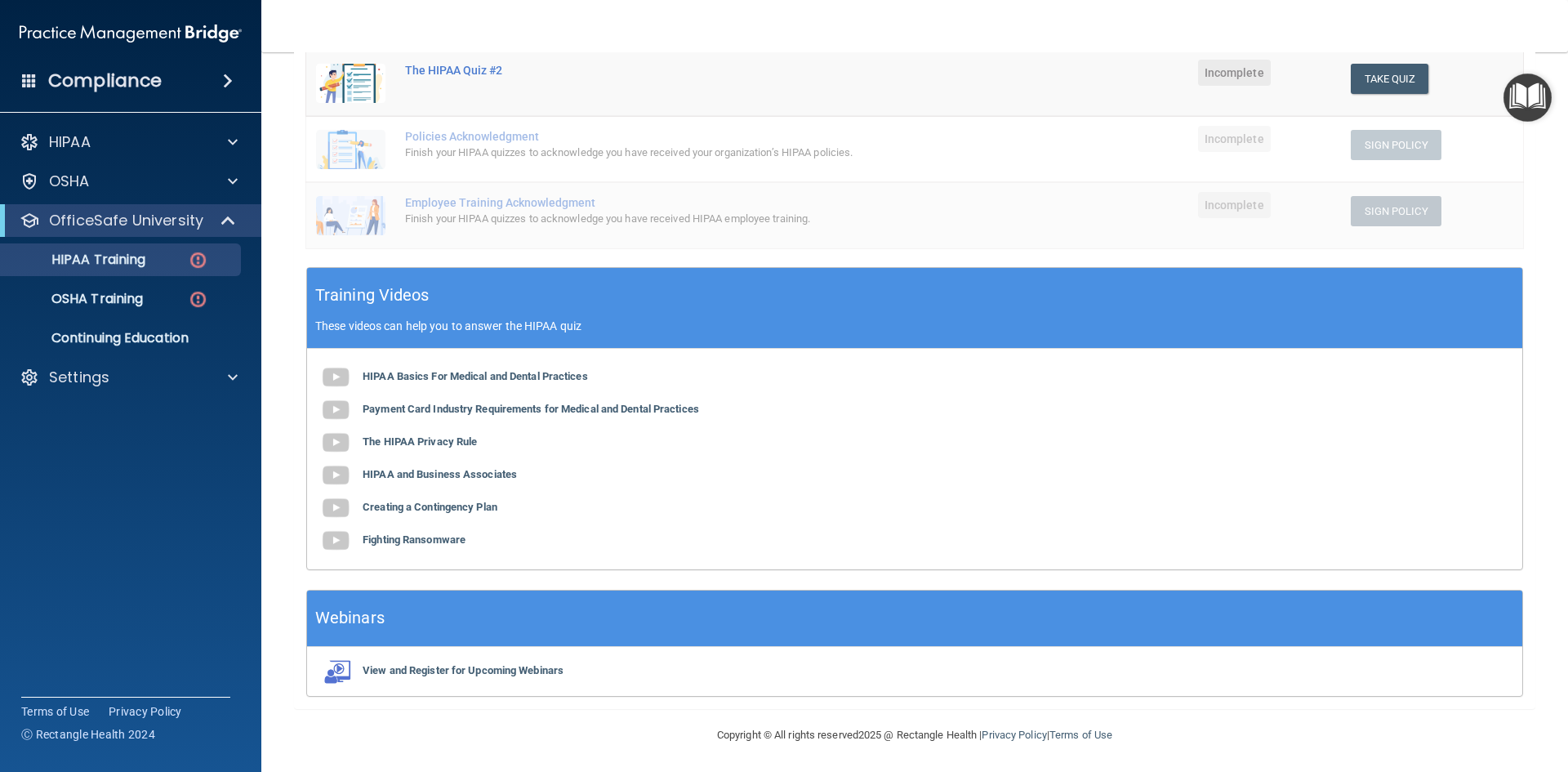
scroll to position [372, 0]
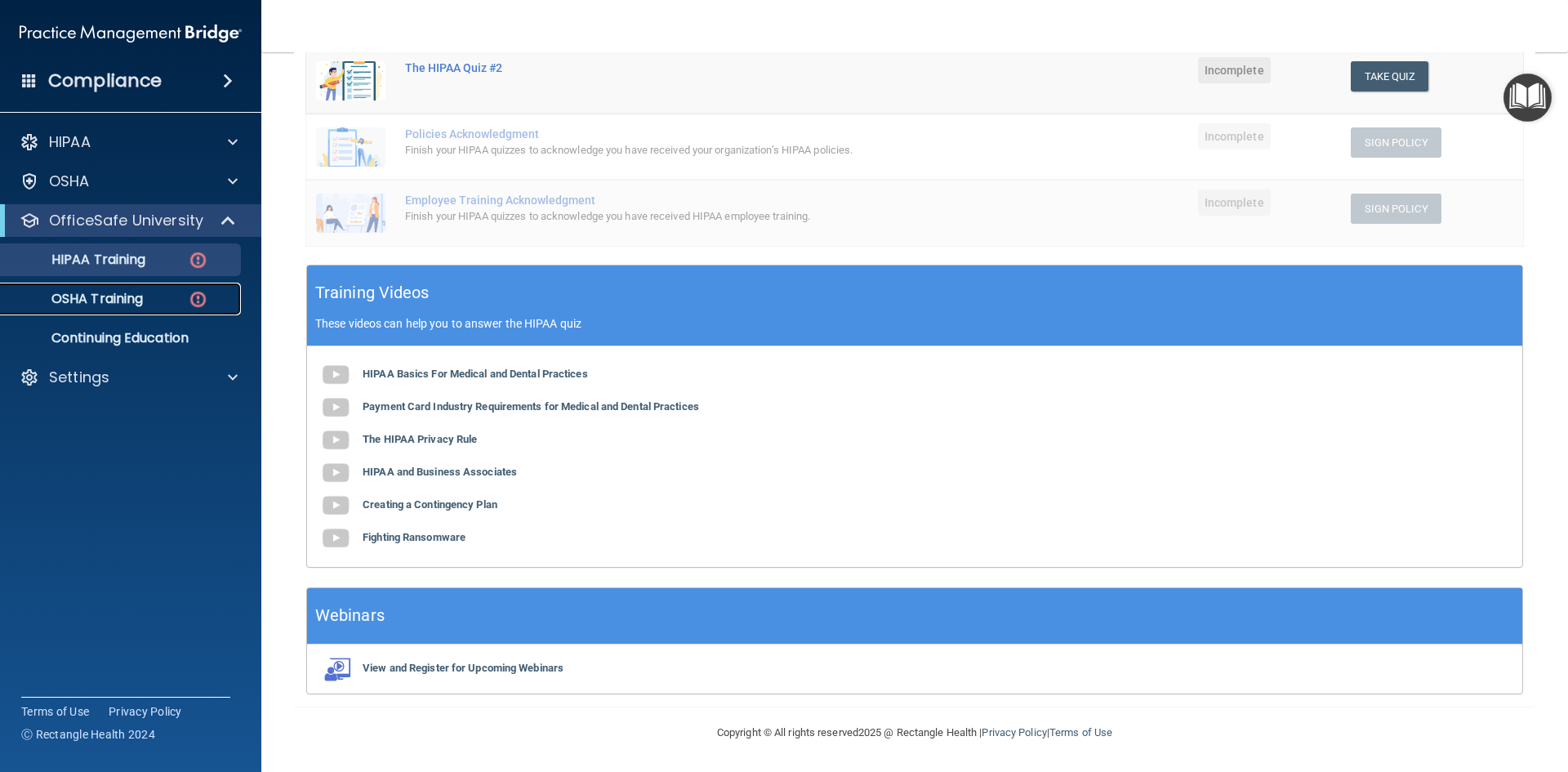
click at [159, 300] on div "OSHA Training" at bounding box center [123, 299] width 223 height 16
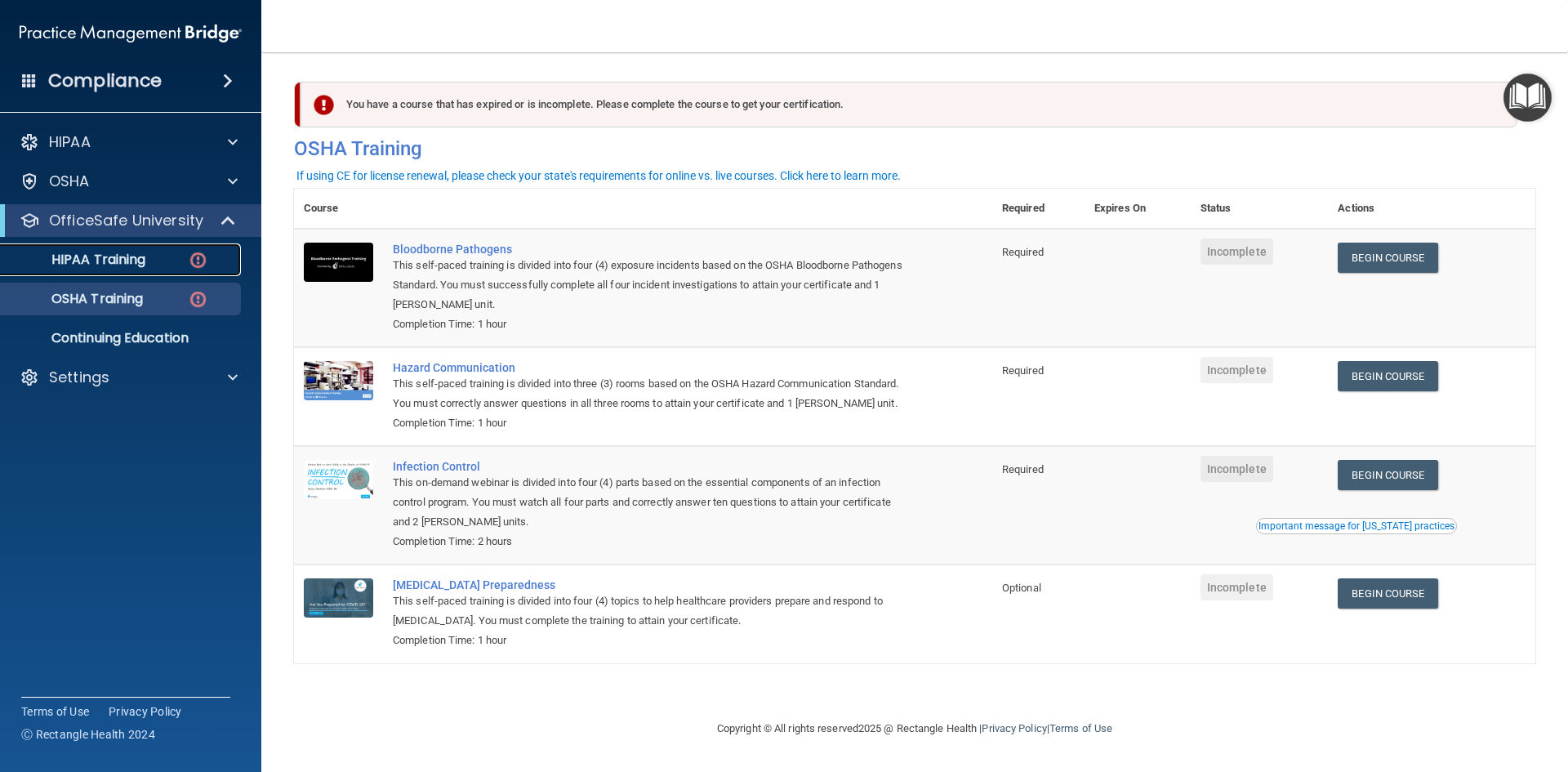
click at [193, 258] on img at bounding box center [198, 260] width 20 height 20
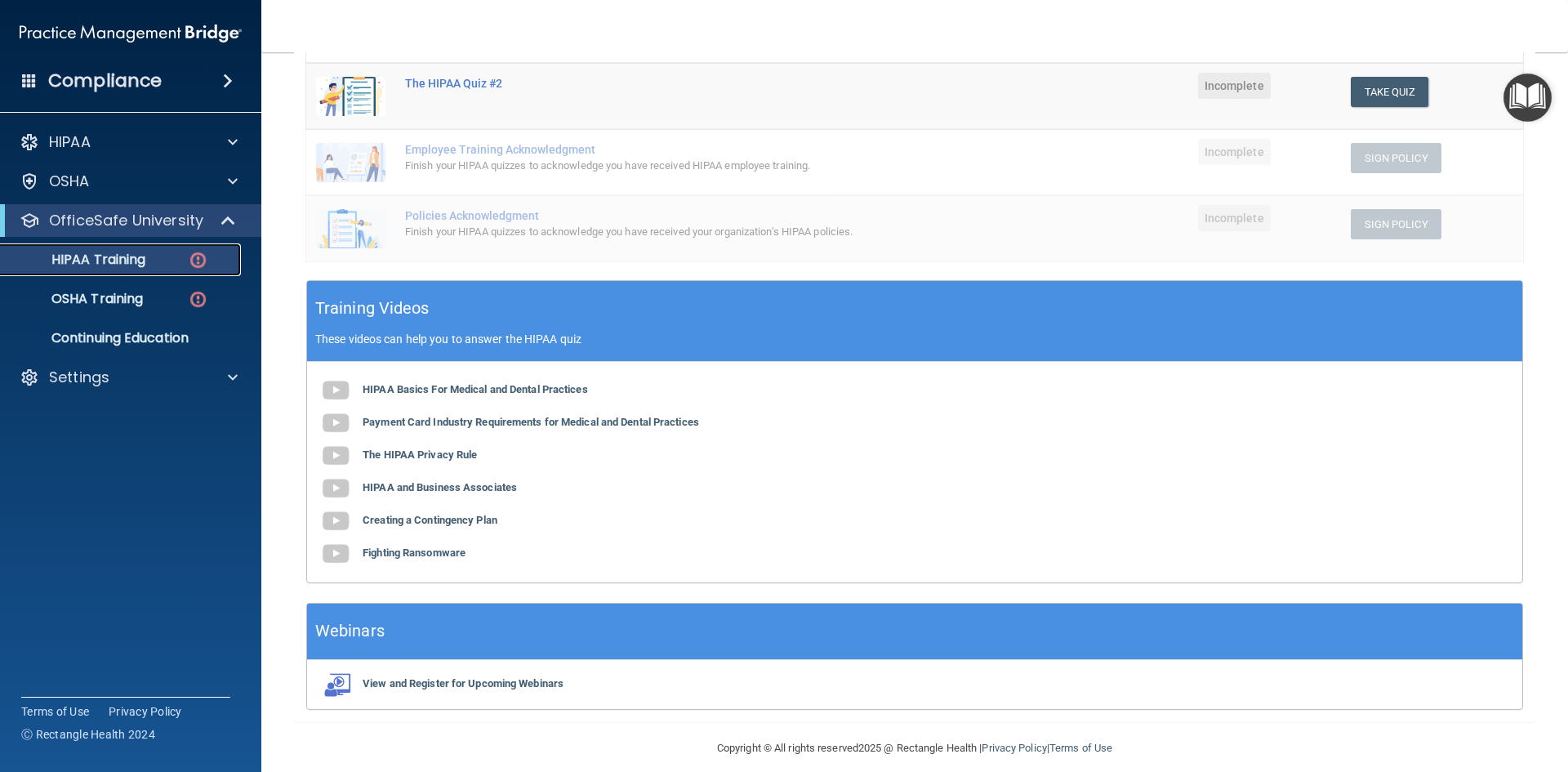
scroll to position [372, 0]
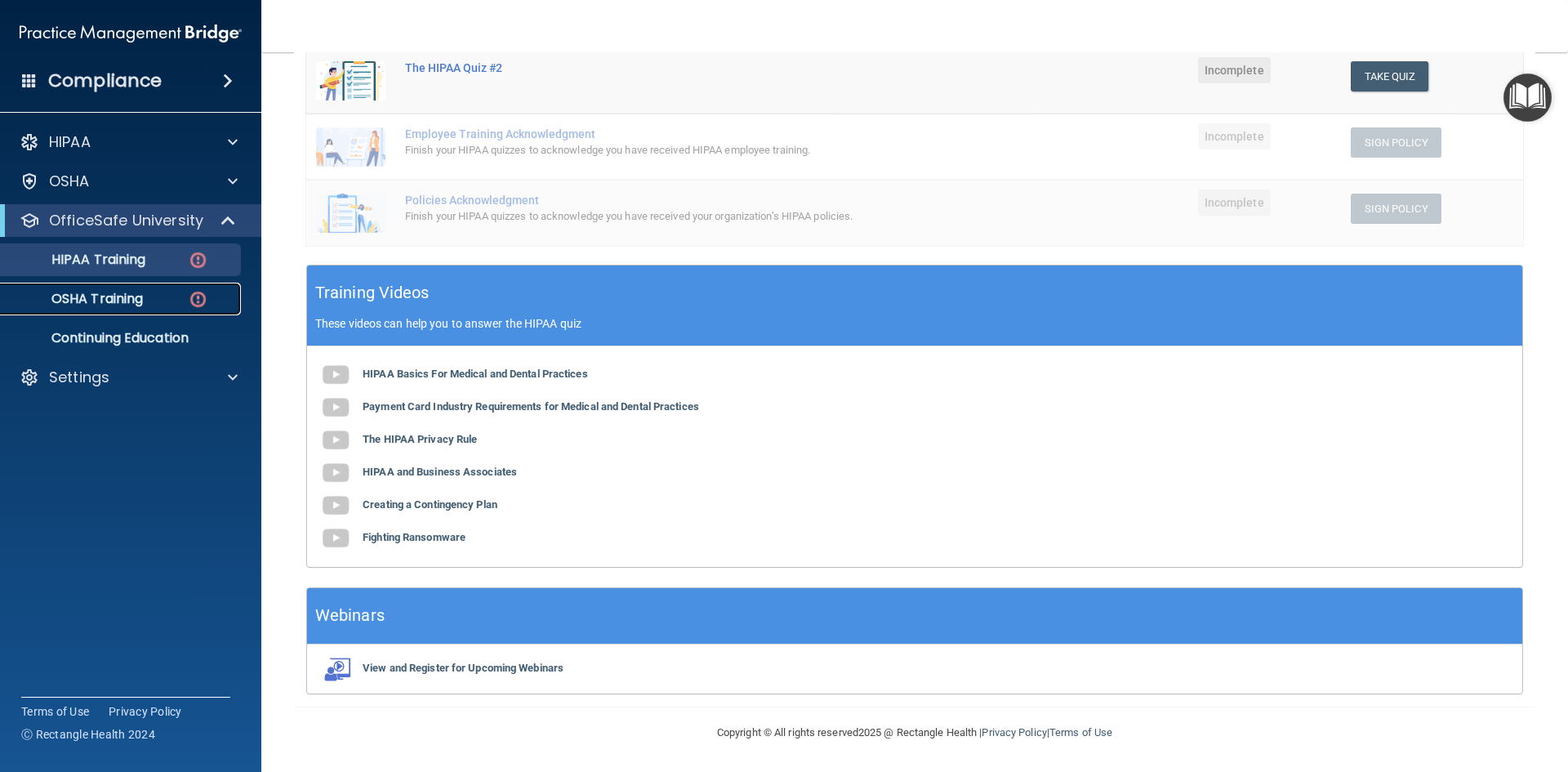
click at [137, 306] on p "OSHA Training" at bounding box center [77, 299] width 132 height 16
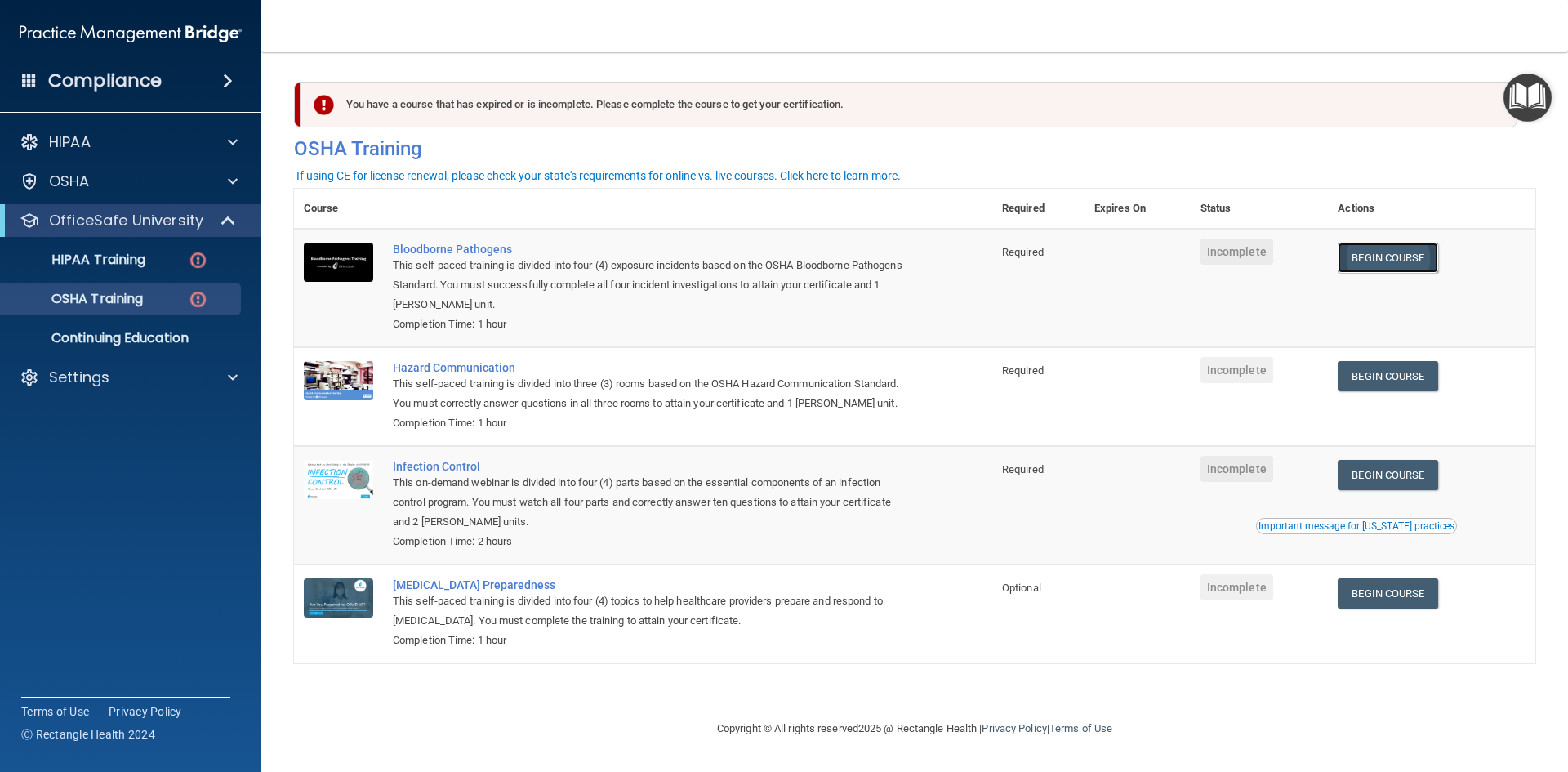
click at [1433, 268] on link "Begin Course" at bounding box center [1388, 258] width 100 height 30
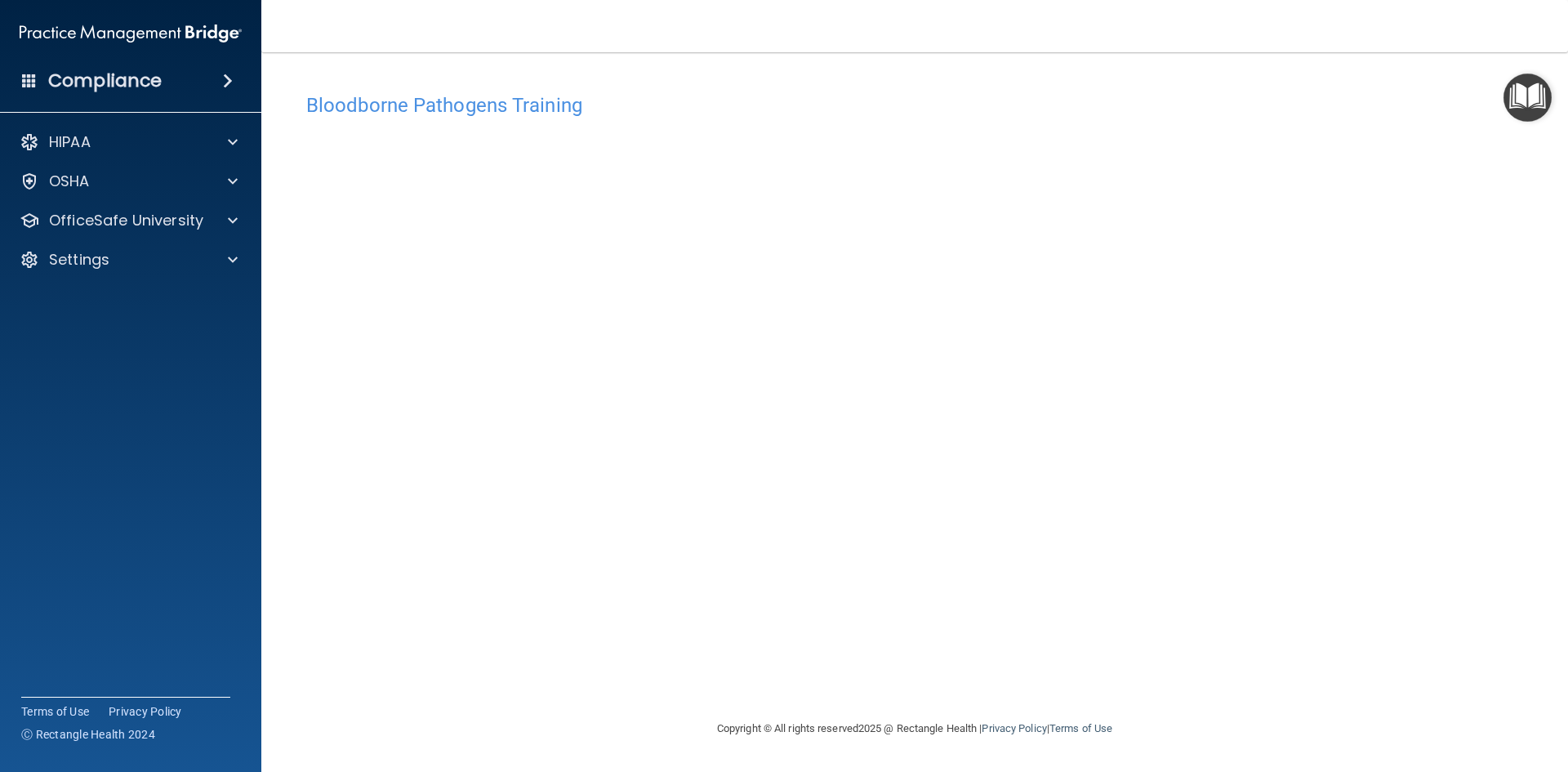
click at [1210, 689] on div "Bloodborne Pathogens Training This course doesn’t expire until . Are you sure y…" at bounding box center [914, 401] width 1241 height 634
click at [1231, 677] on div "Bloodborne Pathogens Training This course doesn’t expire until . Are you sure y…" at bounding box center [914, 401] width 1241 height 634
click at [1074, 662] on div "Bloodborne Pathogens Training This course doesn’t expire until . Are you sure y…" at bounding box center [914, 401] width 1241 height 634
click at [1021, 664] on div "Bloodborne Pathogens Training This course doesn’t expire until . Are you sure y…" at bounding box center [914, 401] width 1241 height 634
drag, startPoint x: 968, startPoint y: 693, endPoint x: 1007, endPoint y: 642, distance: 64.2
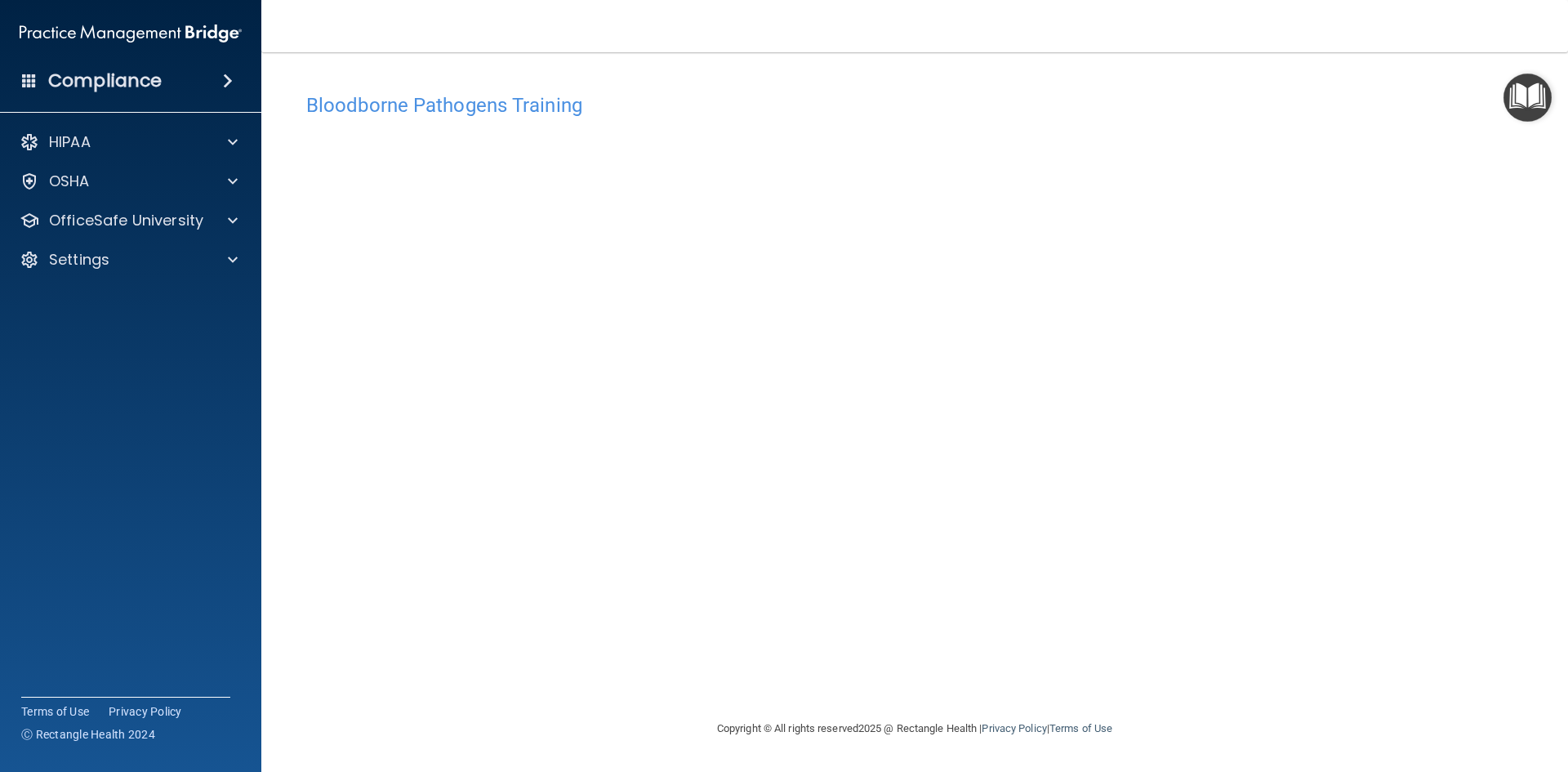
click at [975, 689] on div "Bloodborne Pathogens Training This course doesn’t expire until . Are you sure y…" at bounding box center [914, 401] width 1241 height 634
click at [1060, 631] on div "Bloodborne Pathogens Training This course doesn’t expire until . Are you sure y…" at bounding box center [914, 401] width 1241 height 634
click at [1169, 685] on div "Bloodborne Pathogens Training This course doesn’t expire until . Are you sure y…" at bounding box center [914, 401] width 1241 height 634
click at [130, 186] on div "OSHA" at bounding box center [108, 181] width 202 height 19
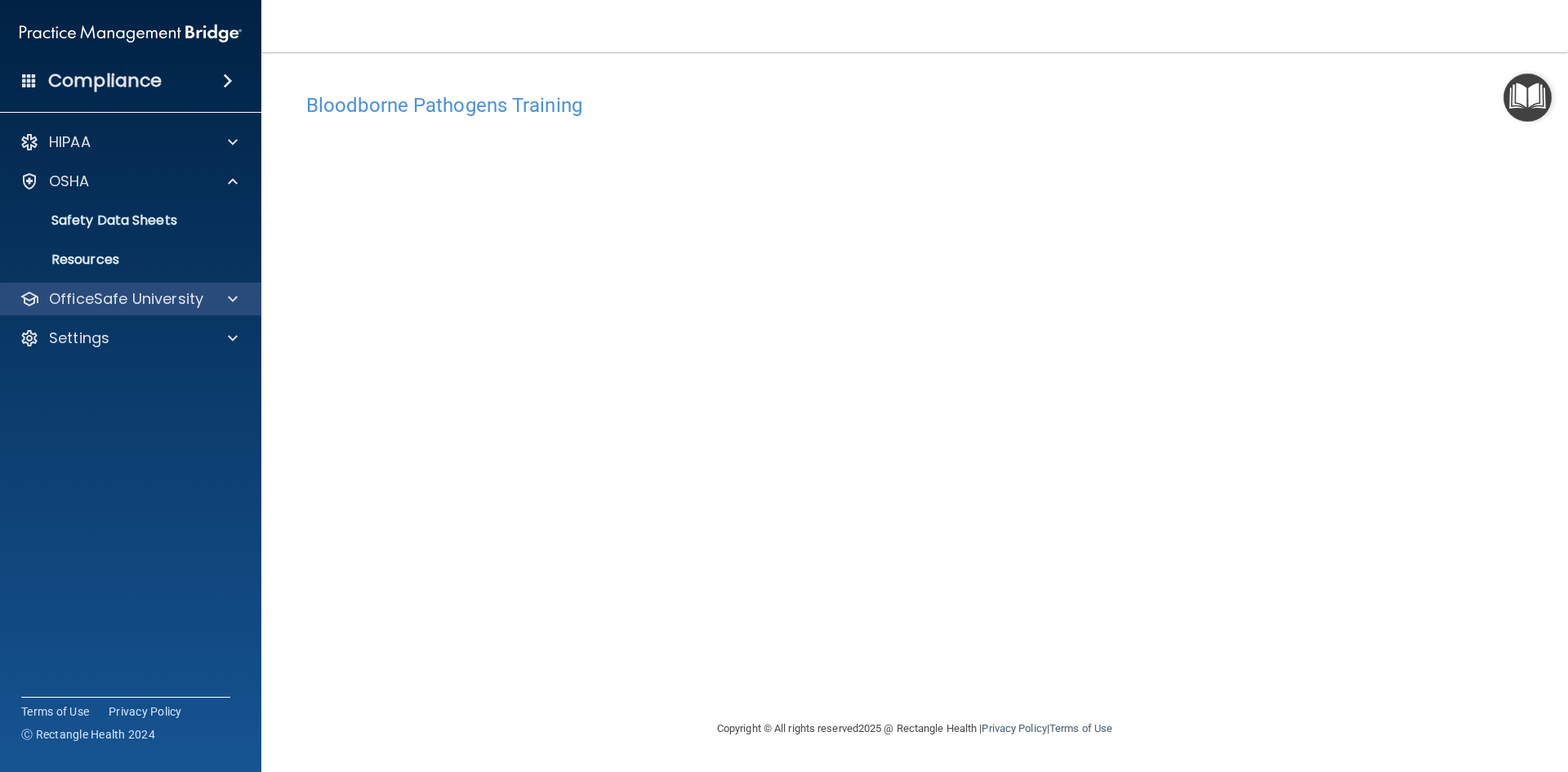
click at [162, 287] on div "OfficeSafe University" at bounding box center [131, 299] width 262 height 33
click at [232, 294] on span at bounding box center [233, 299] width 10 height 19
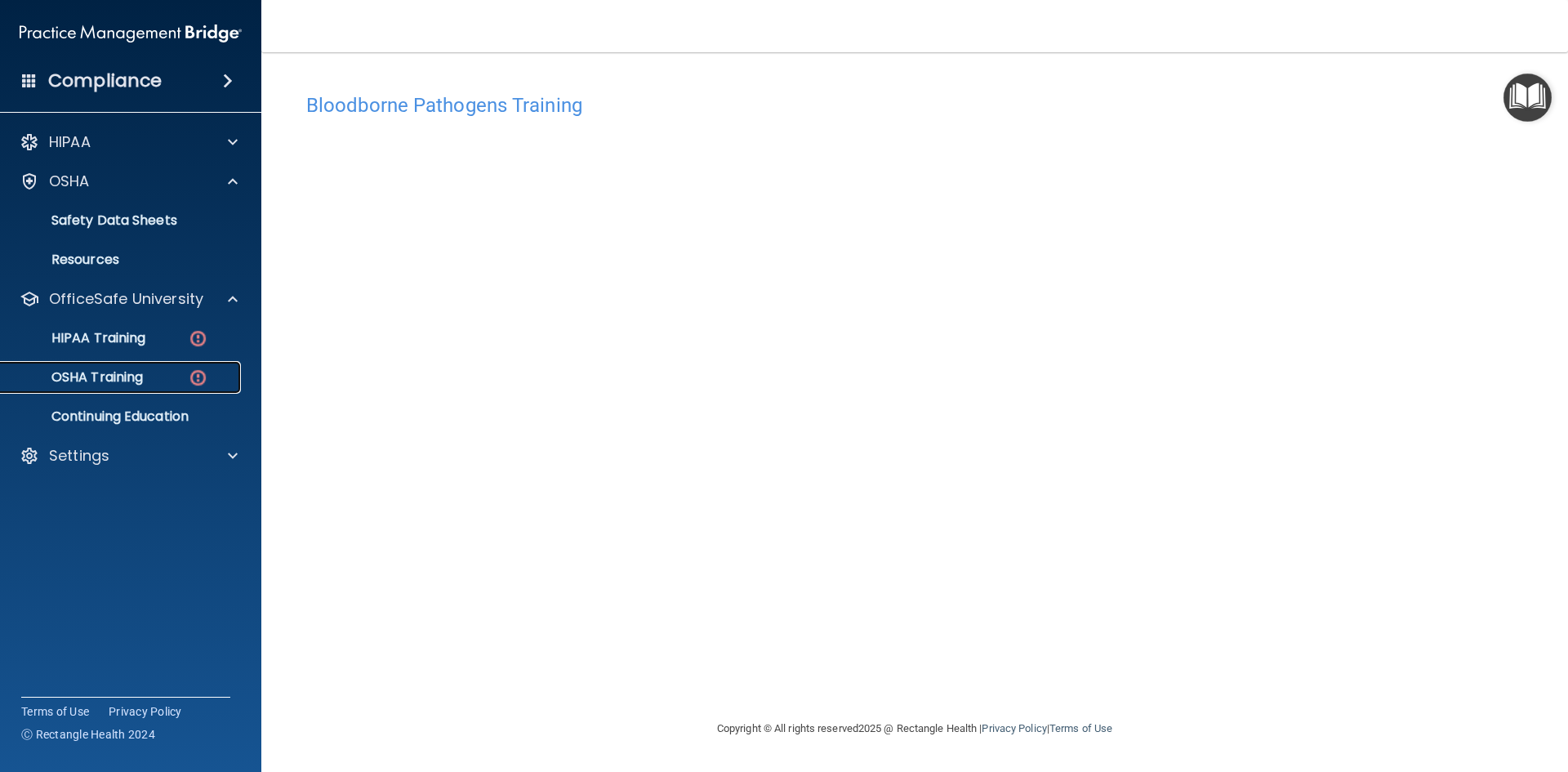
click at [154, 377] on div "OSHA Training" at bounding box center [123, 377] width 223 height 16
